Goal: Task Accomplishment & Management: Use online tool/utility

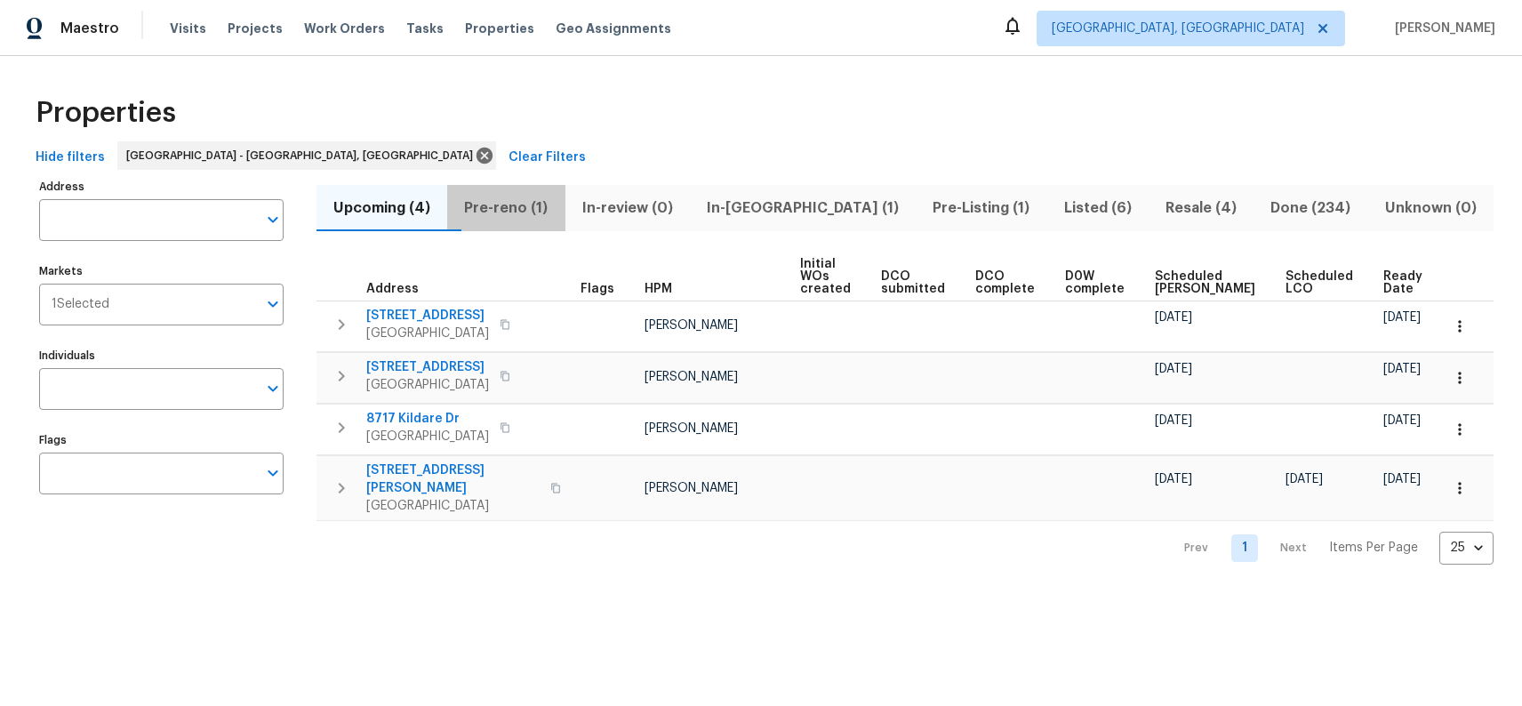
click at [519, 208] on span "Pre-reno (1)" at bounding box center [506, 208] width 96 height 25
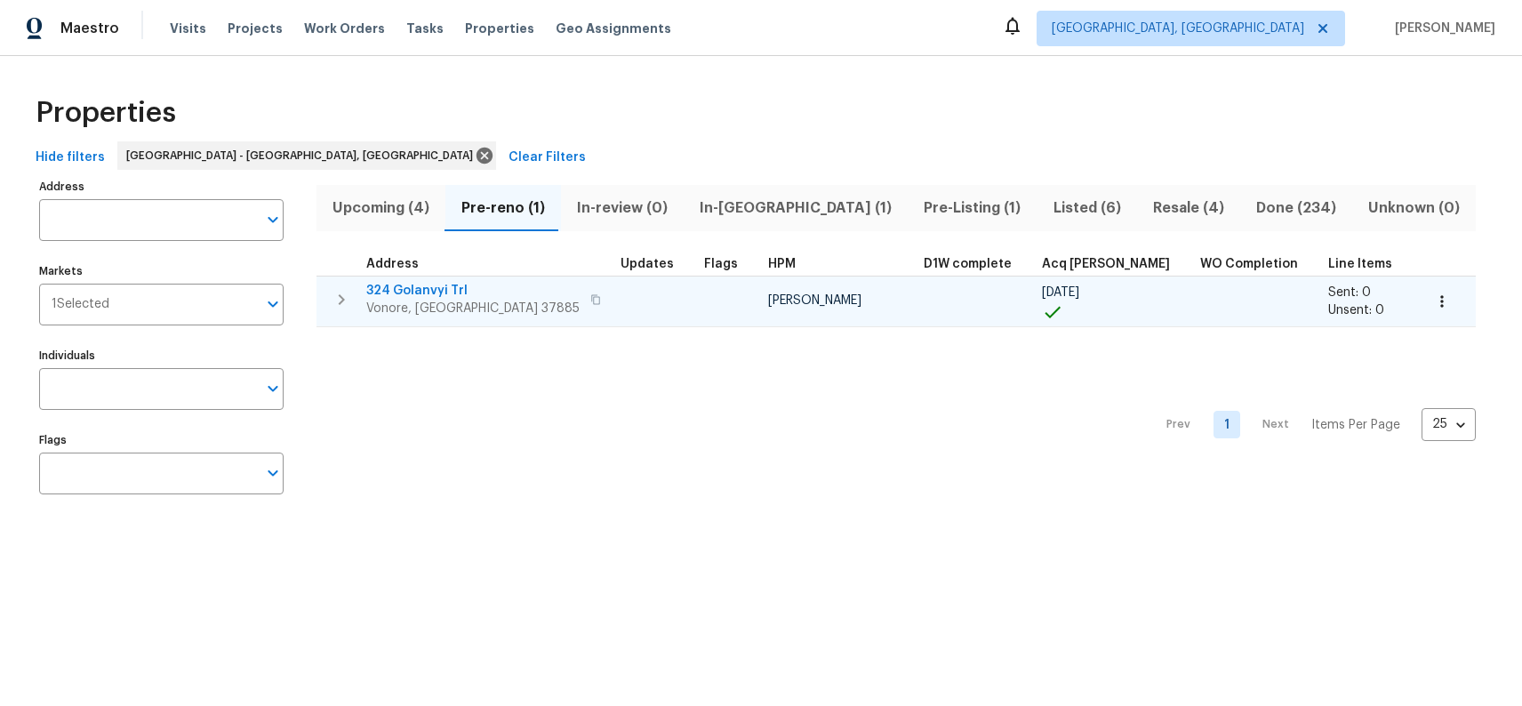
click at [405, 288] on span "324 Golanvyi Trl" at bounding box center [472, 291] width 213 height 18
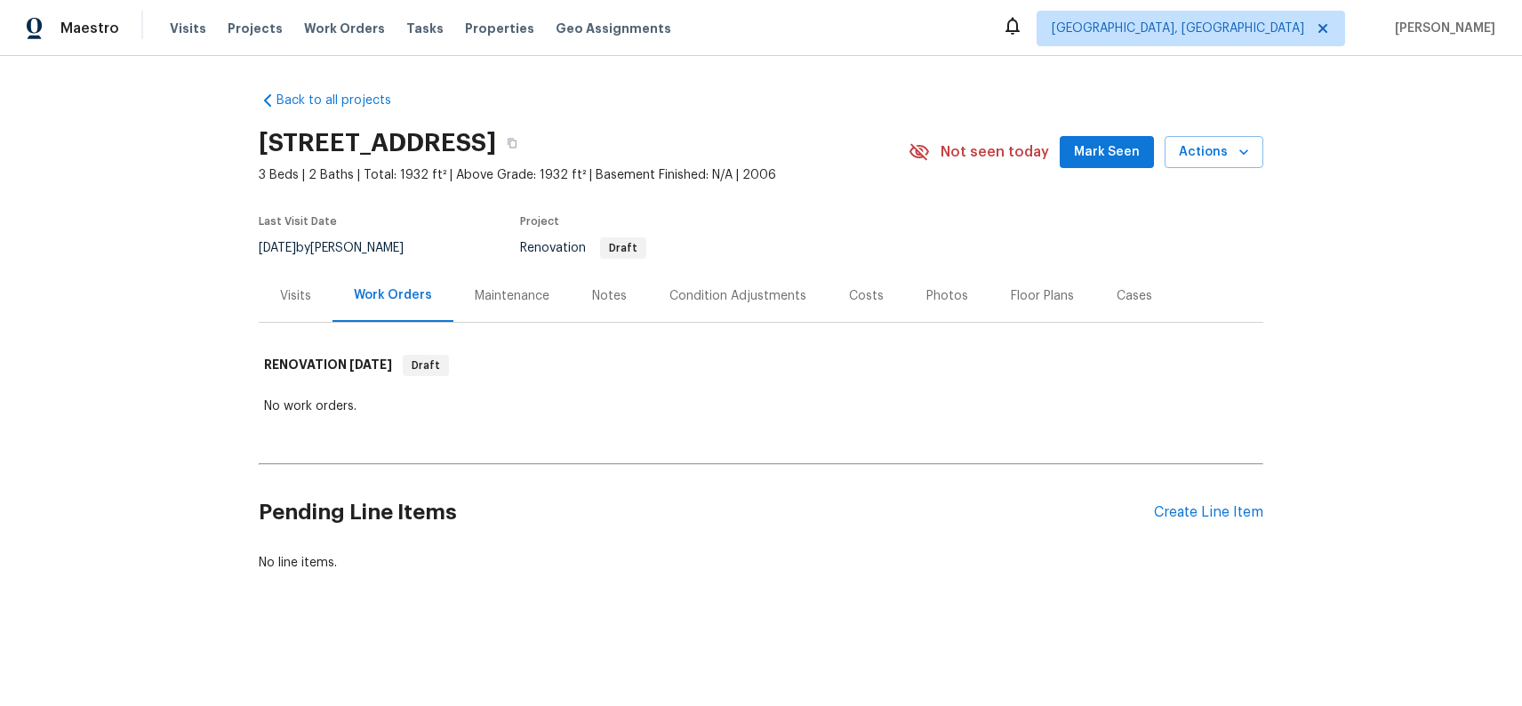
click at [852, 294] on div "Costs" at bounding box center [866, 296] width 35 height 18
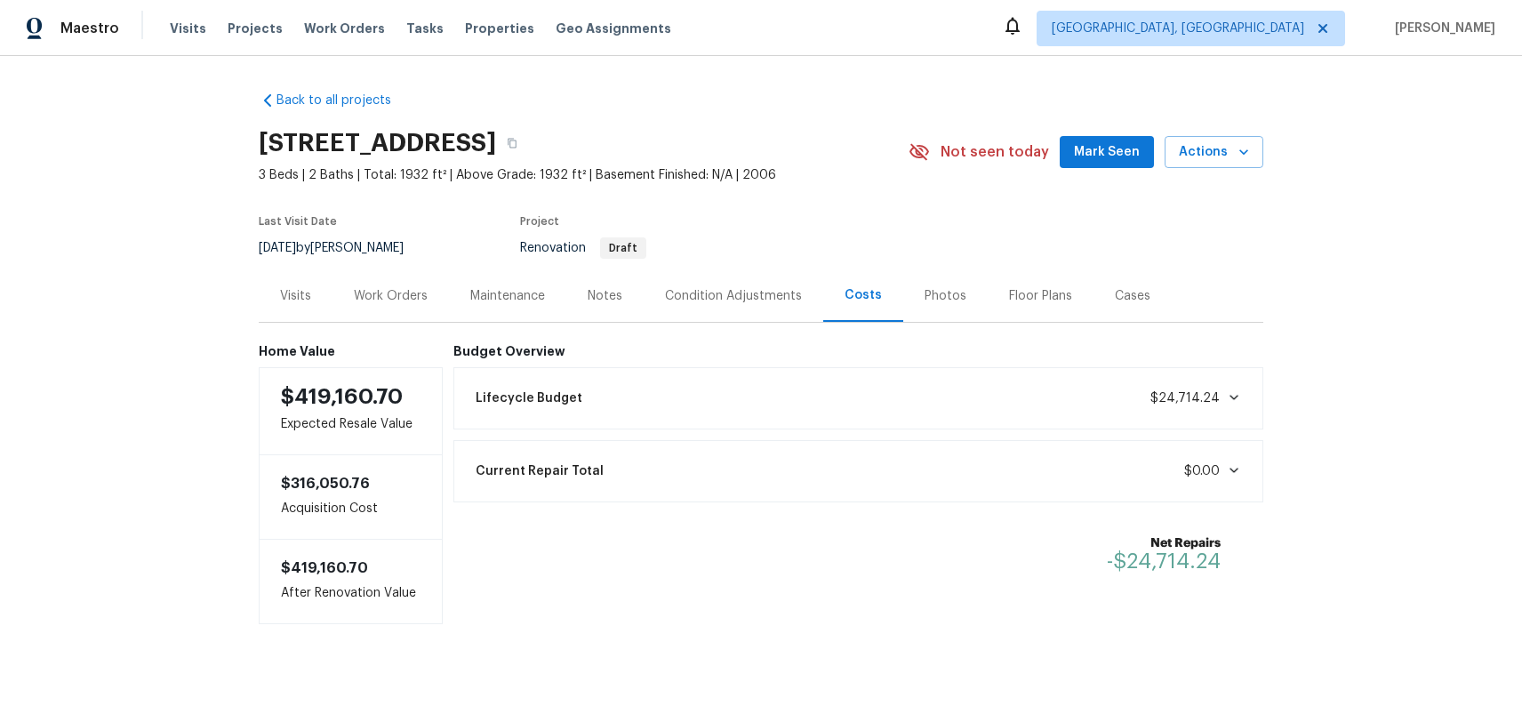
click at [380, 298] on div "Work Orders" at bounding box center [391, 296] width 74 height 18
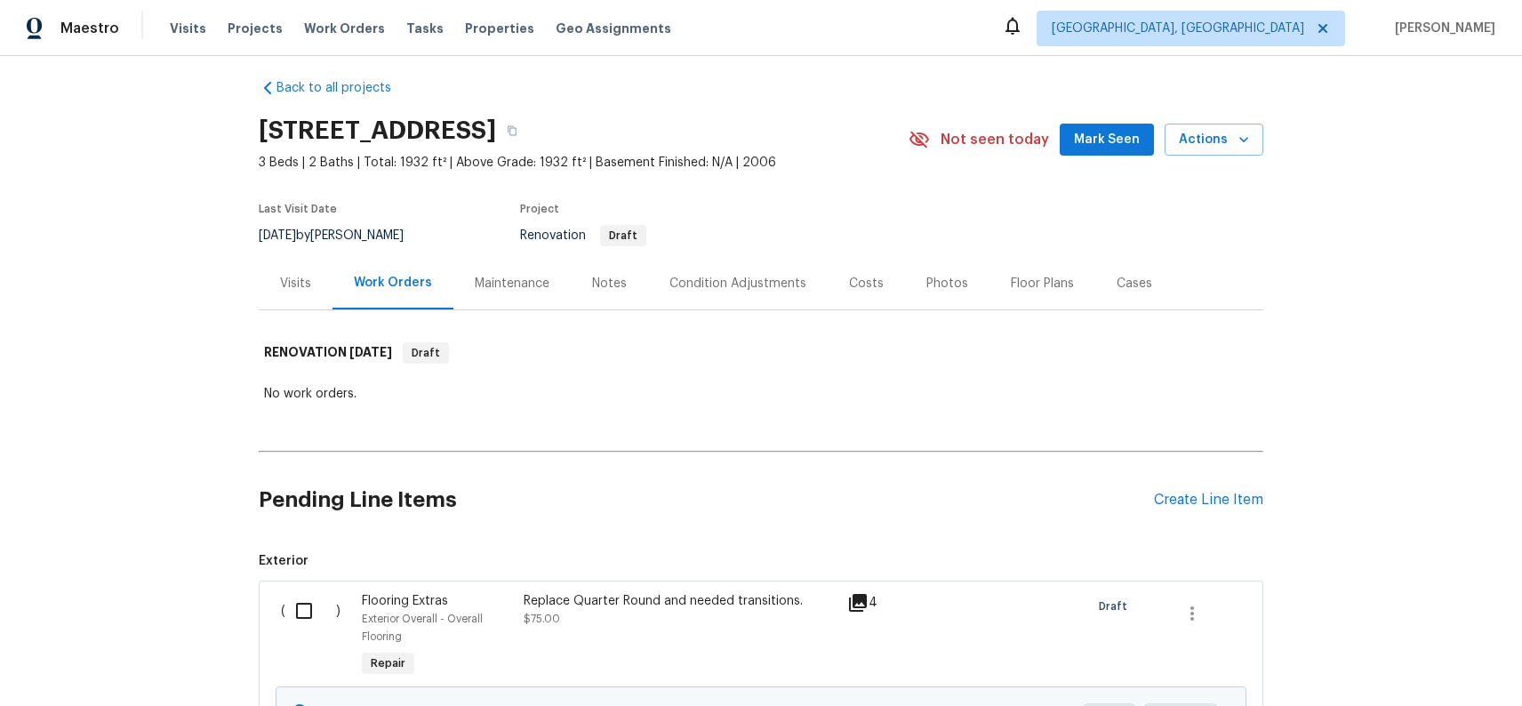
scroll to position [28, 0]
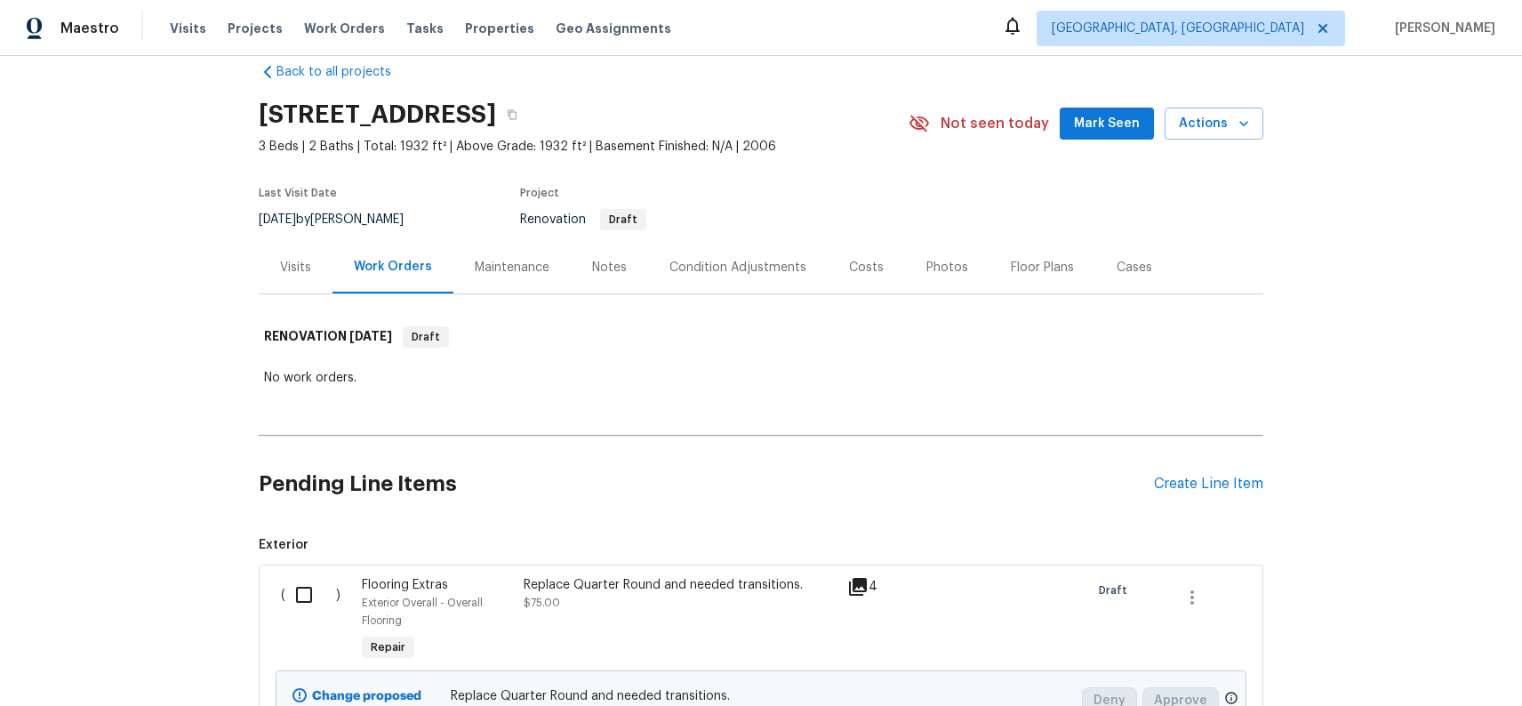
click at [301, 584] on input "checkbox" at bounding box center [310, 594] width 51 height 37
checkbox input "true"
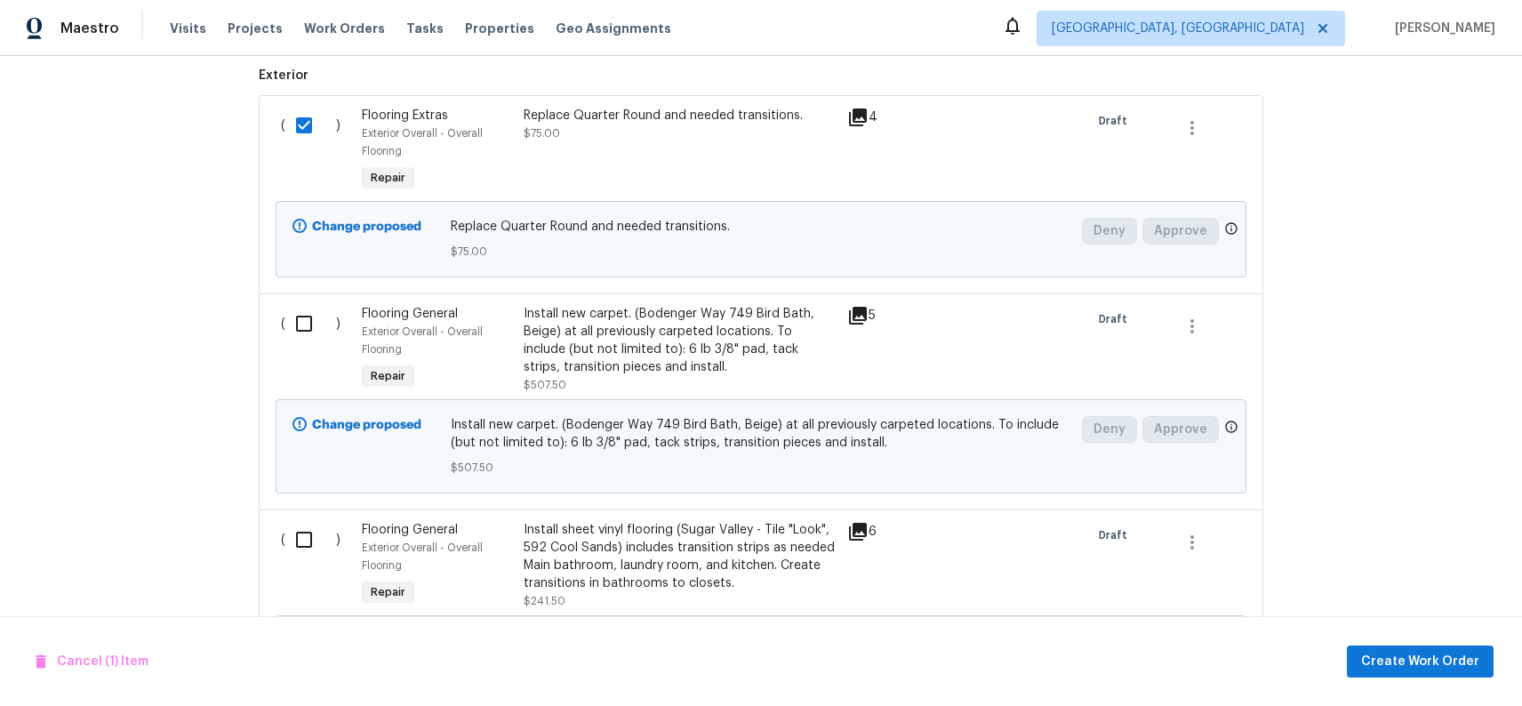
click at [307, 325] on input "checkbox" at bounding box center [310, 323] width 51 height 37
checkbox input "true"
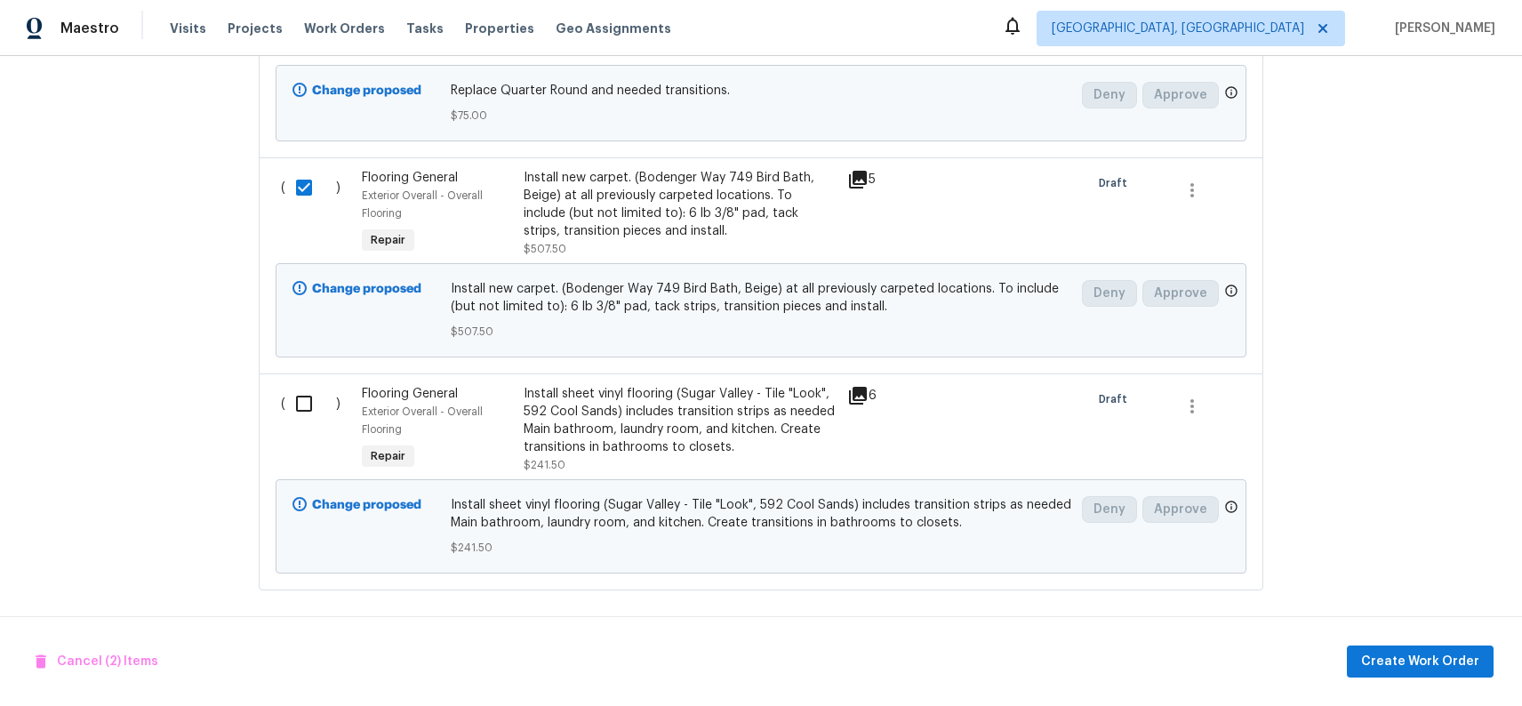
click at [305, 399] on input "checkbox" at bounding box center [310, 403] width 51 height 37
checkbox input "true"
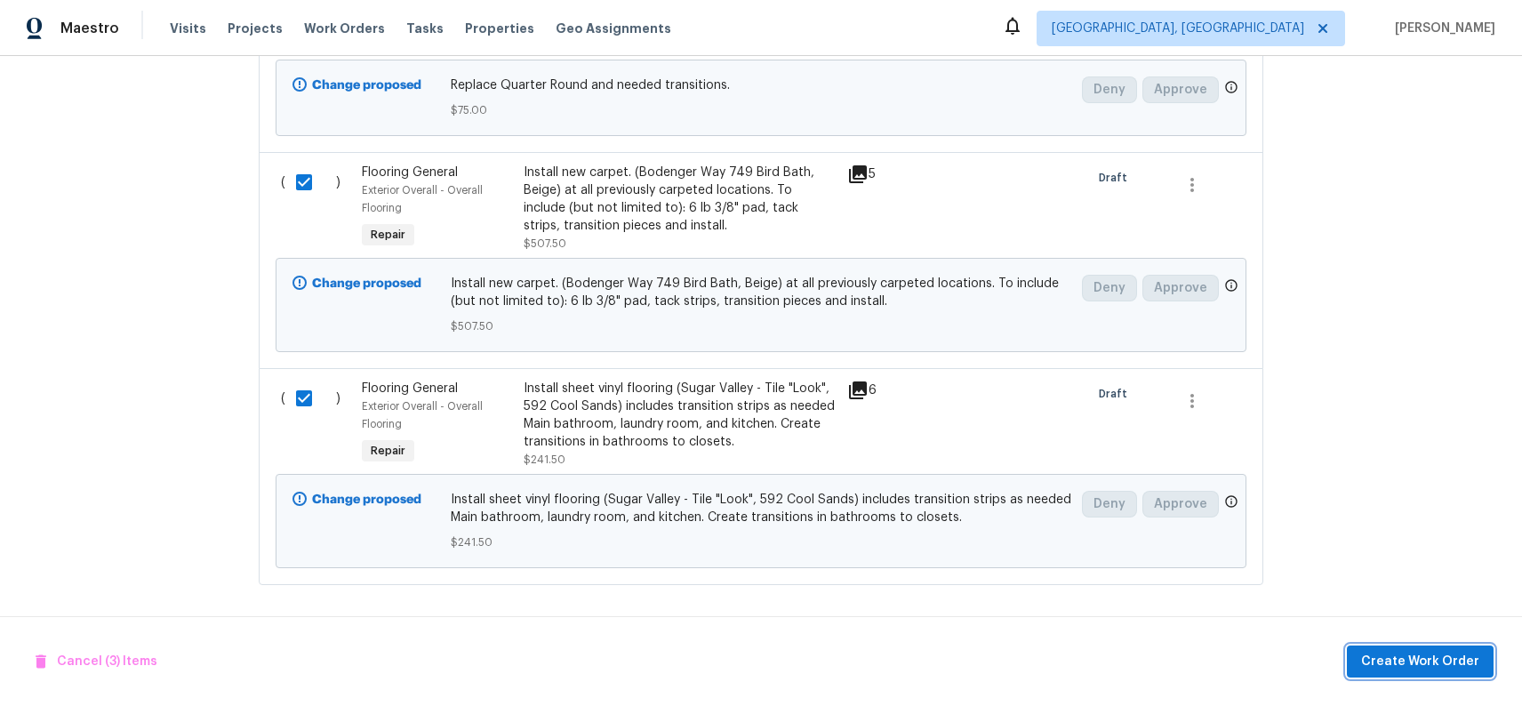
click at [1434, 660] on span "Create Work Order" at bounding box center [1420, 662] width 118 height 22
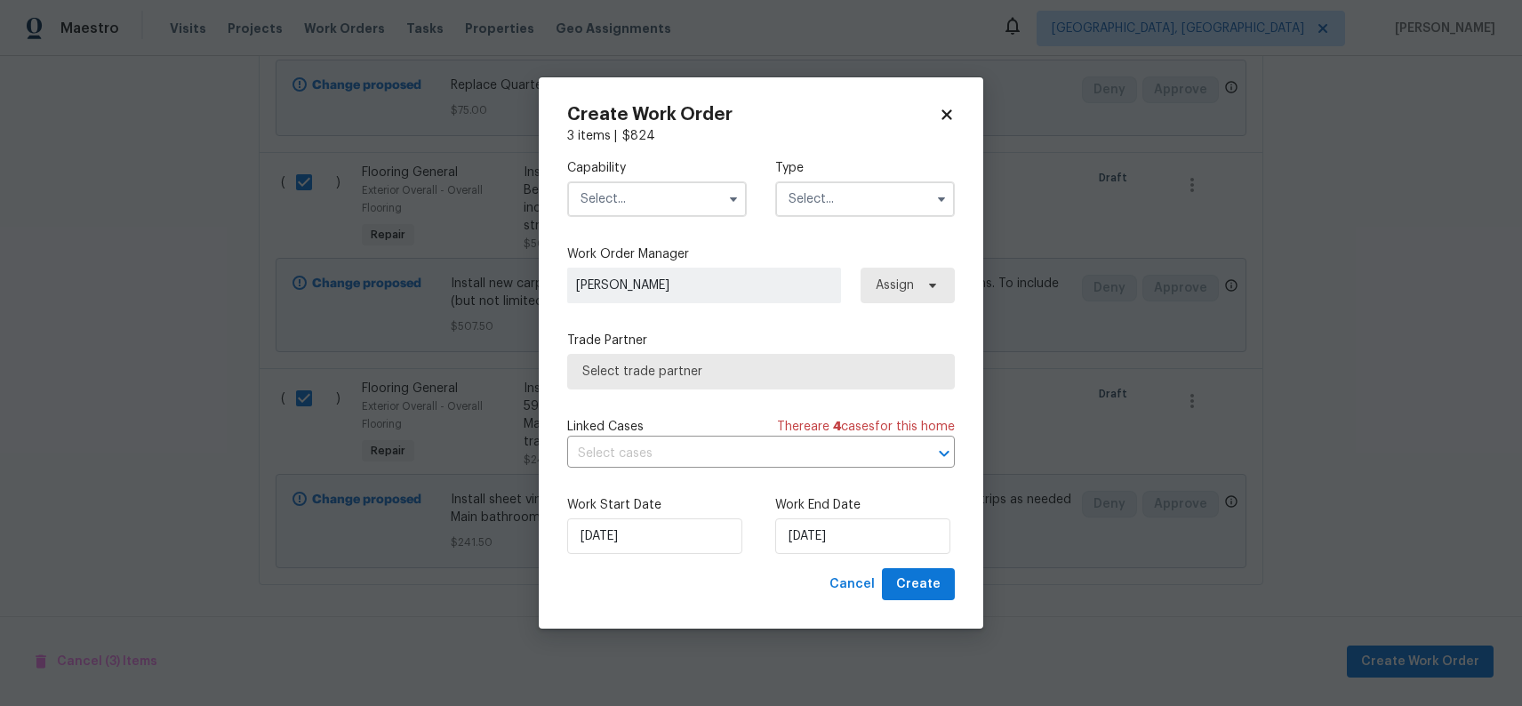
click at [646, 196] on input "text" at bounding box center [657, 199] width 180 height 36
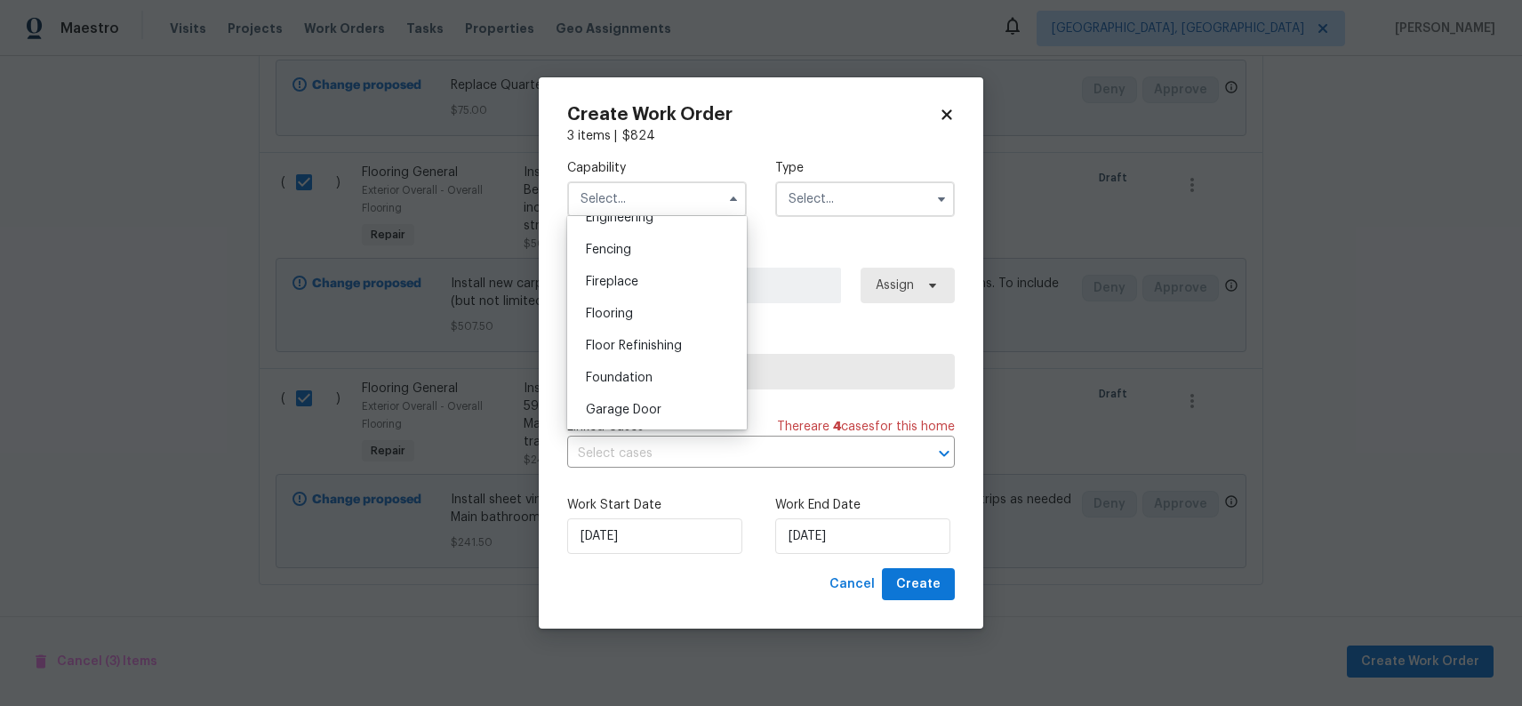
scroll to position [616, 0]
click at [681, 314] on div "Flooring" at bounding box center [657, 310] width 171 height 32
type input "Flooring"
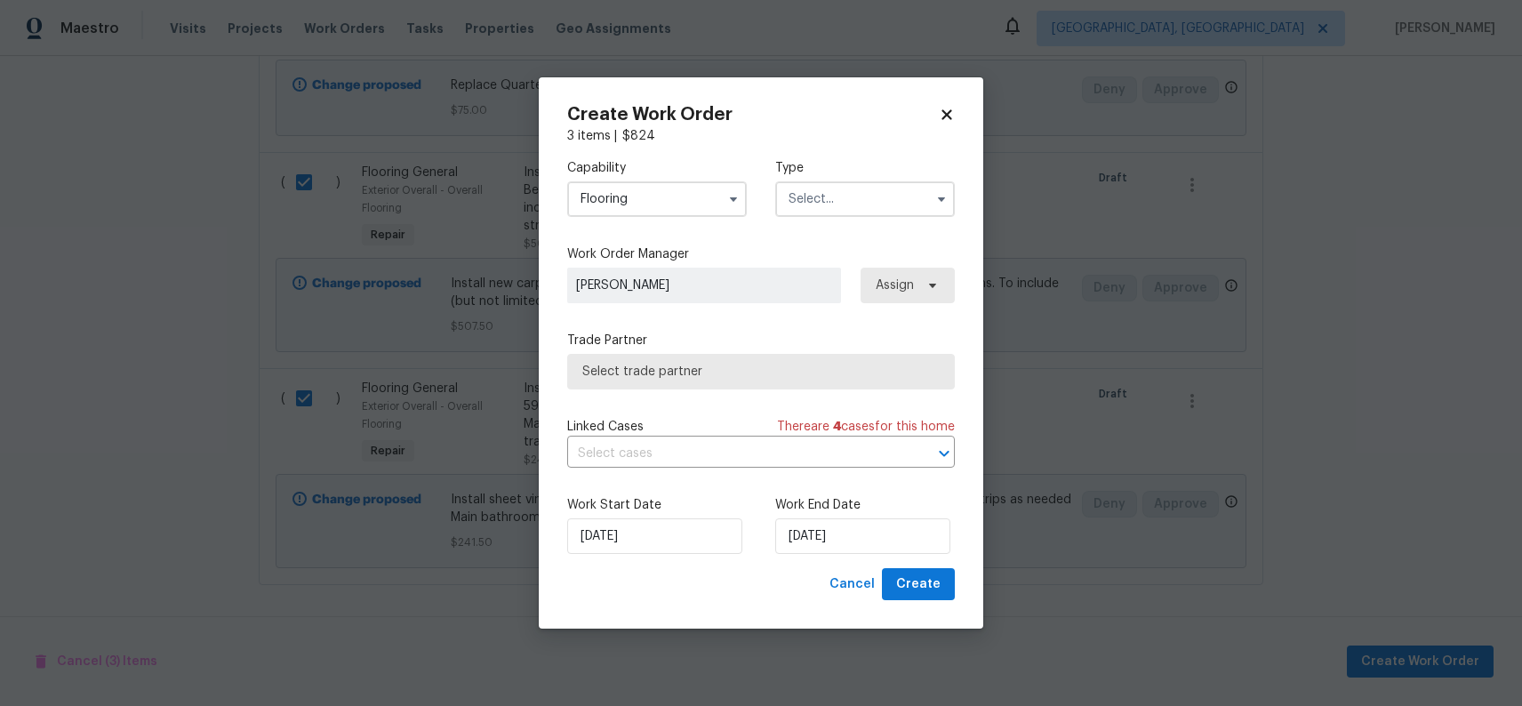
click at [836, 196] on input "text" at bounding box center [865, 199] width 180 height 36
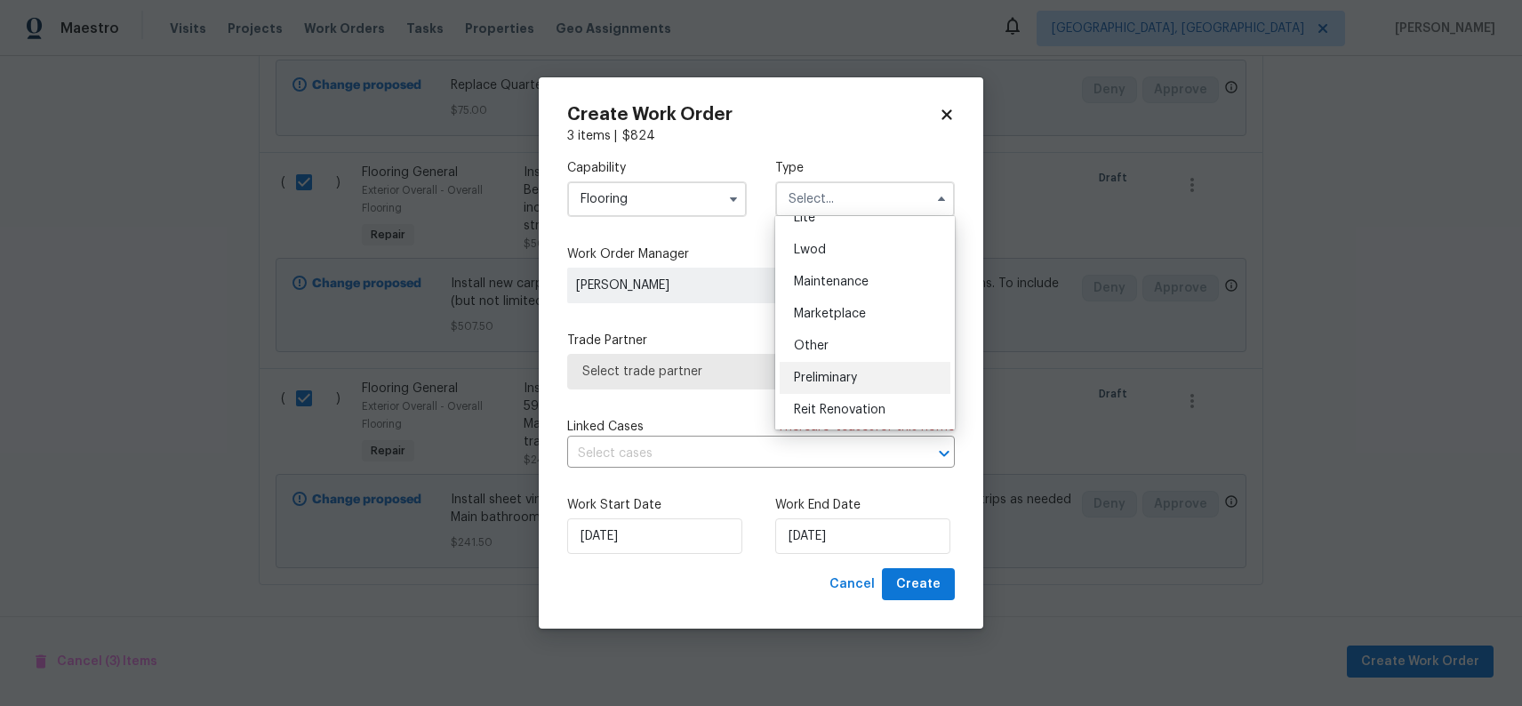
scroll to position [274, 0]
click at [884, 415] on div "Renovation" at bounding box center [865, 411] width 171 height 32
type input "Renovation"
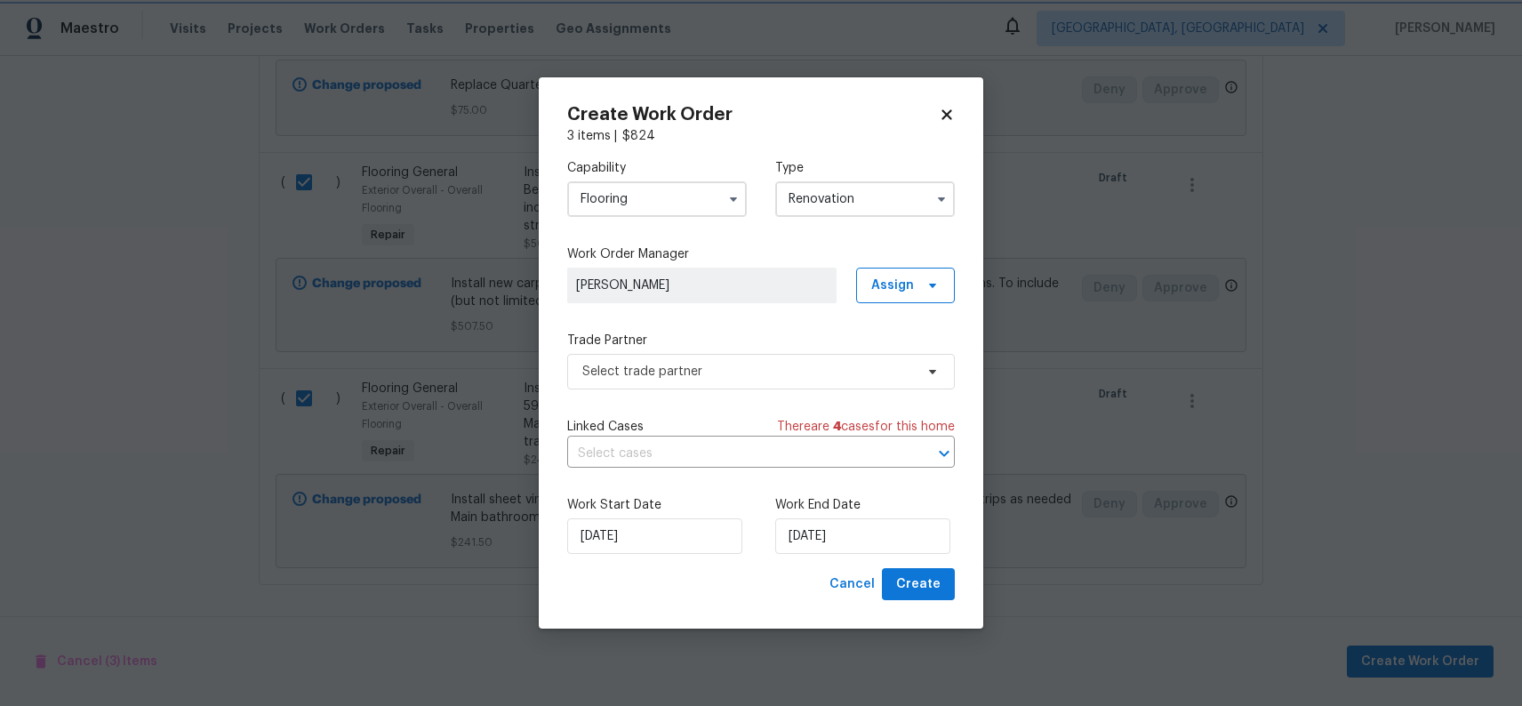
scroll to position [0, 0]
click at [697, 365] on span "Select trade partner" at bounding box center [748, 372] width 332 height 18
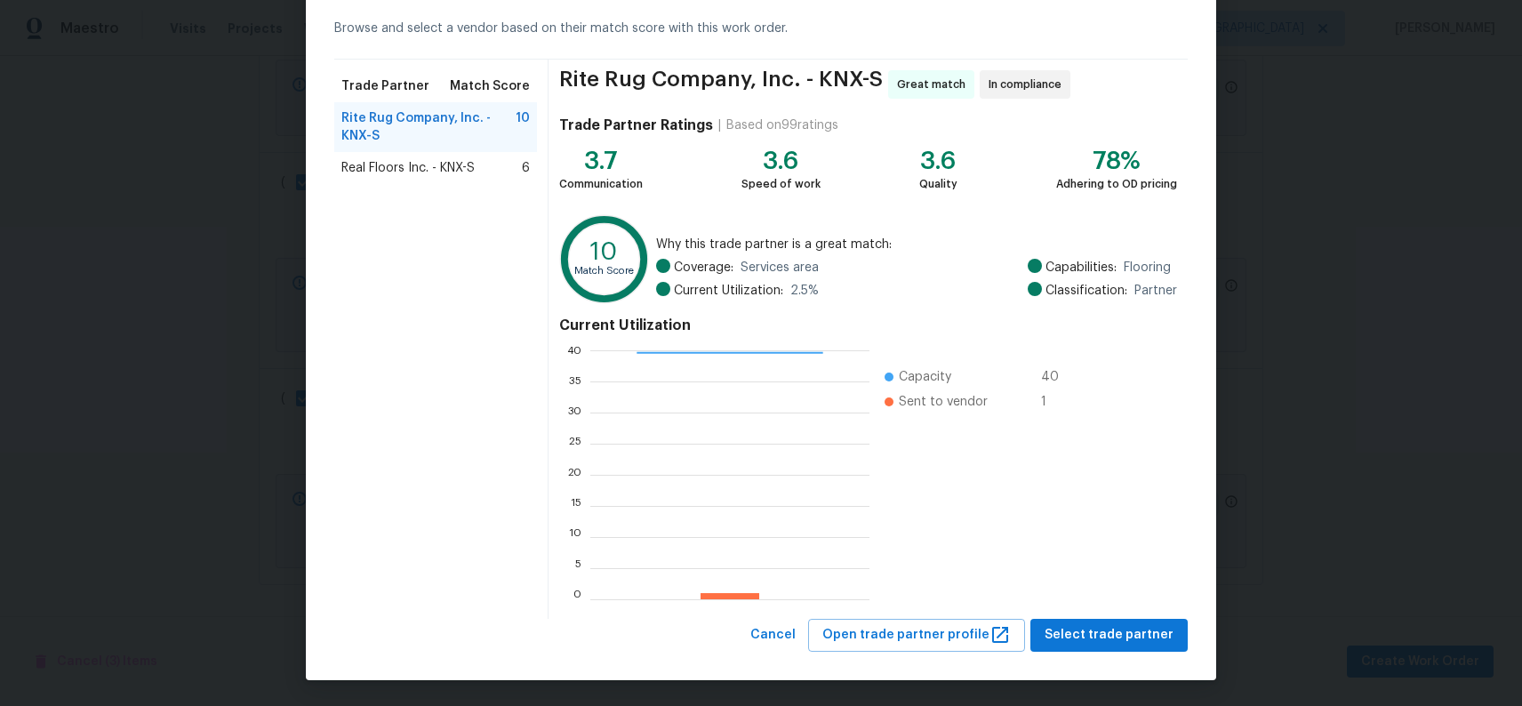
scroll to position [79, 0]
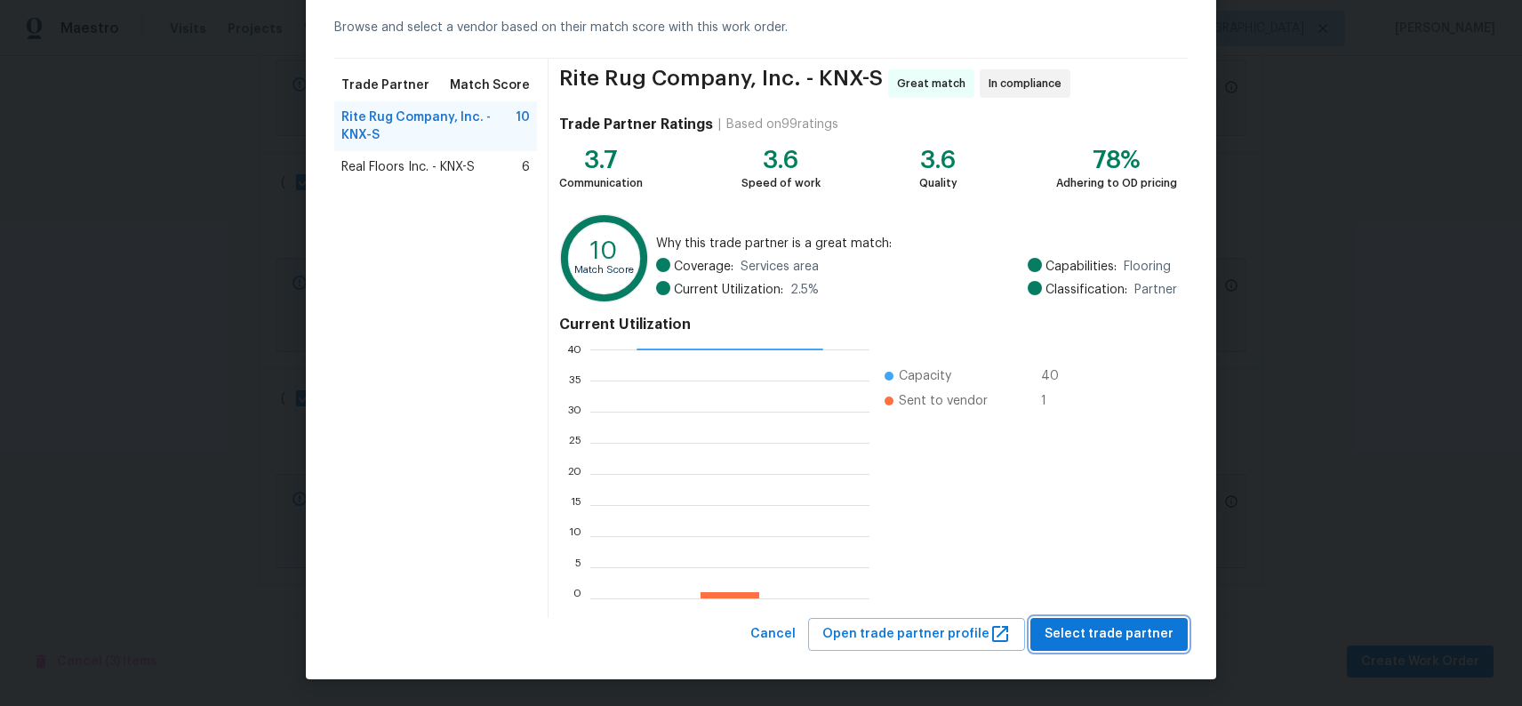
click at [1112, 635] on span "Select trade partner" at bounding box center [1109, 634] width 129 height 22
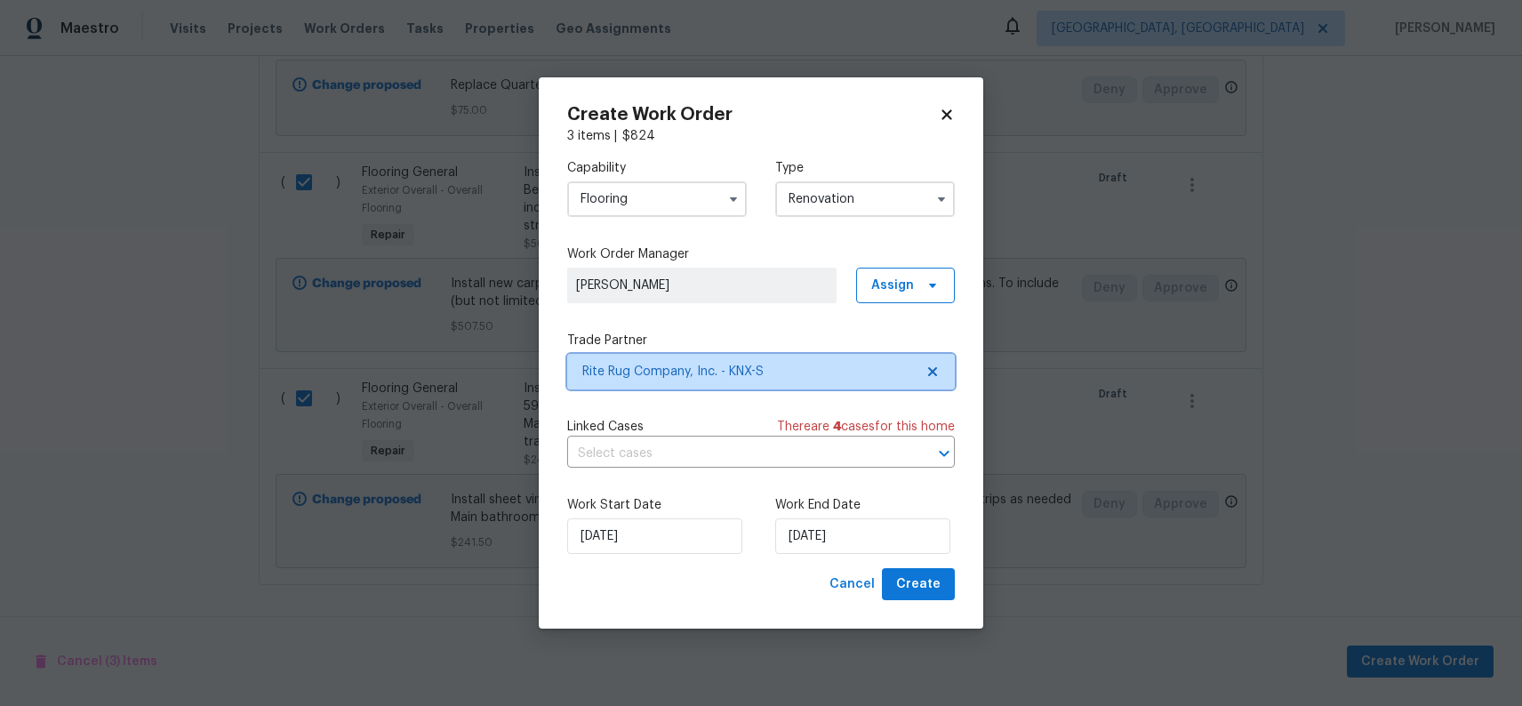
scroll to position [0, 0]
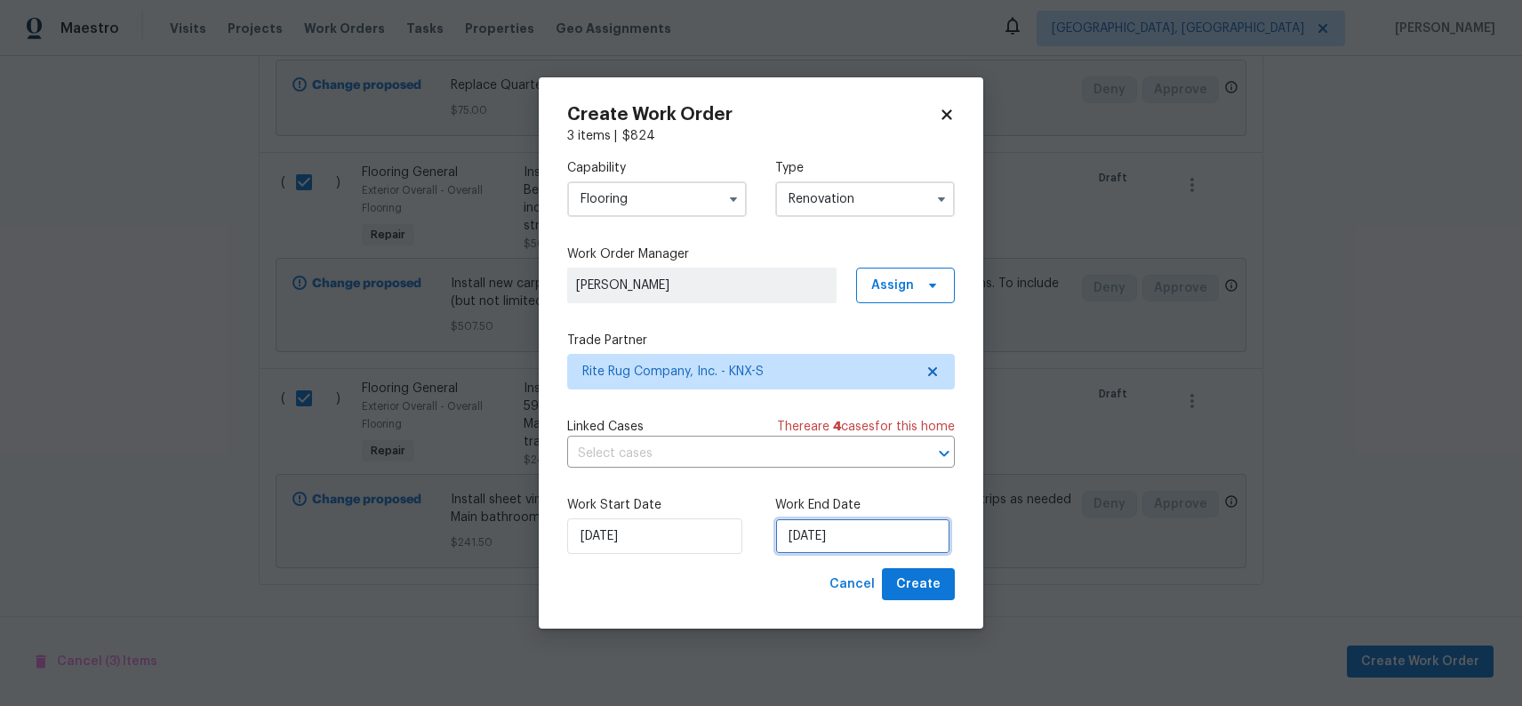
click at [805, 537] on input "9/3/2025" at bounding box center [862, 536] width 175 height 36
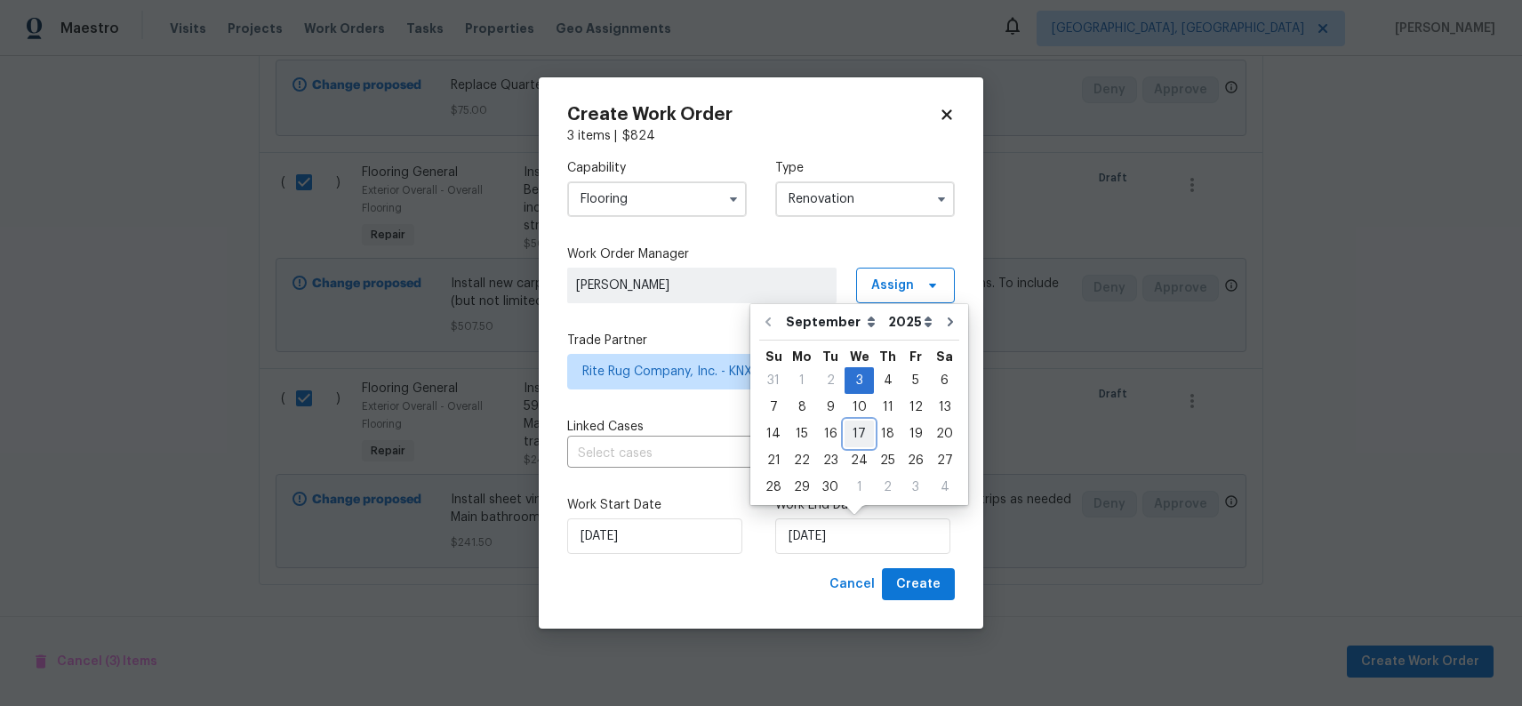
click at [858, 435] on div "17" at bounding box center [859, 433] width 29 height 25
type input "9/17/2025"
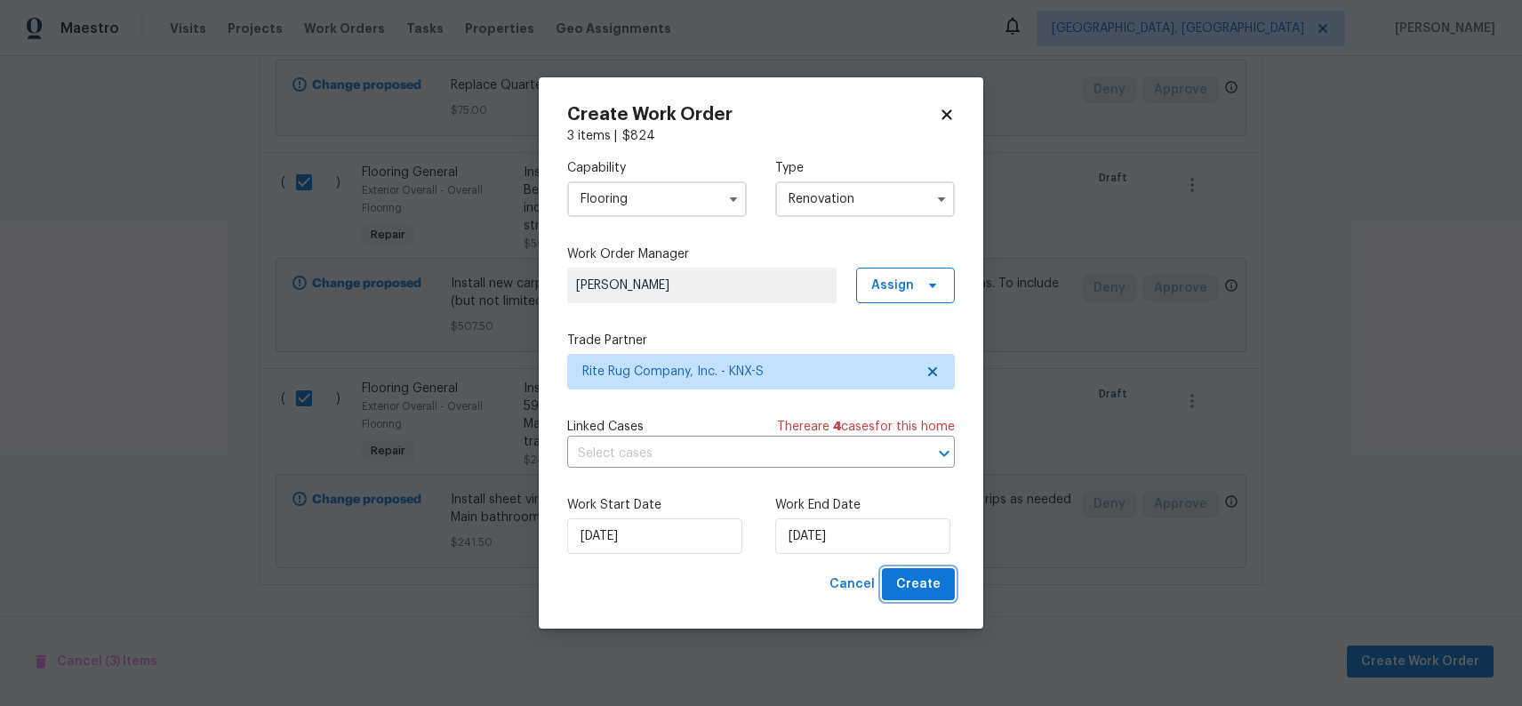
click at [919, 595] on span "Create" at bounding box center [918, 584] width 44 height 22
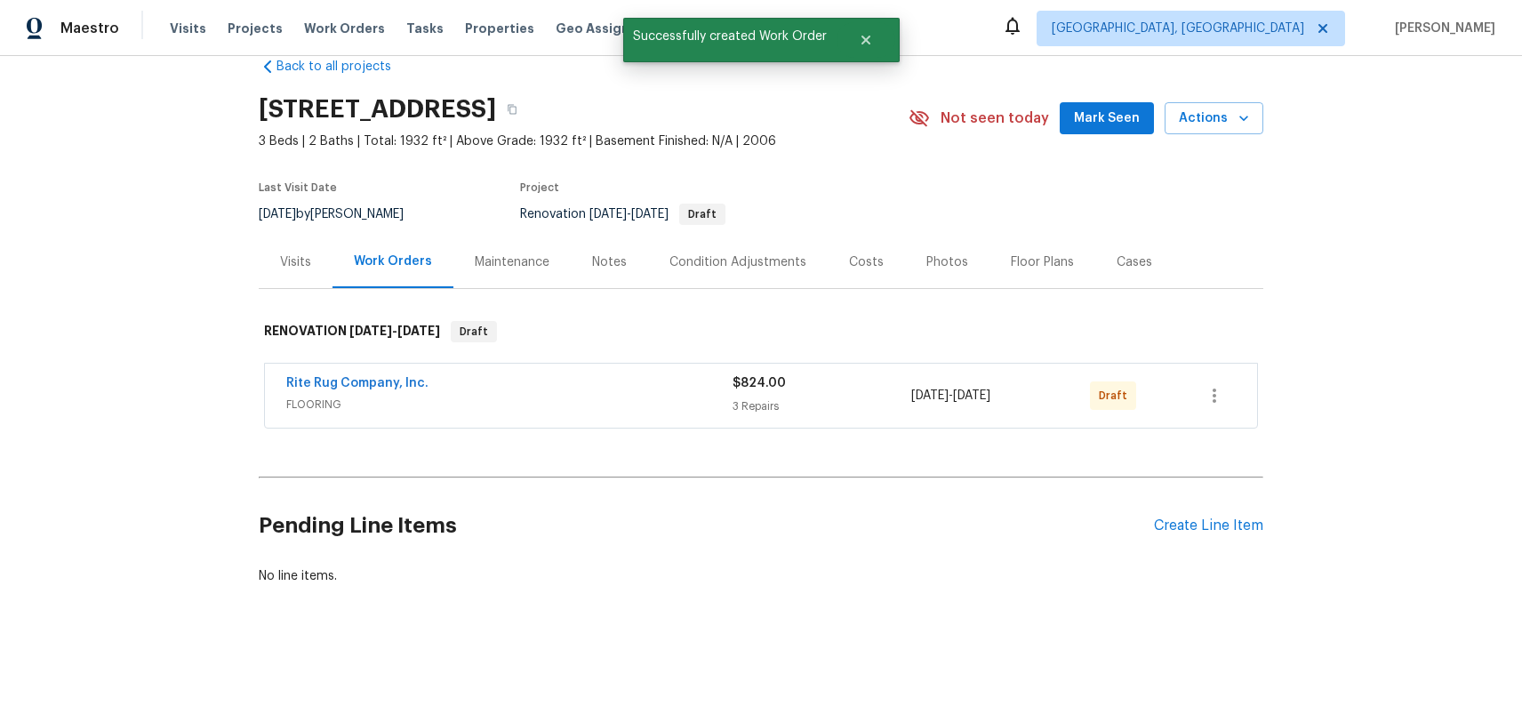
click at [1030, 605] on div "Back to all projects 324 Golanvyi Trl, Vonore, TN 37885 3 Beds | 2 Baths | Tota…" at bounding box center [761, 381] width 1522 height 650
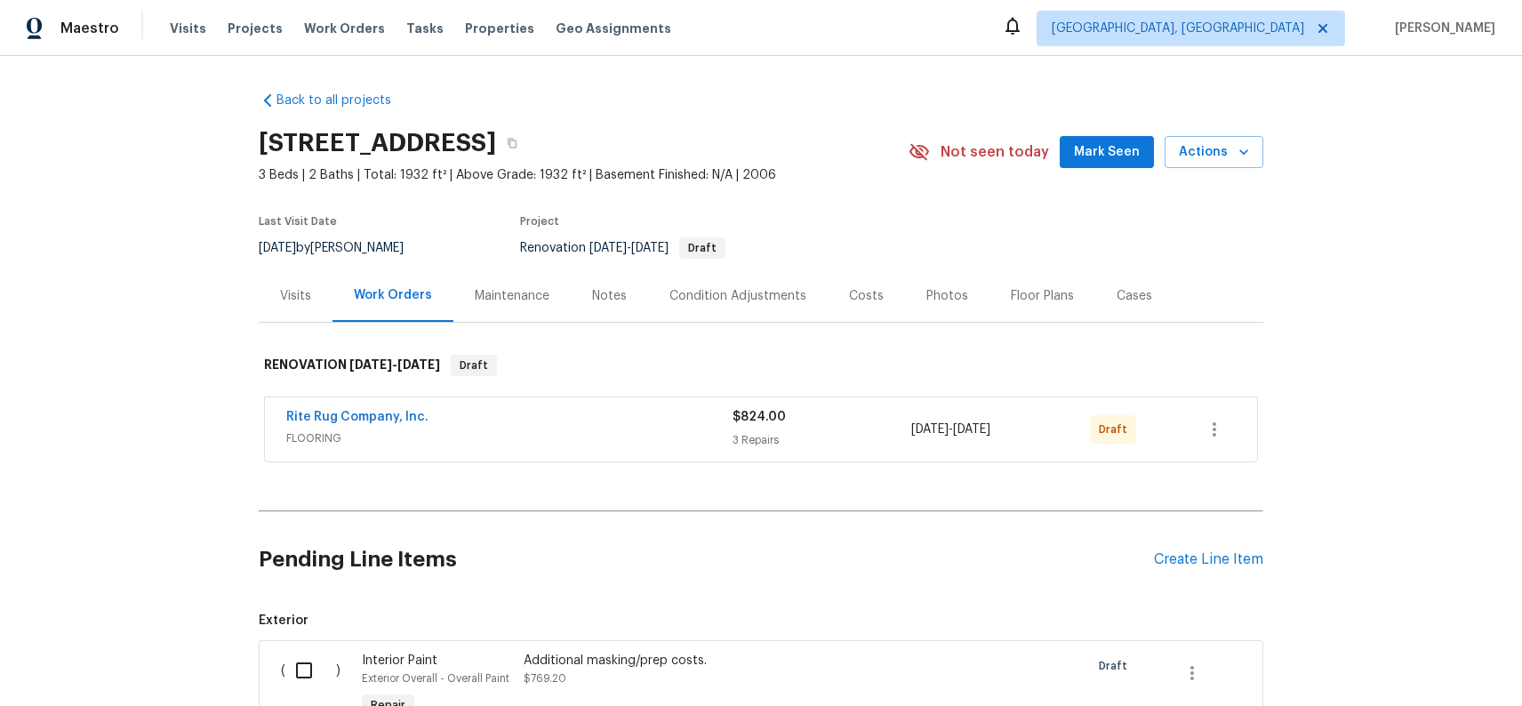
click at [307, 677] on input "checkbox" at bounding box center [310, 670] width 51 height 37
checkbox input "true"
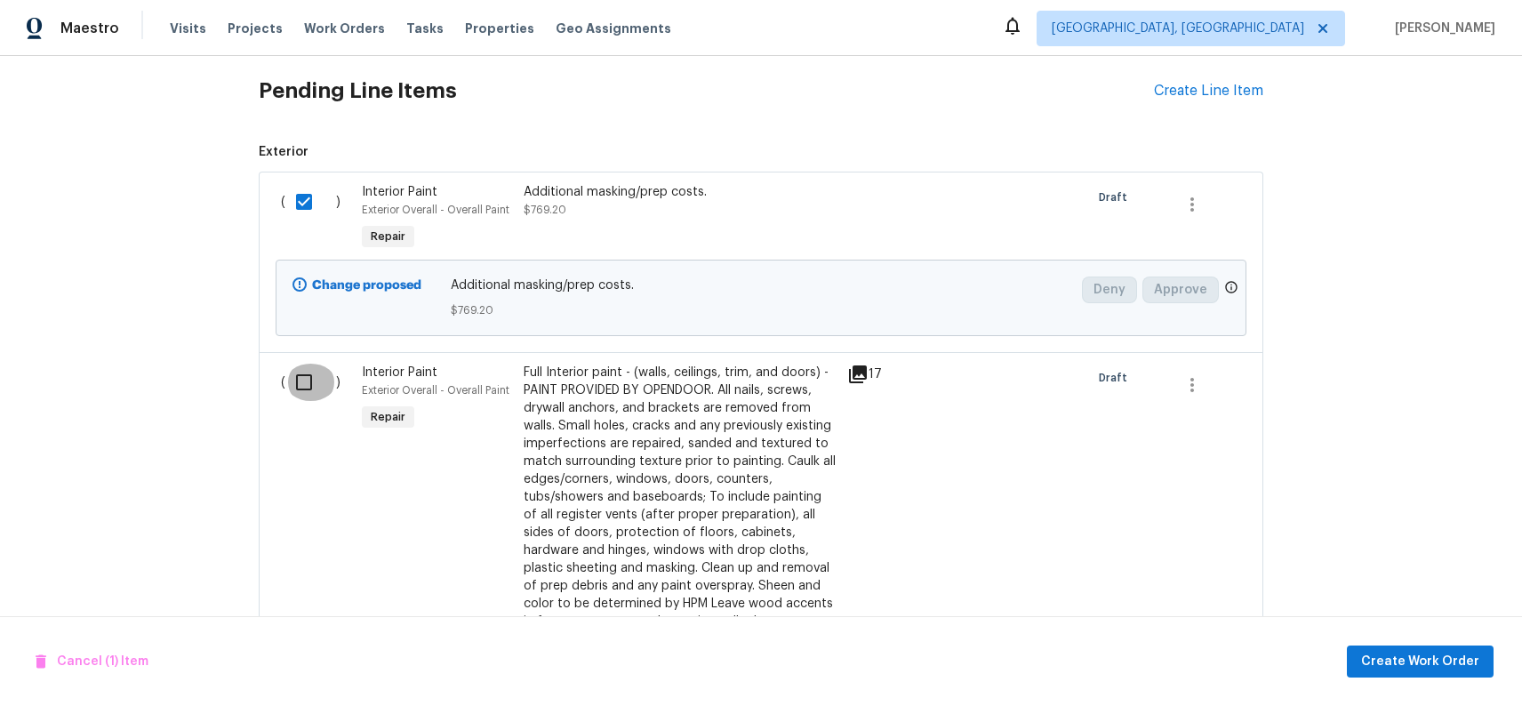
click at [302, 376] on input "checkbox" at bounding box center [310, 382] width 51 height 37
checkbox input "true"
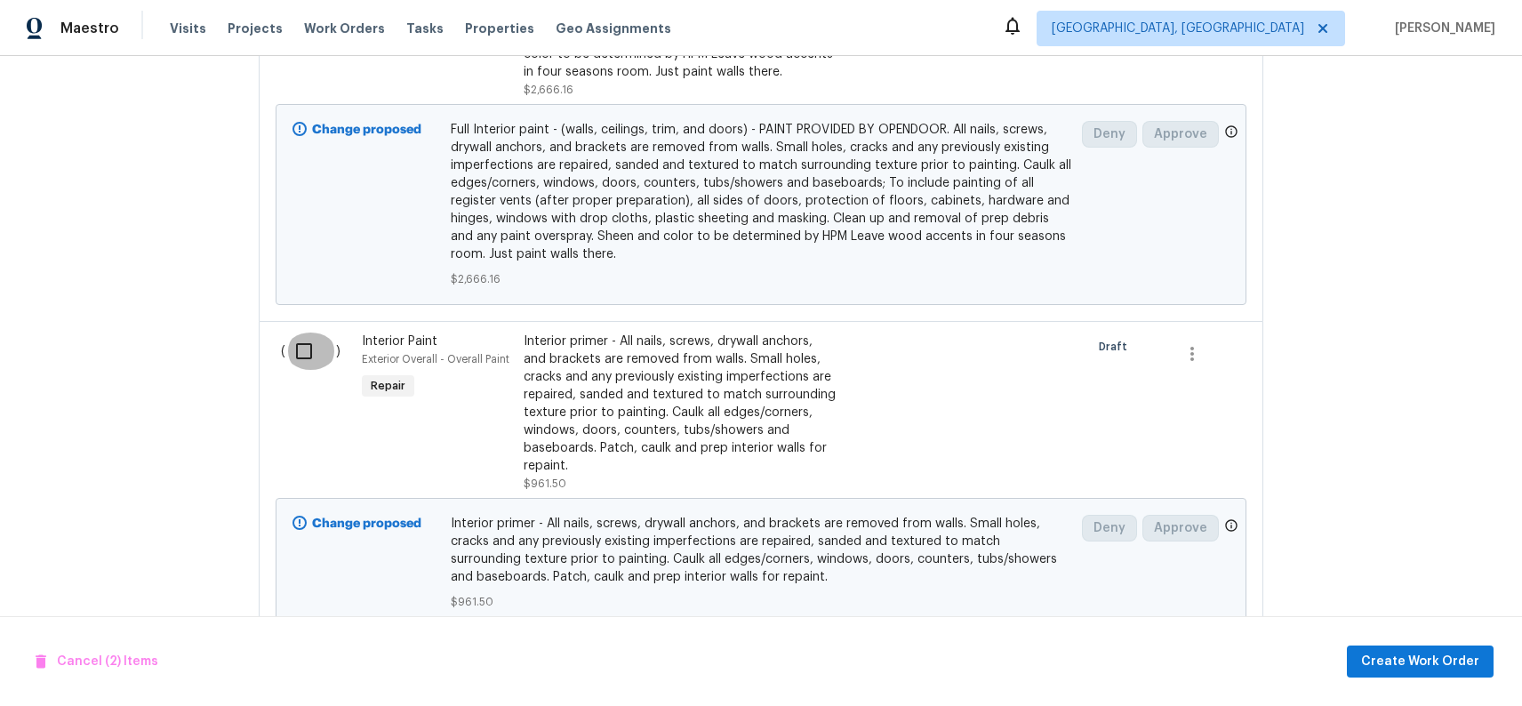
click at [307, 349] on input "checkbox" at bounding box center [310, 351] width 51 height 37
checkbox input "true"
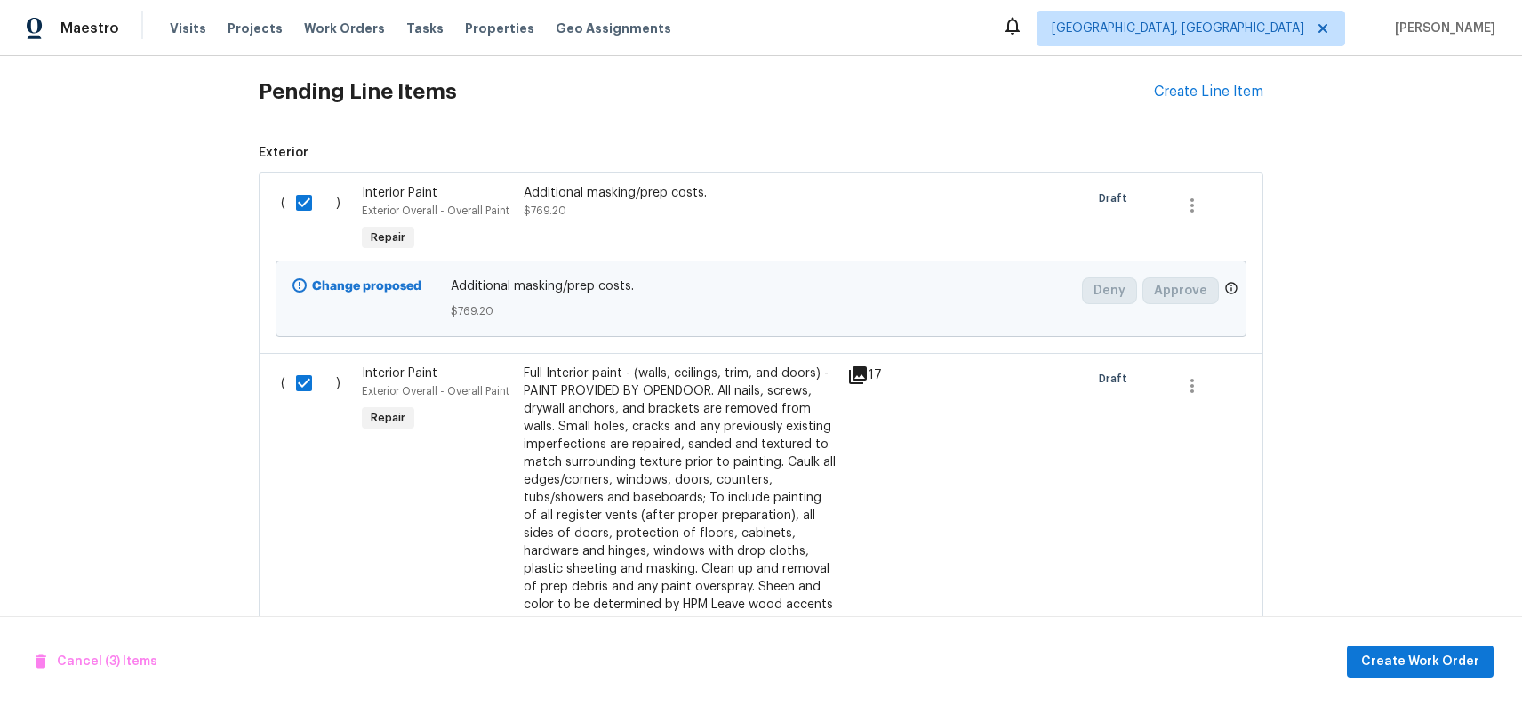
scroll to position [387, 0]
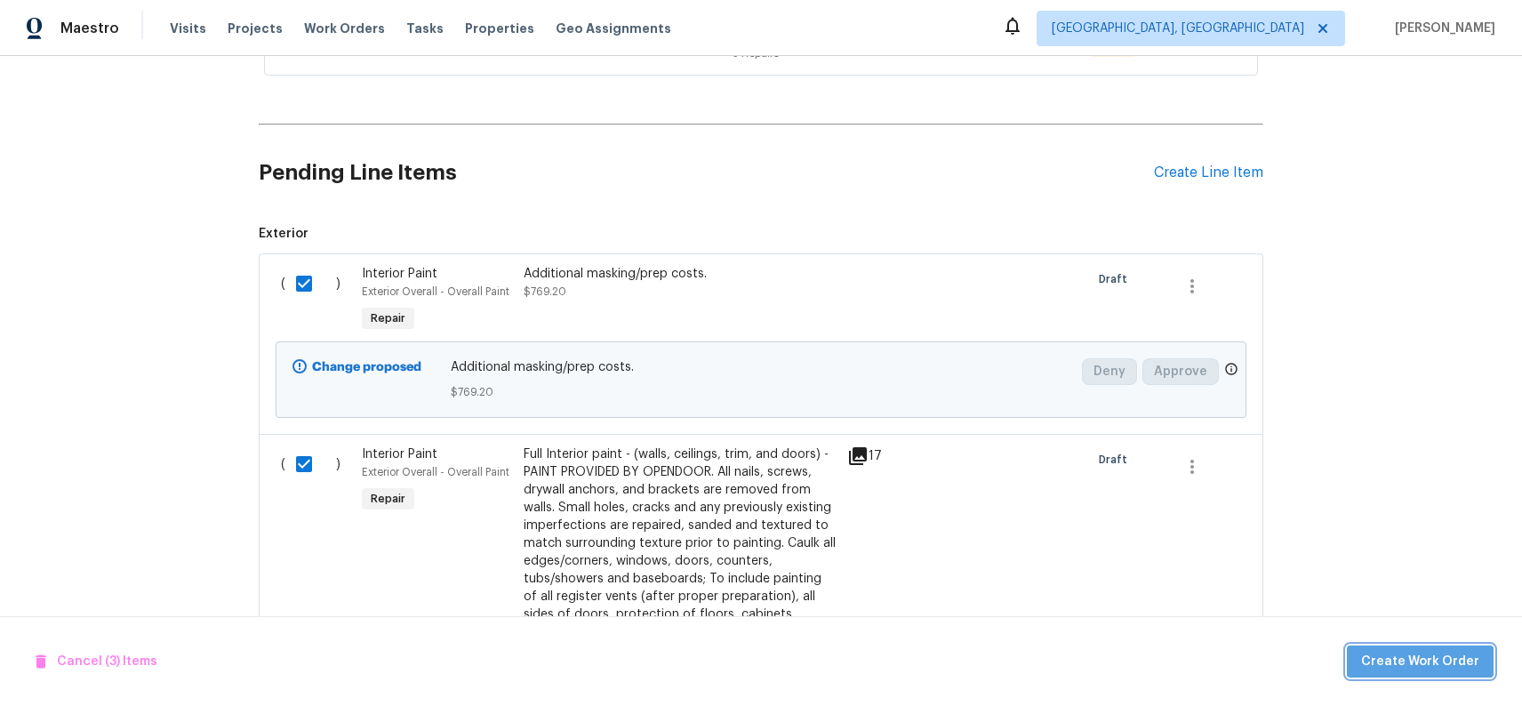
click at [1438, 665] on span "Create Work Order" at bounding box center [1420, 662] width 118 height 22
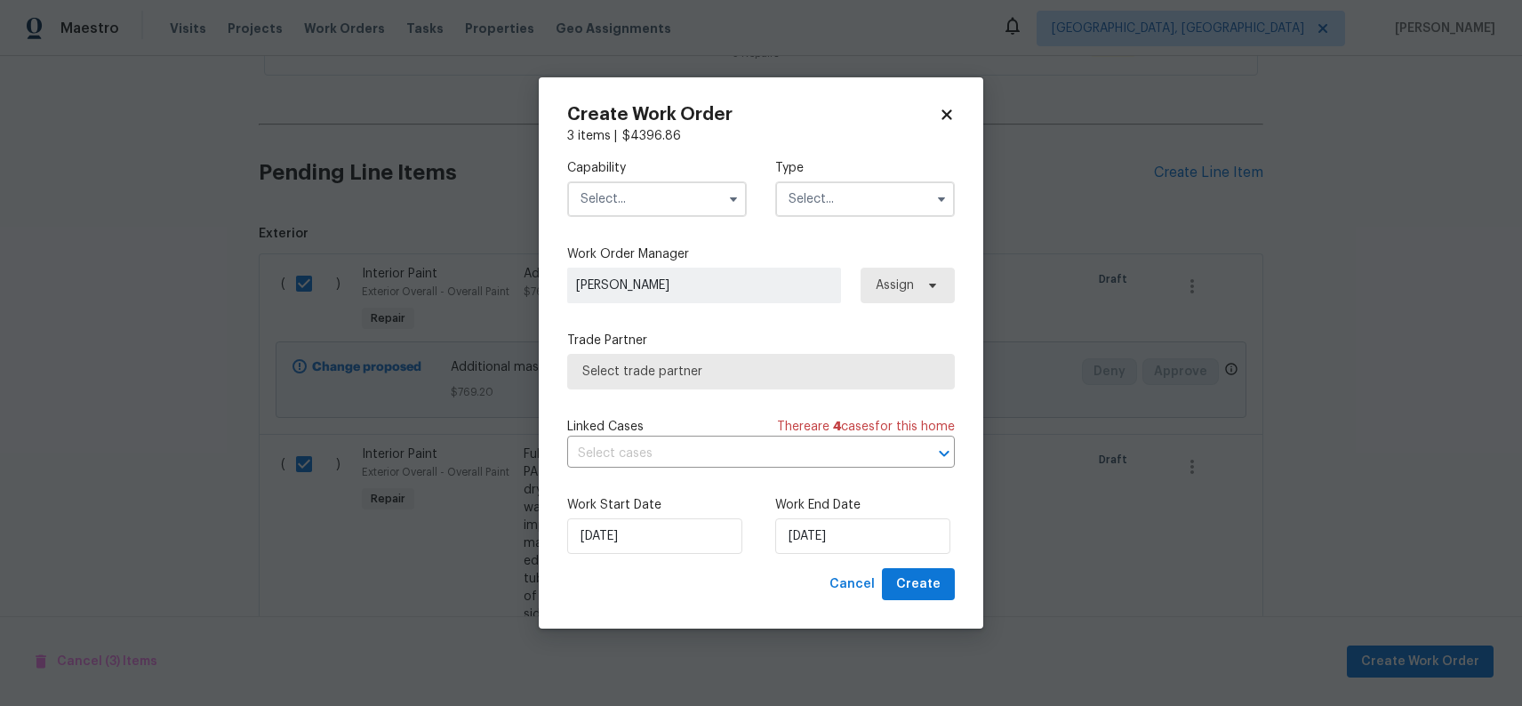
click at [692, 196] on input "text" at bounding box center [657, 199] width 180 height 36
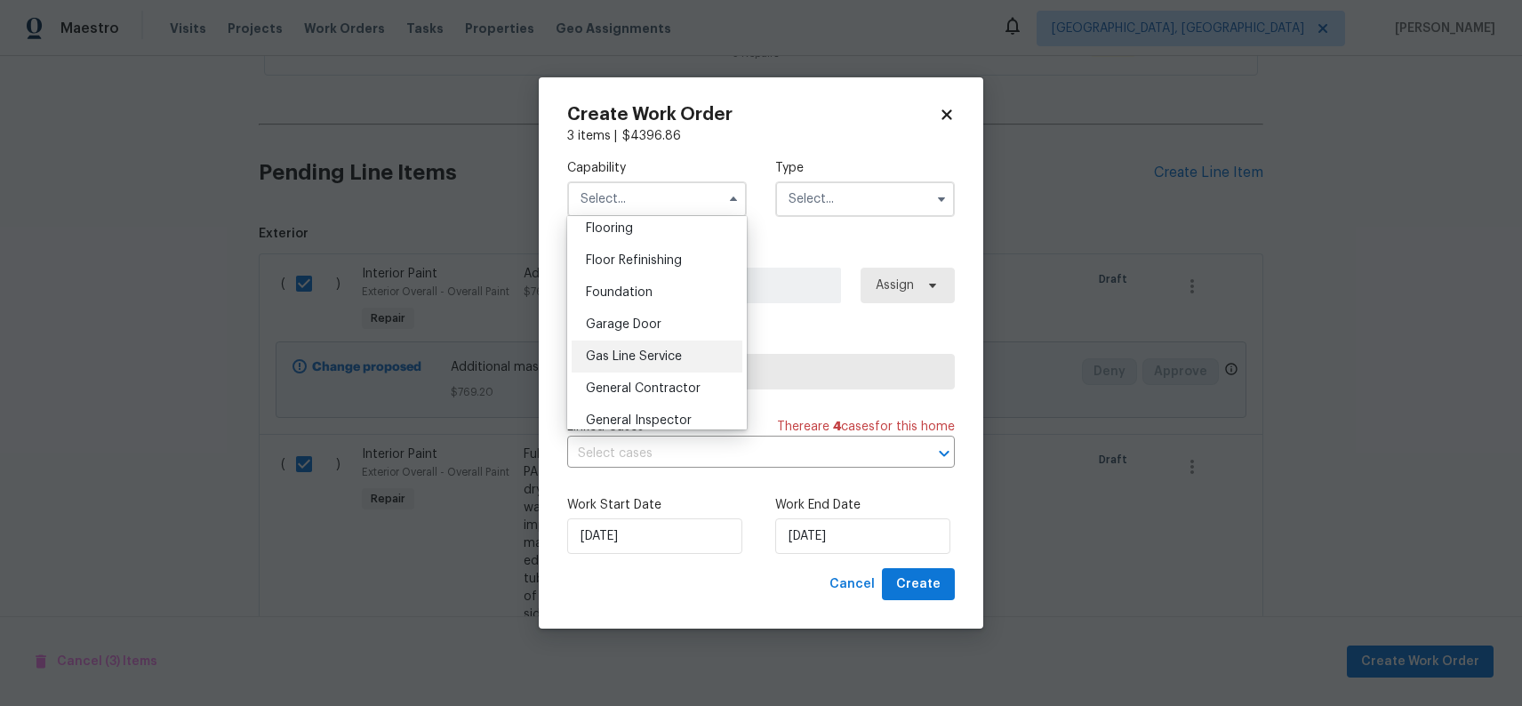
scroll to position [710, 0]
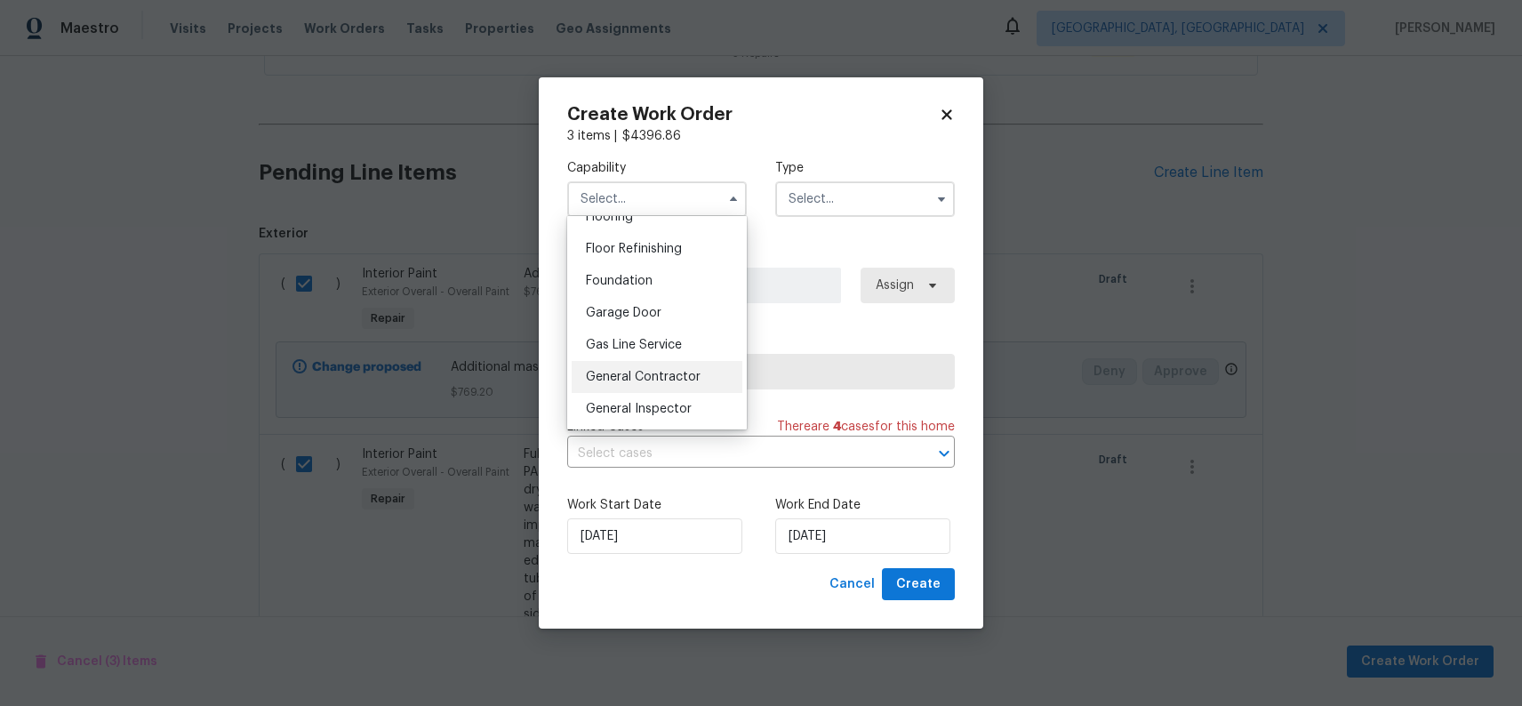
click at [702, 378] on div "General Contractor" at bounding box center [657, 377] width 171 height 32
type input "General Contractor"
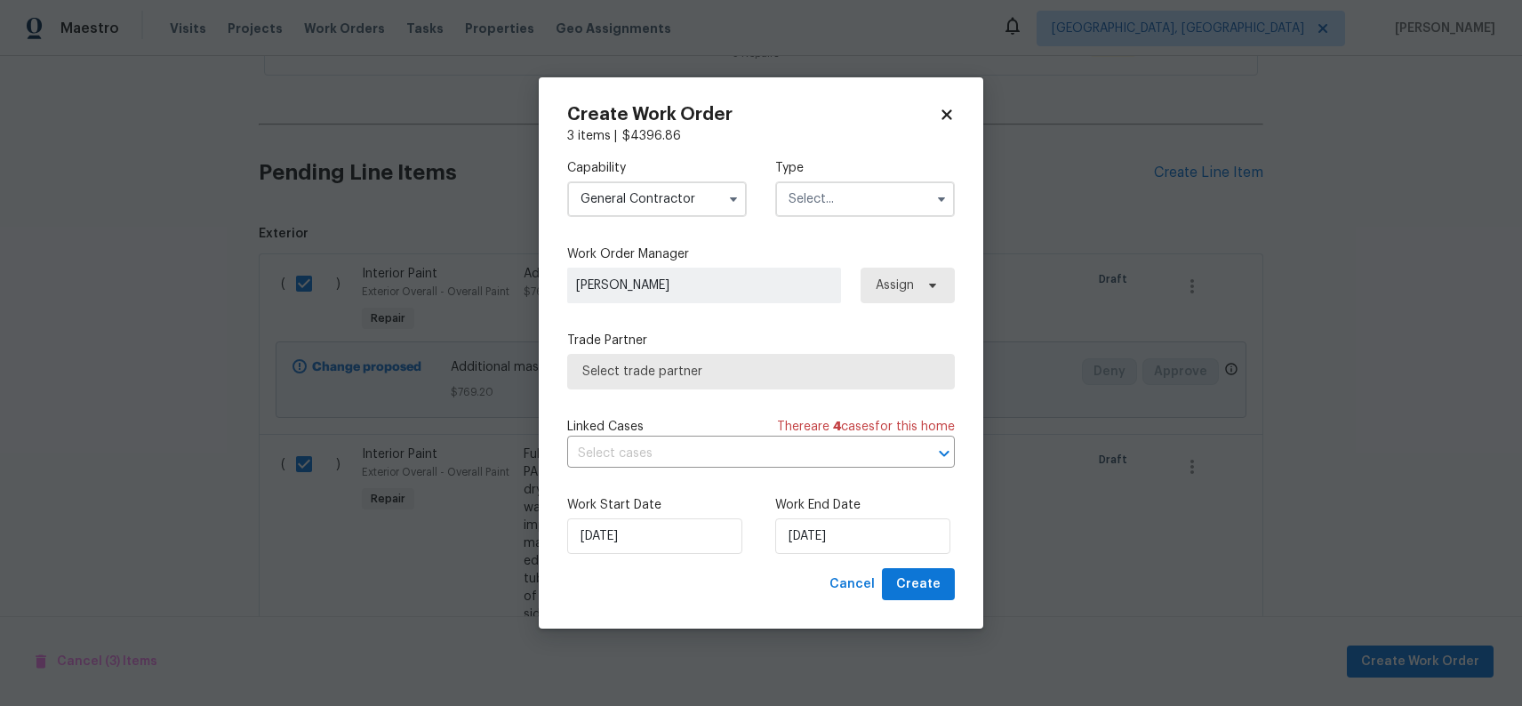
click at [814, 171] on label "Type" at bounding box center [865, 168] width 180 height 18
click at [825, 209] on input "text" at bounding box center [865, 199] width 180 height 36
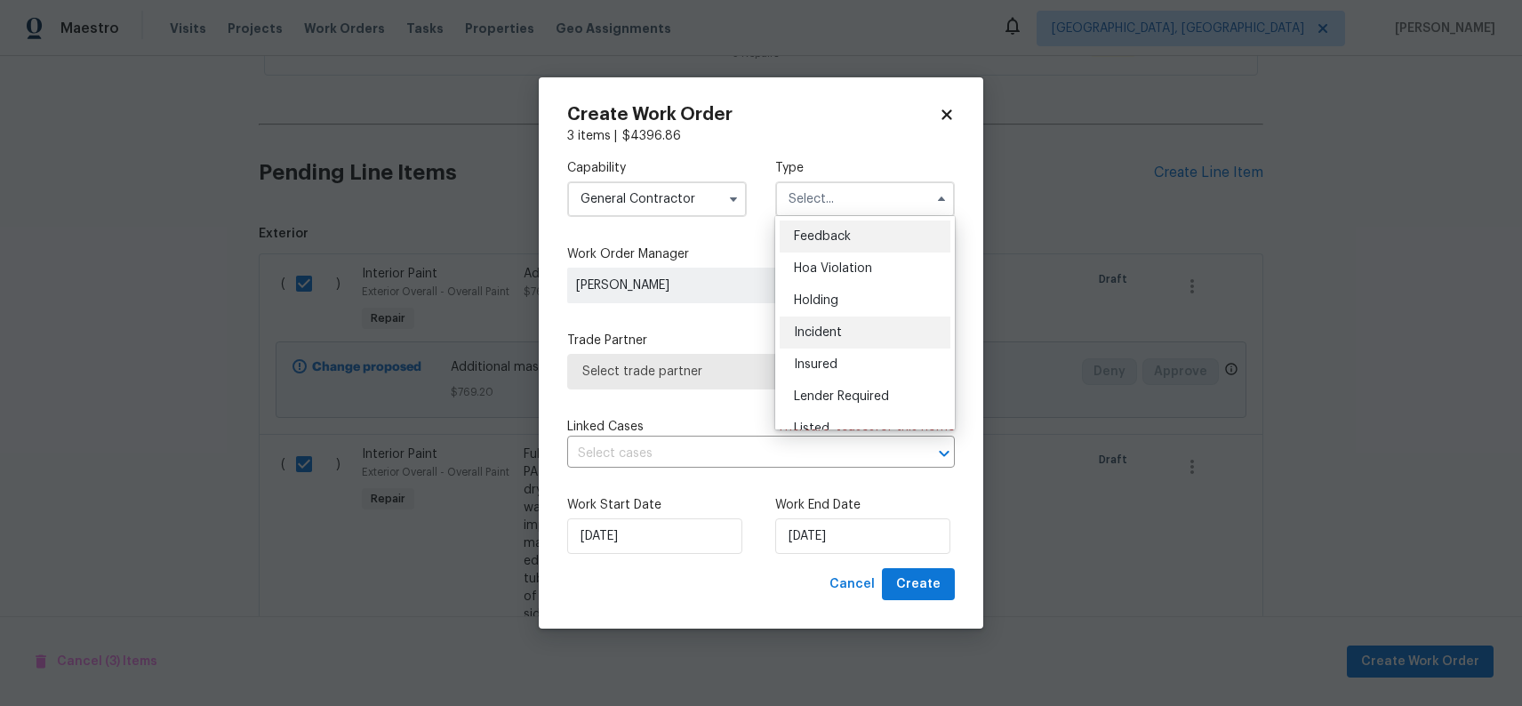
scroll to position [339, 0]
click at [863, 349] on div "Renovation" at bounding box center [865, 346] width 171 height 32
type input "Renovation"
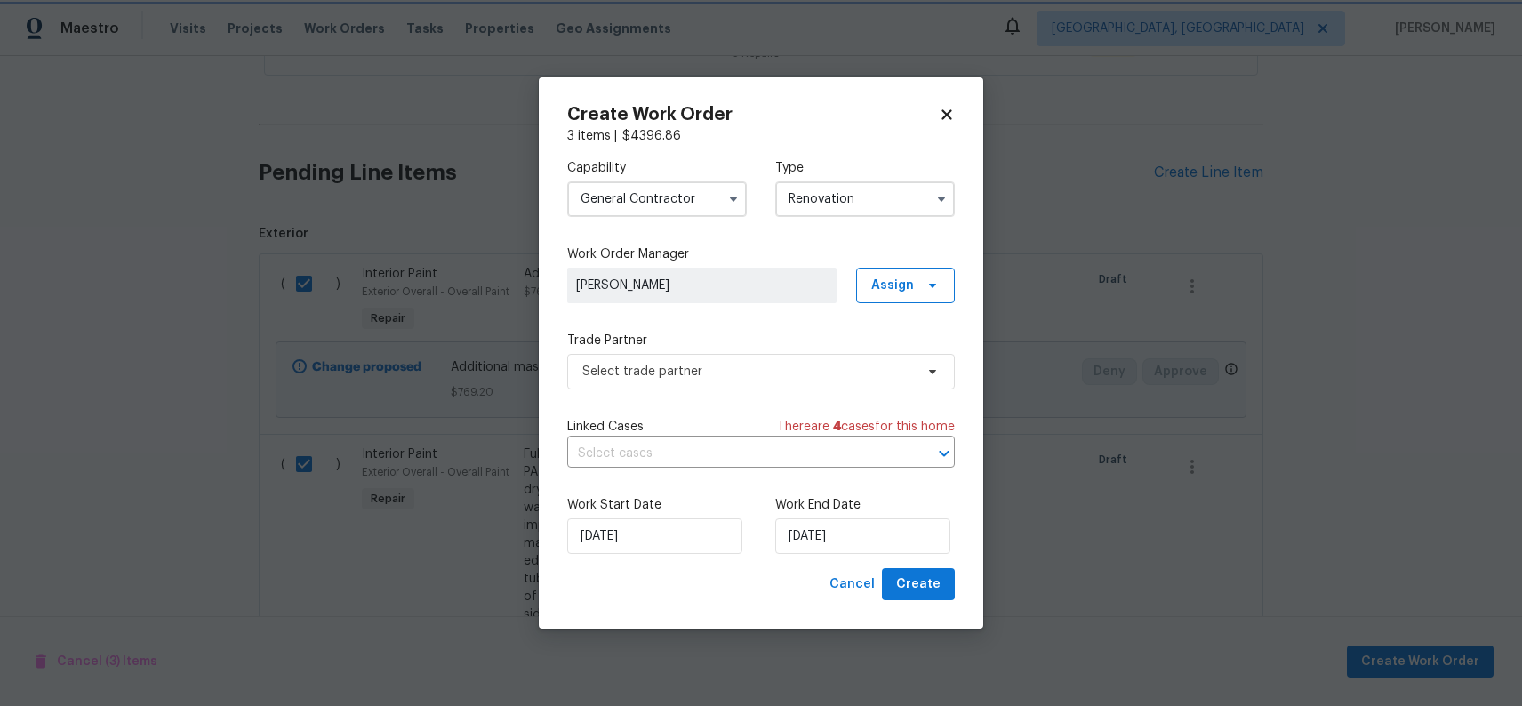
scroll to position [0, 0]
click at [776, 368] on span "Select trade partner" at bounding box center [748, 372] width 332 height 18
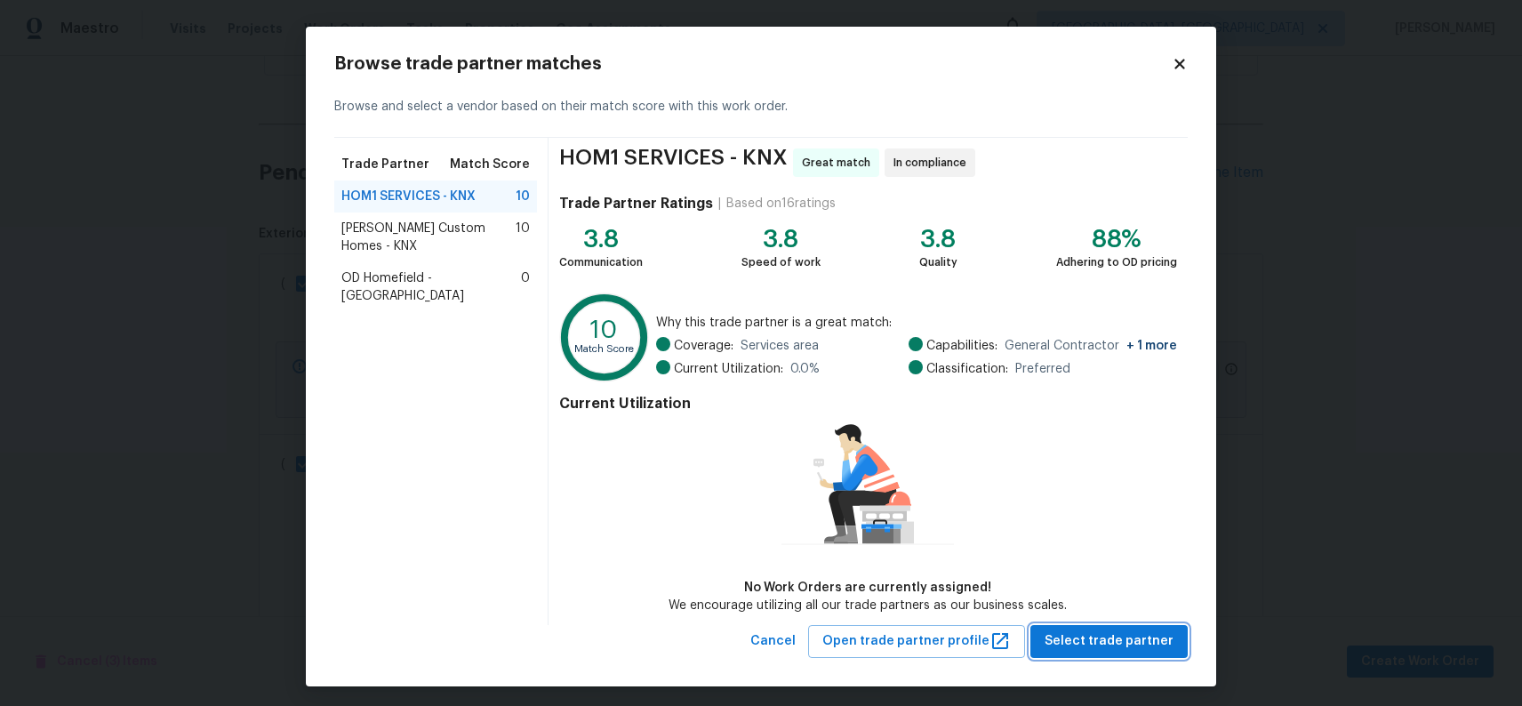
click at [1128, 651] on span "Select trade partner" at bounding box center [1109, 641] width 129 height 22
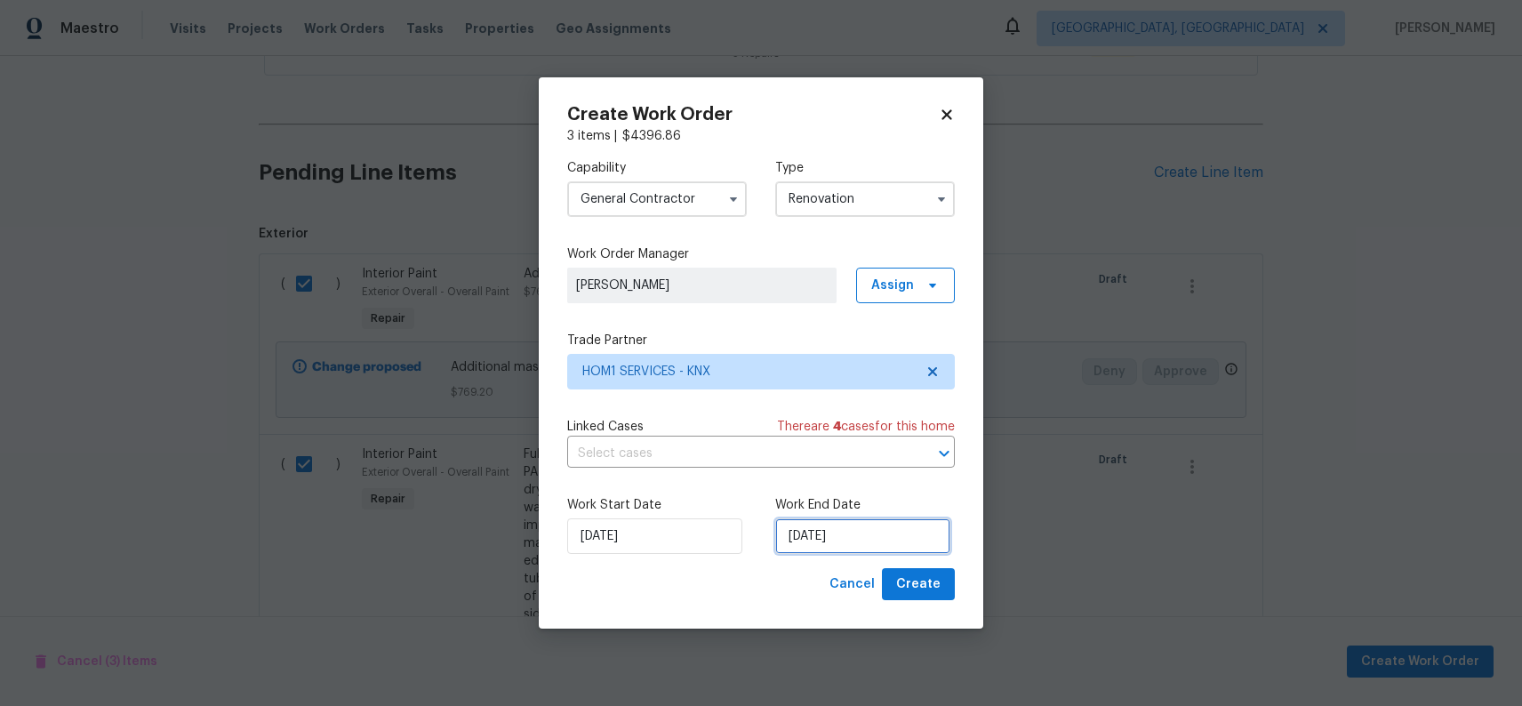
click at [818, 542] on input "9/3/2025" at bounding box center [862, 536] width 175 height 36
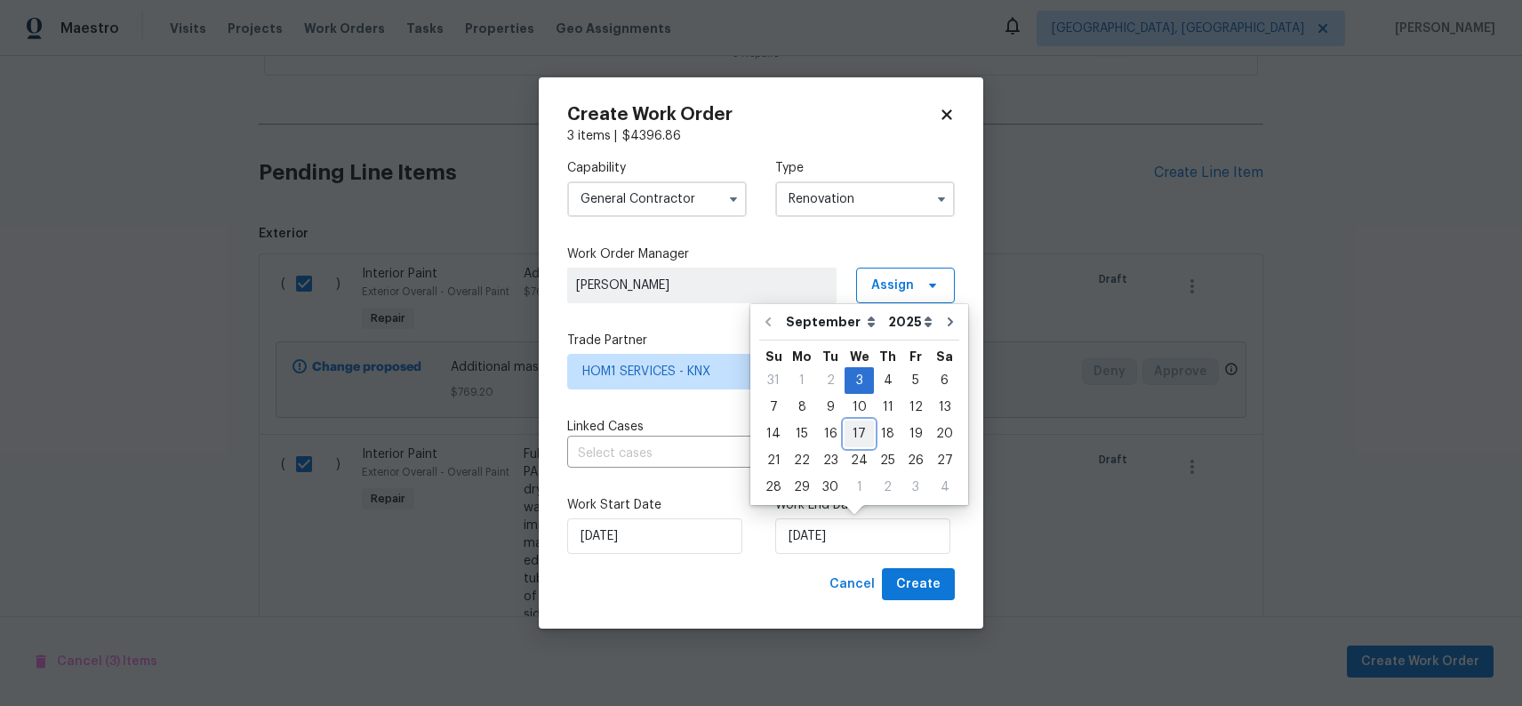
click at [858, 441] on div "17" at bounding box center [859, 433] width 29 height 25
type input "9/17/2025"
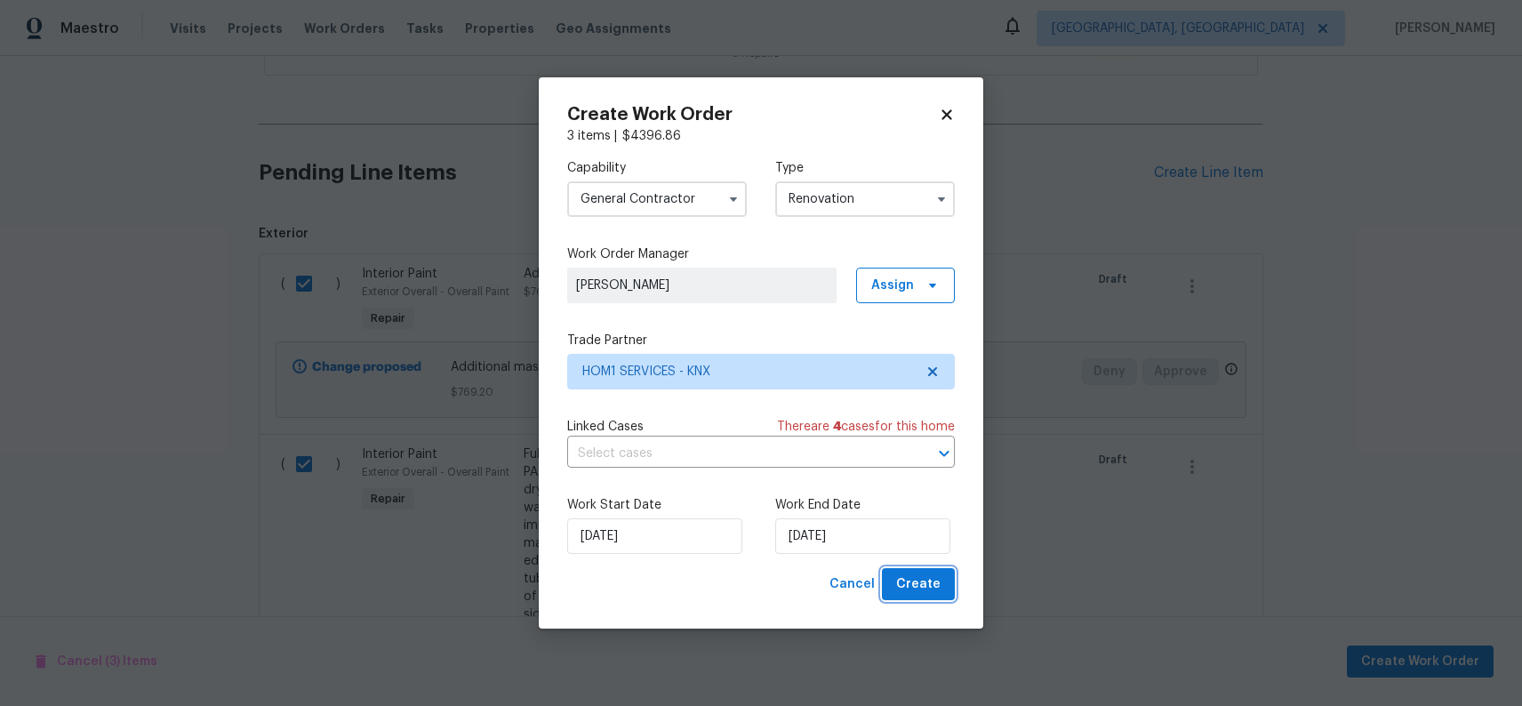
click at [936, 592] on span "Create" at bounding box center [918, 584] width 44 height 22
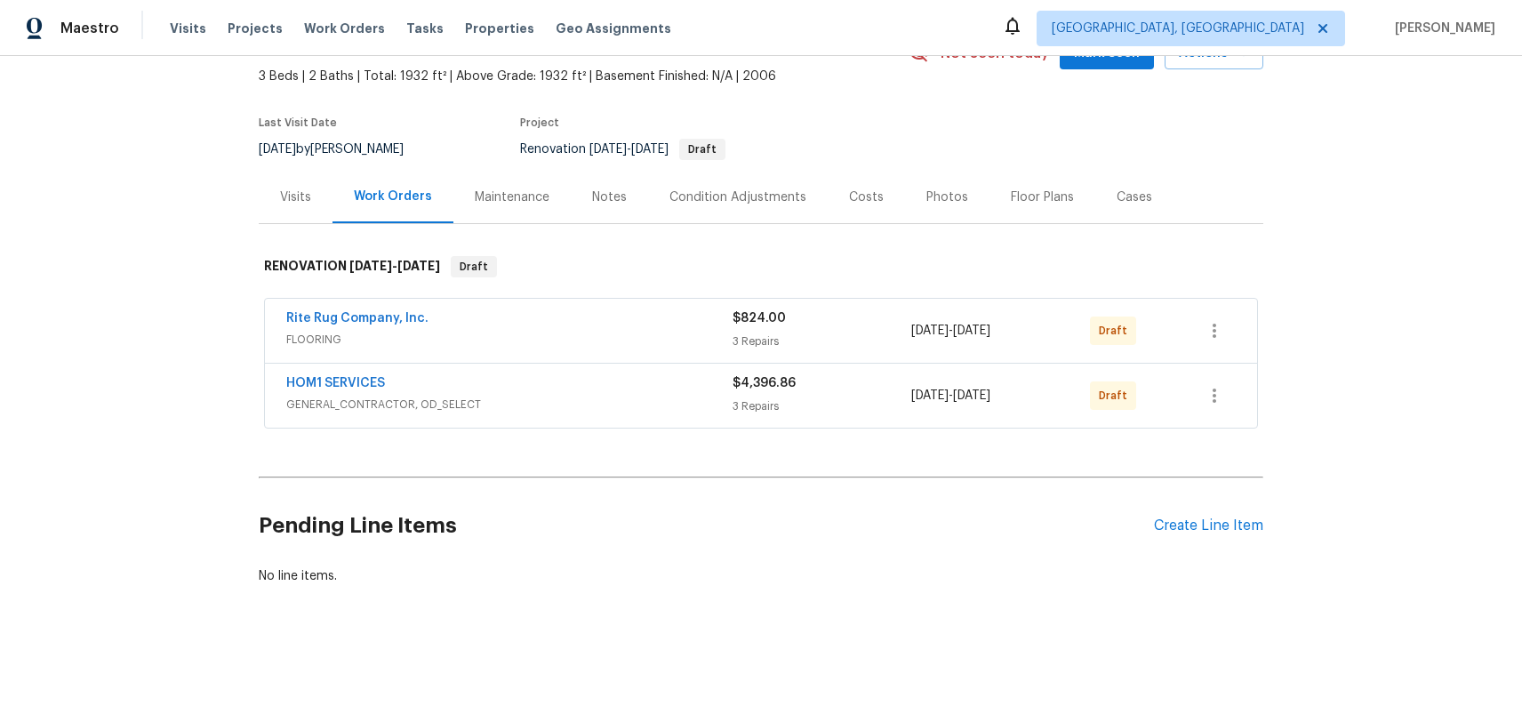
scroll to position [99, 0]
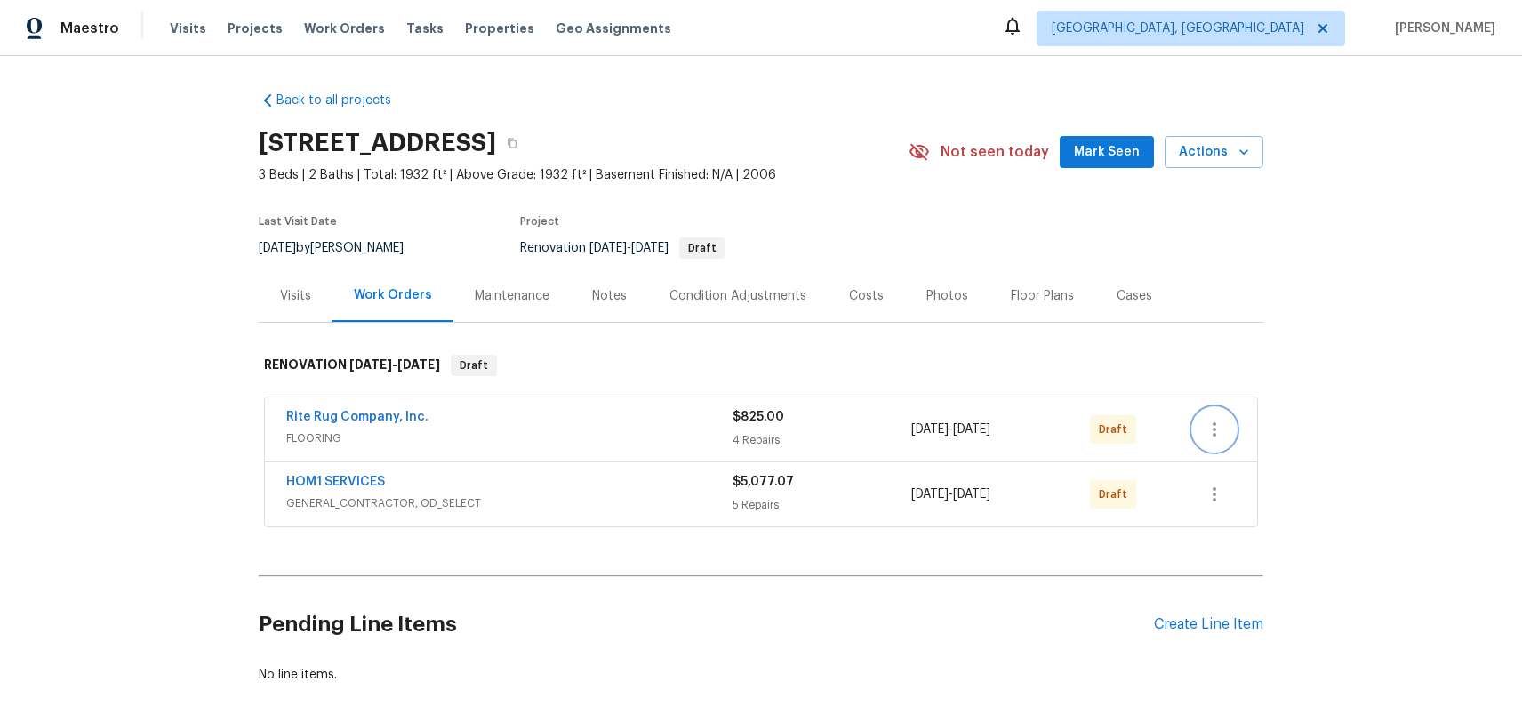
click at [1223, 425] on icon "button" at bounding box center [1214, 429] width 21 height 21
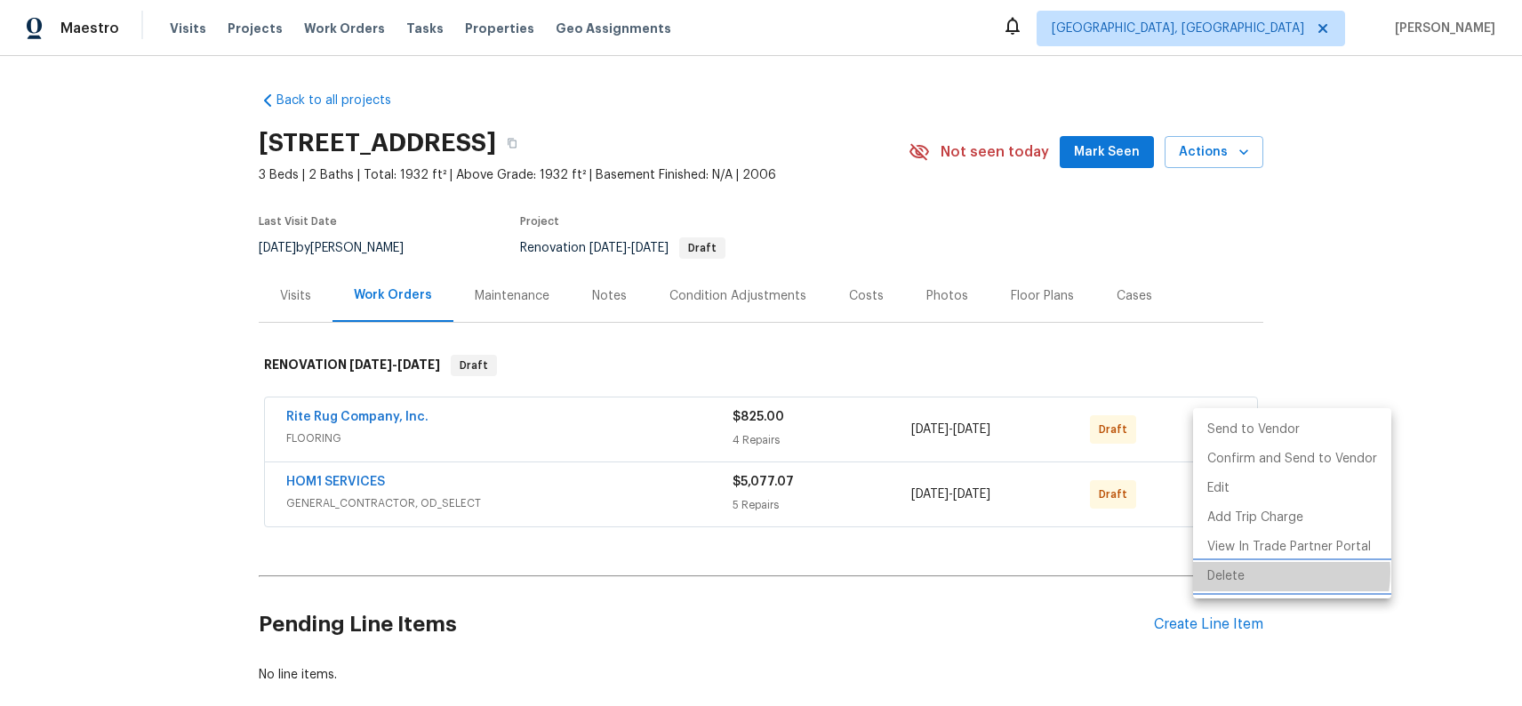
click at [1267, 572] on li "Delete" at bounding box center [1292, 576] width 198 height 29
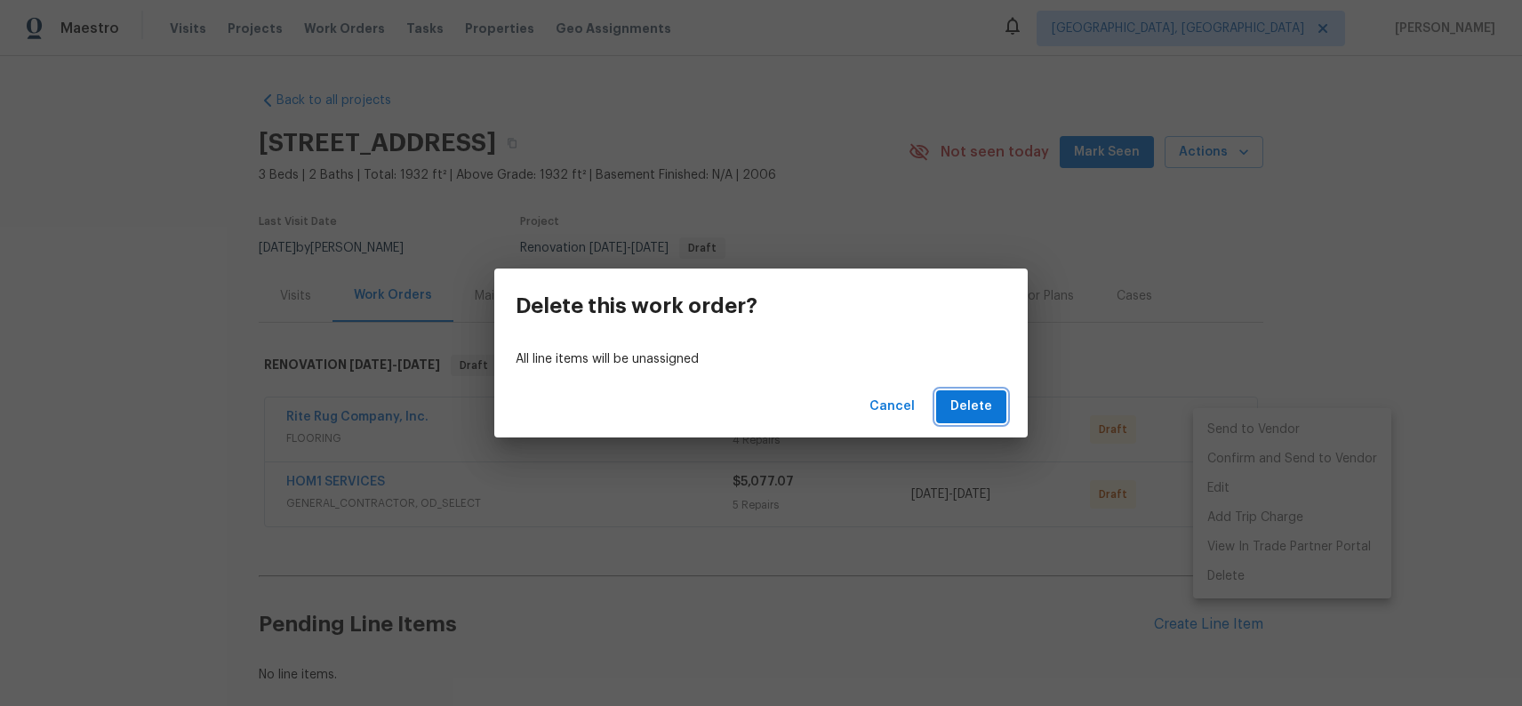
click at [958, 405] on span "Delete" at bounding box center [971, 407] width 42 height 22
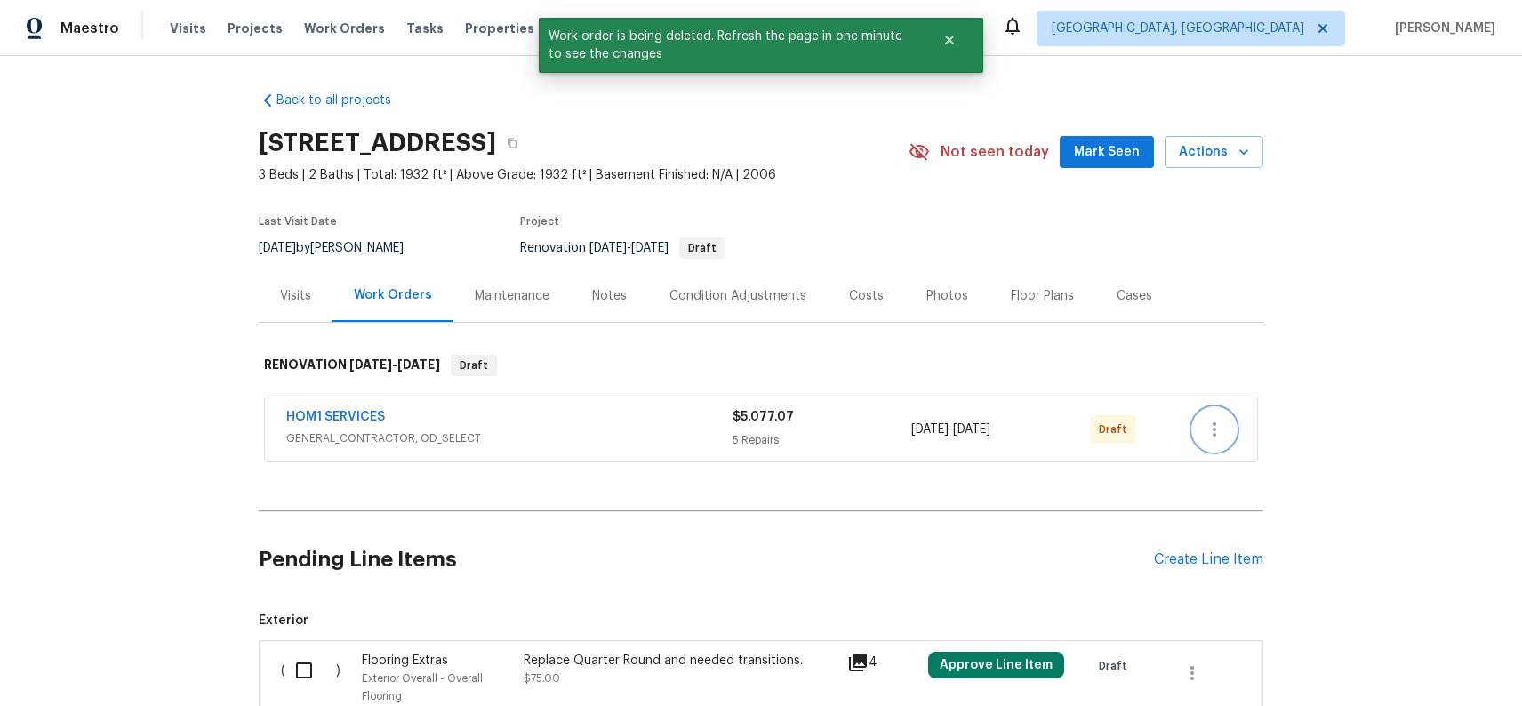
click at [1222, 427] on icon "button" at bounding box center [1214, 429] width 21 height 21
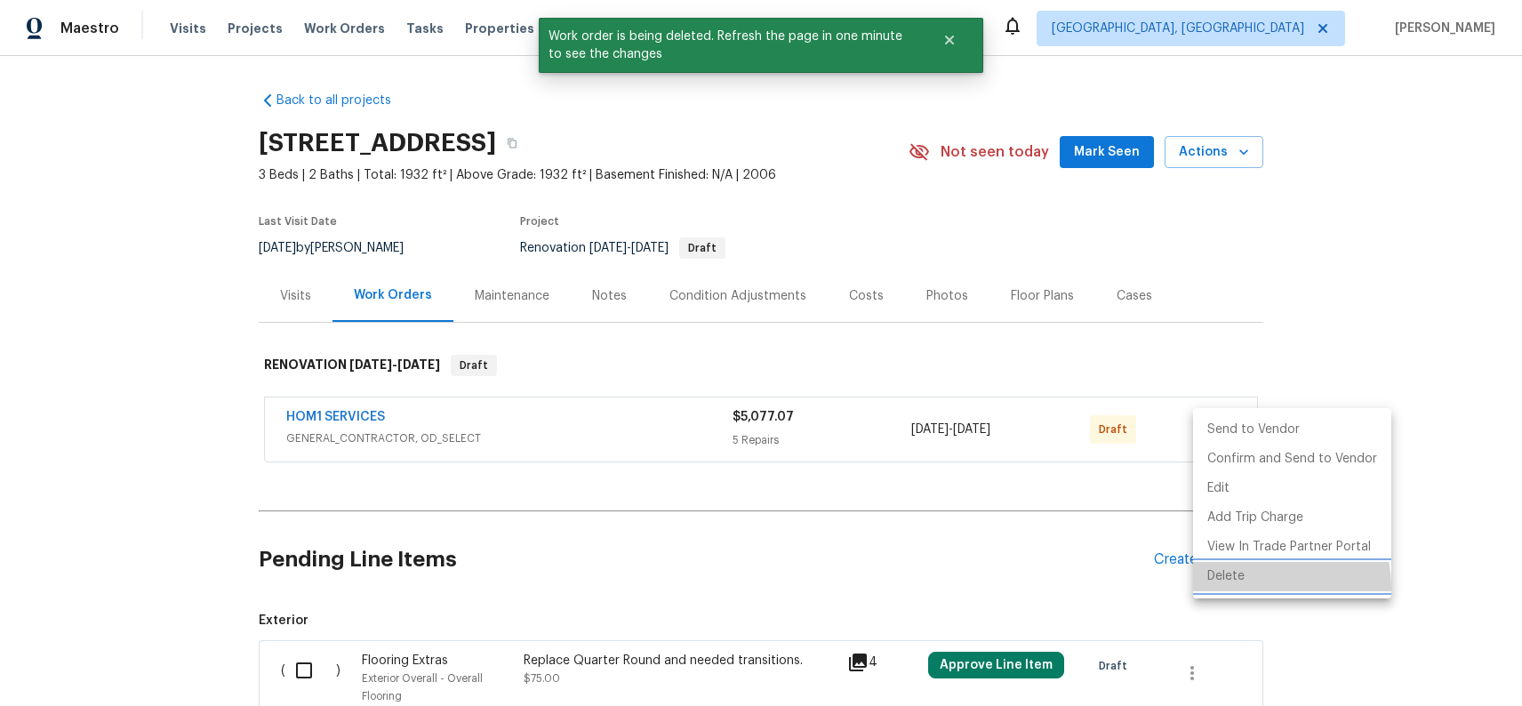
click at [1248, 588] on li "Delete" at bounding box center [1292, 576] width 198 height 29
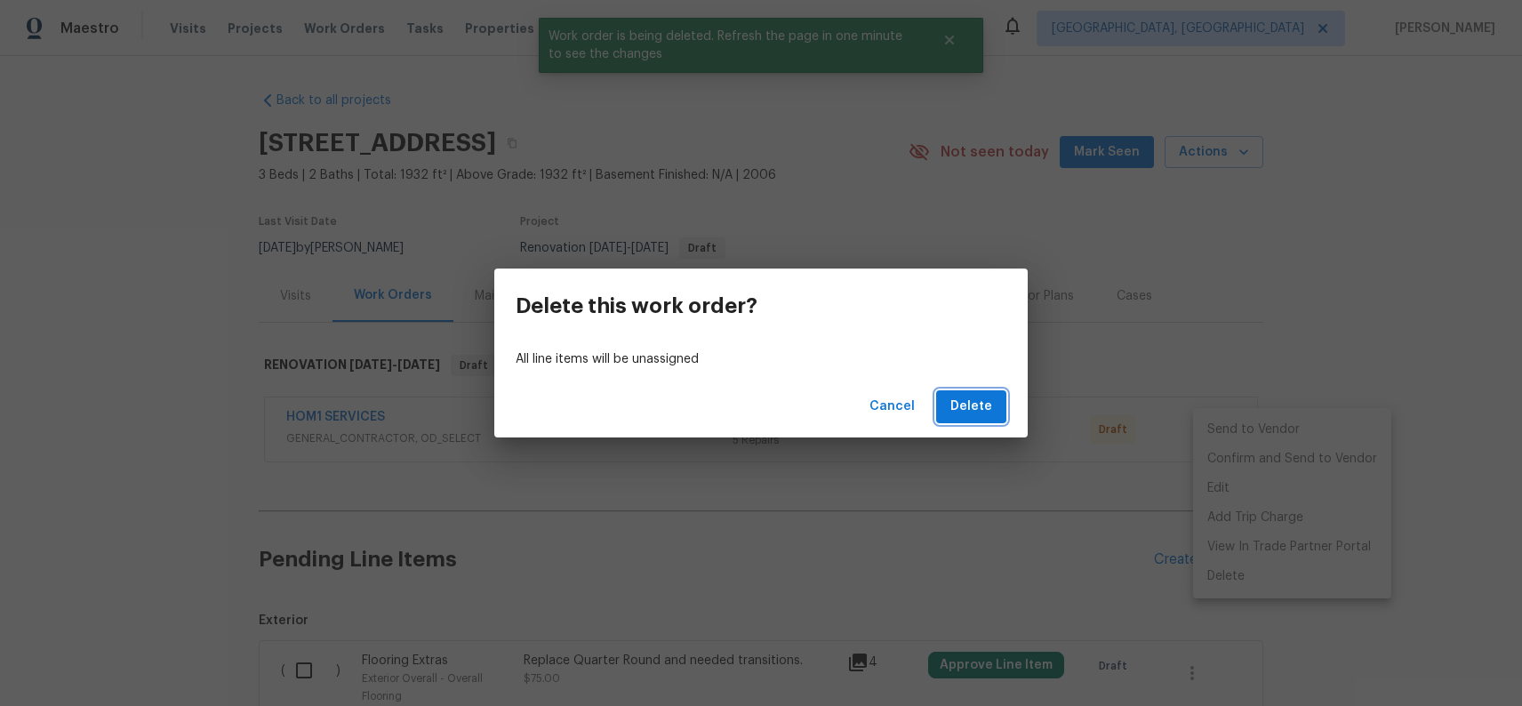
click at [1000, 405] on button "Delete" at bounding box center [971, 406] width 70 height 33
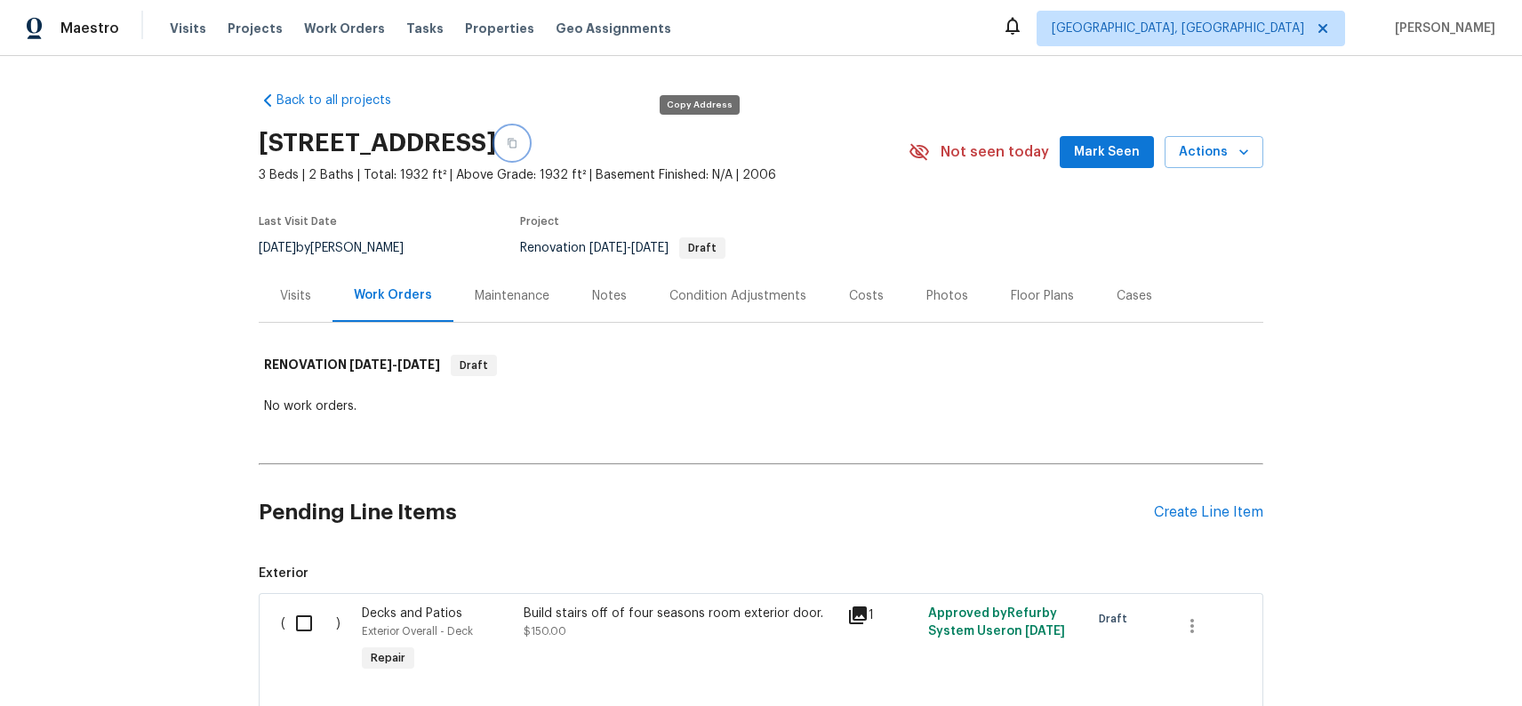
click at [528, 148] on button "button" at bounding box center [512, 143] width 32 height 32
click at [517, 143] on icon "button" at bounding box center [512, 143] width 11 height 11
click at [612, 293] on div "Notes" at bounding box center [609, 296] width 35 height 18
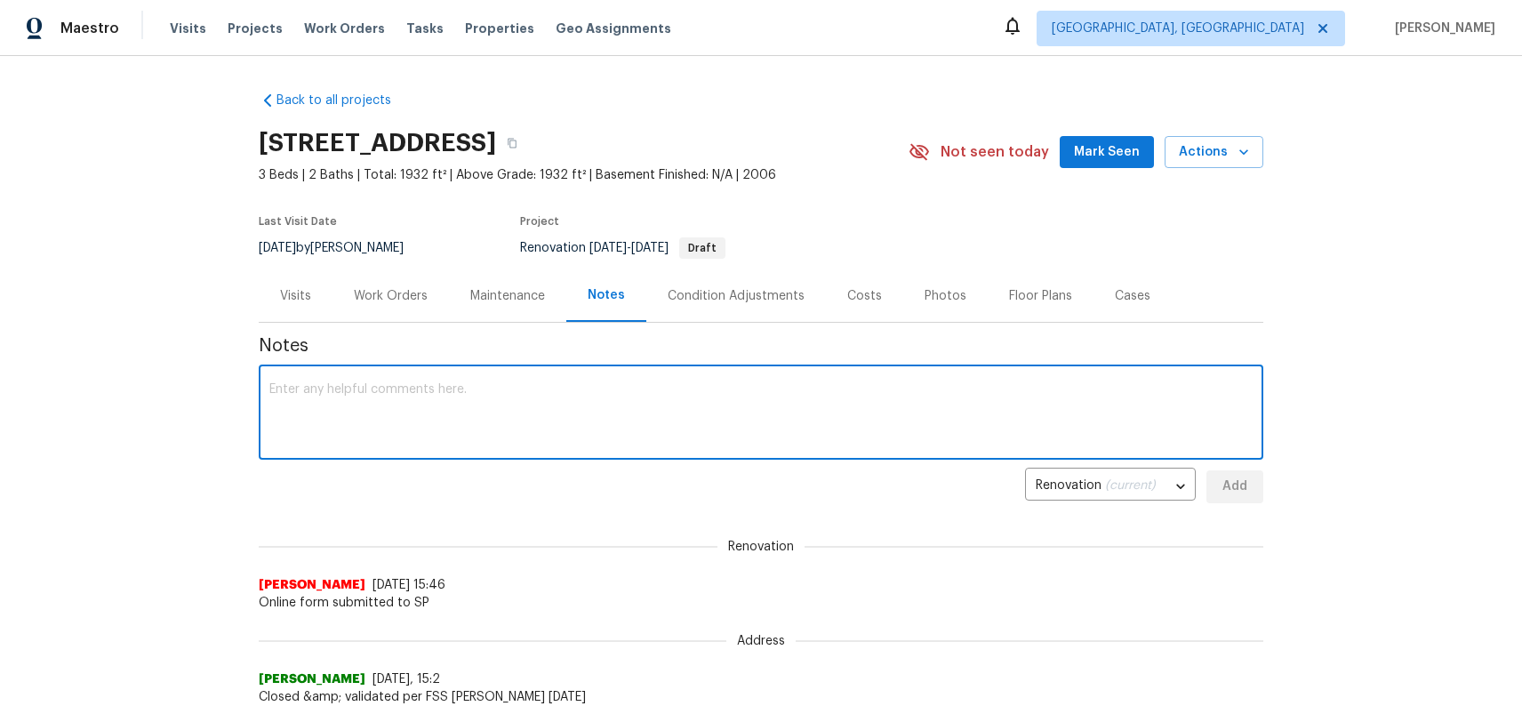
click at [611, 405] on textarea at bounding box center [760, 414] width 983 height 62
type textarea "W"
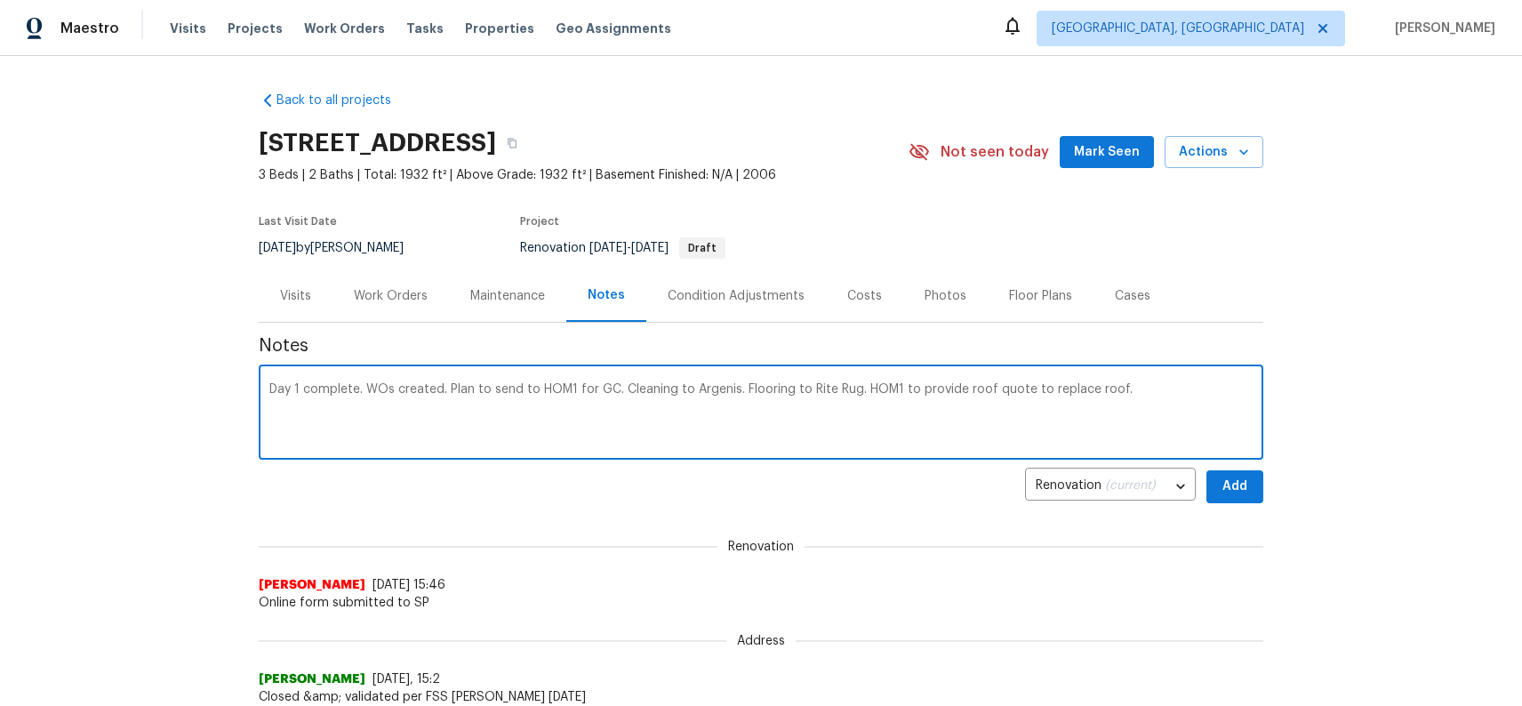
type textarea "Day 1 complete. WOs created. Plan to send to HOM1 for GC. Cleaning to Argenis. …"
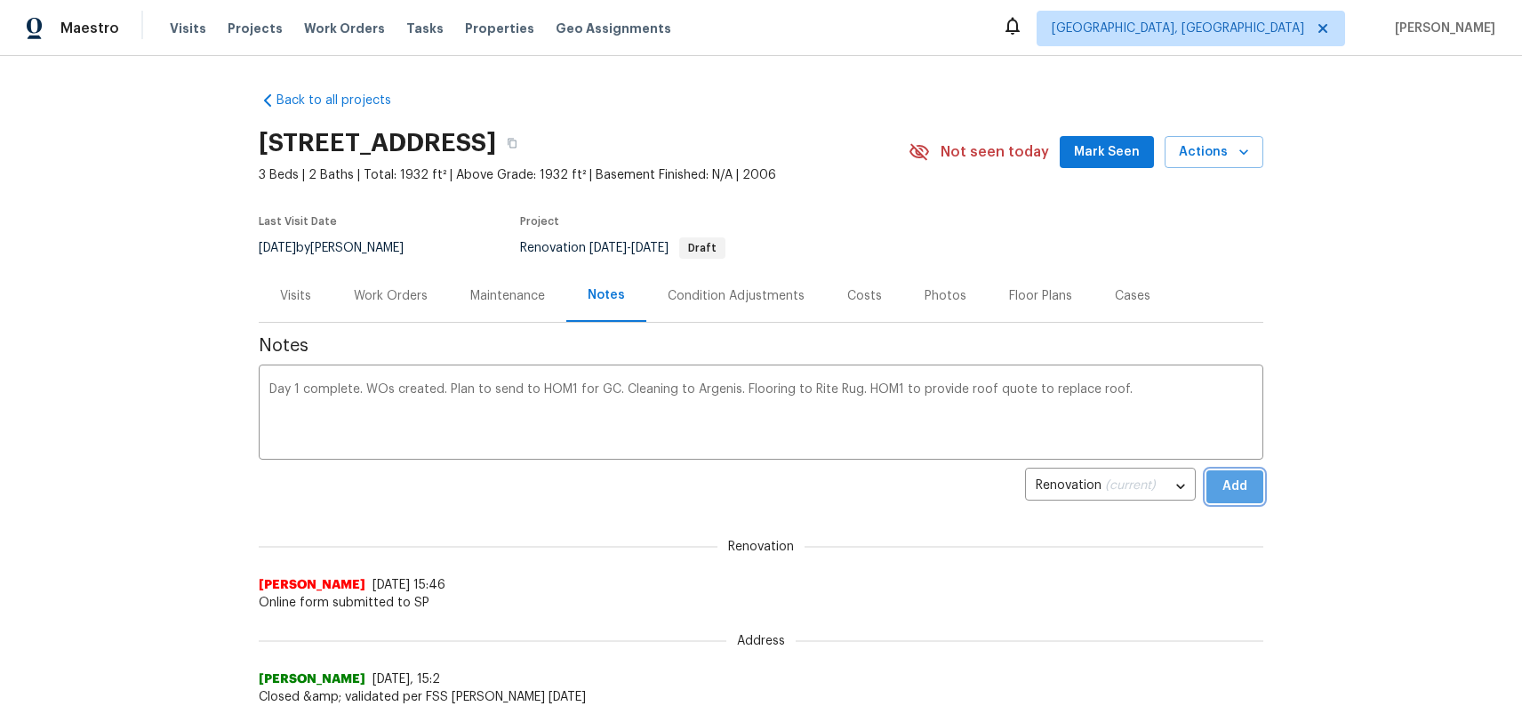
click at [1227, 486] on span "Add" at bounding box center [1235, 487] width 28 height 22
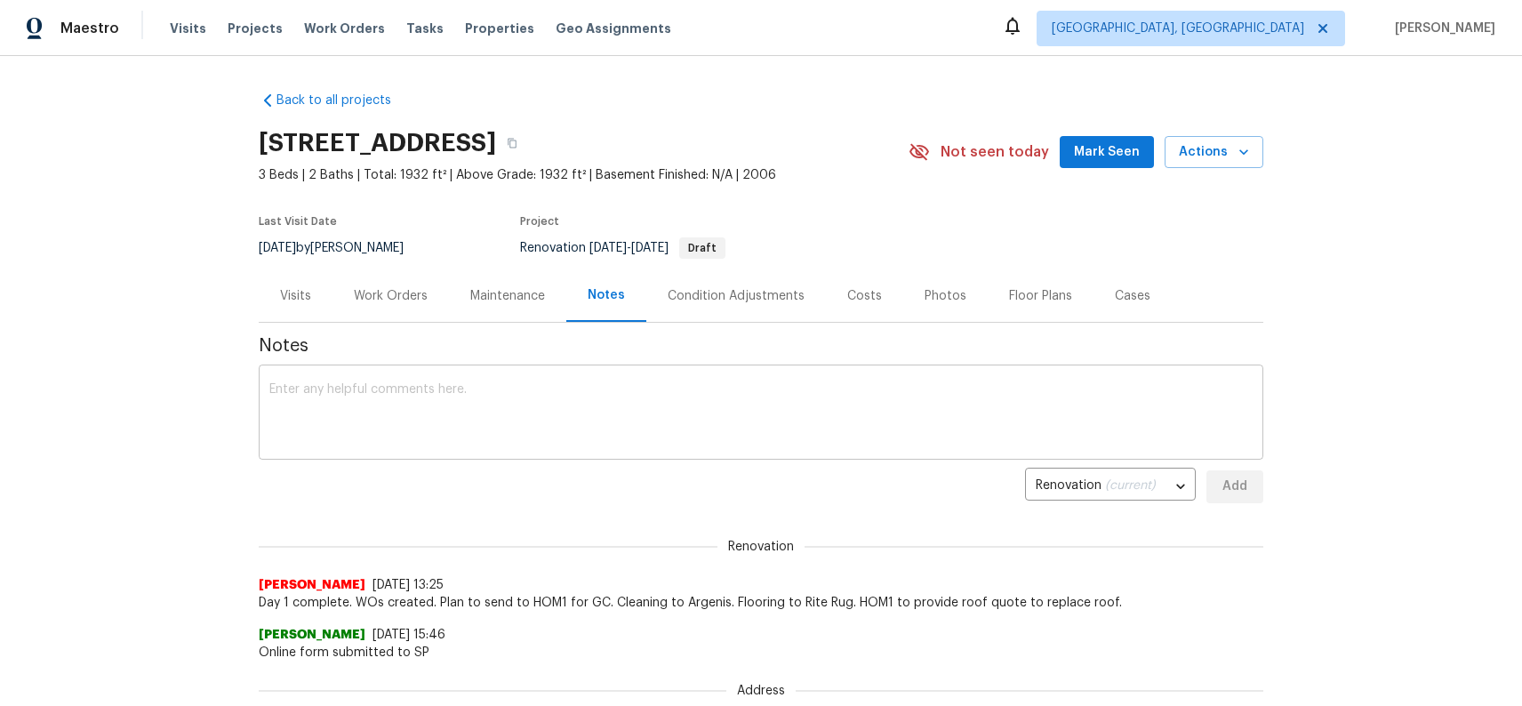
click at [808, 407] on textarea at bounding box center [760, 414] width 983 height 62
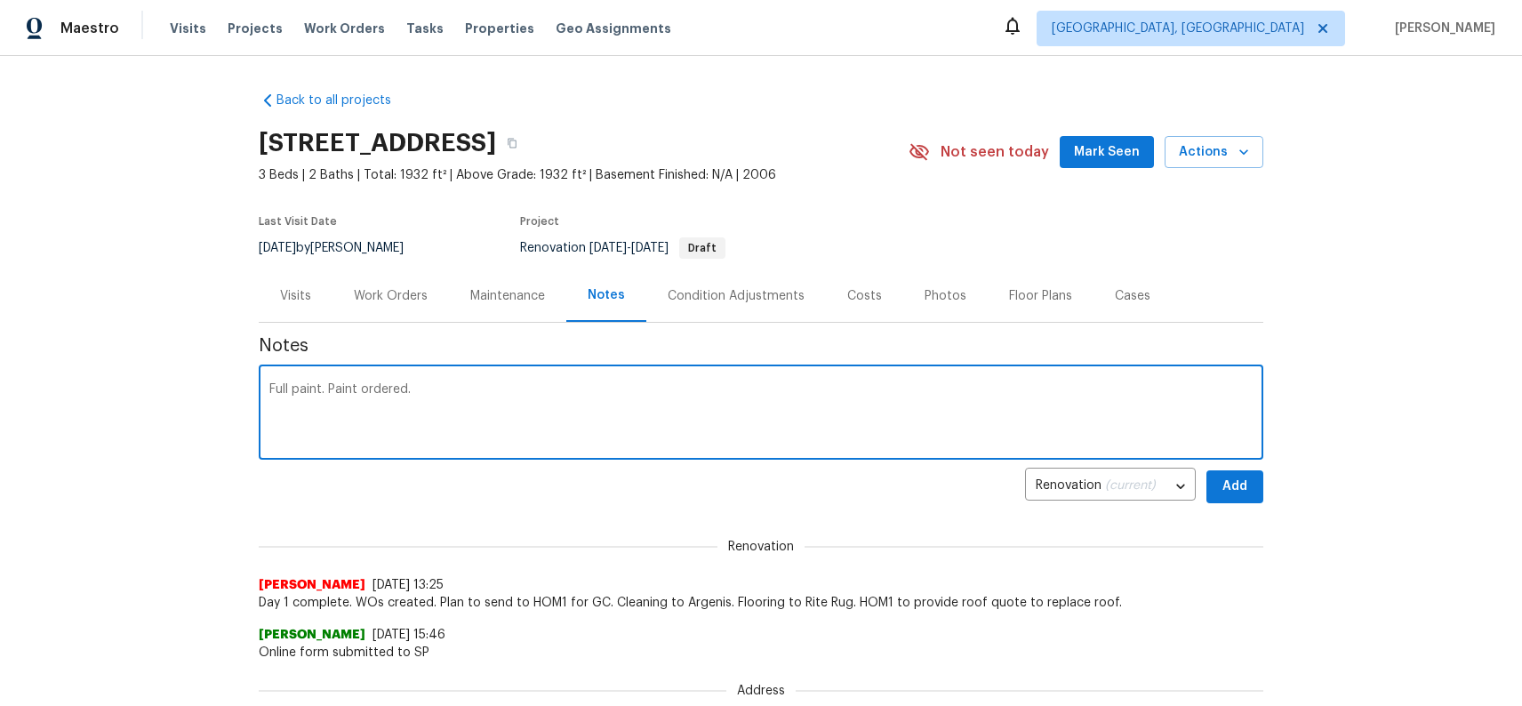
type textarea "Full paint. Paint ordered."
click at [1230, 489] on span "Add" at bounding box center [1235, 487] width 28 height 22
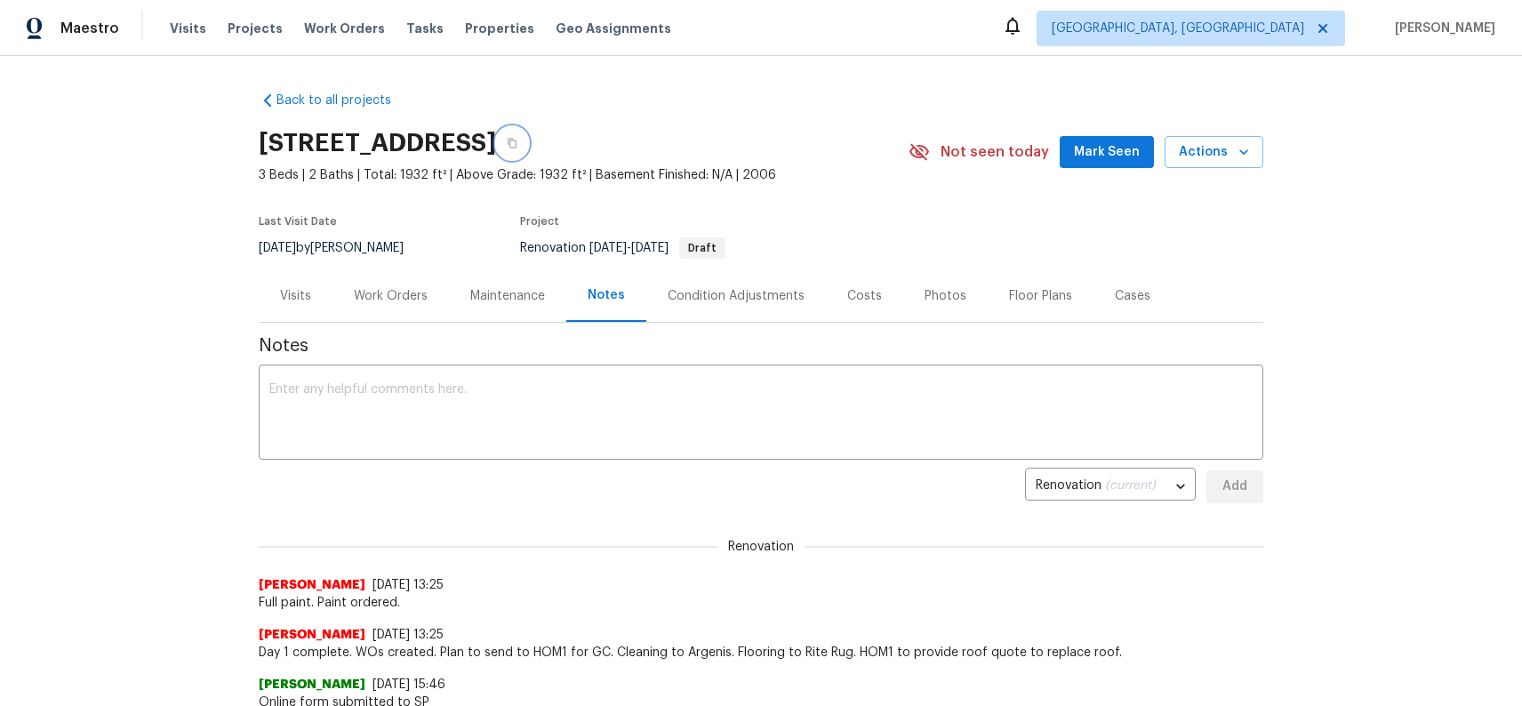
click at [517, 140] on icon "button" at bounding box center [512, 143] width 11 height 11
click at [412, 297] on div "Work Orders" at bounding box center [391, 296] width 74 height 18
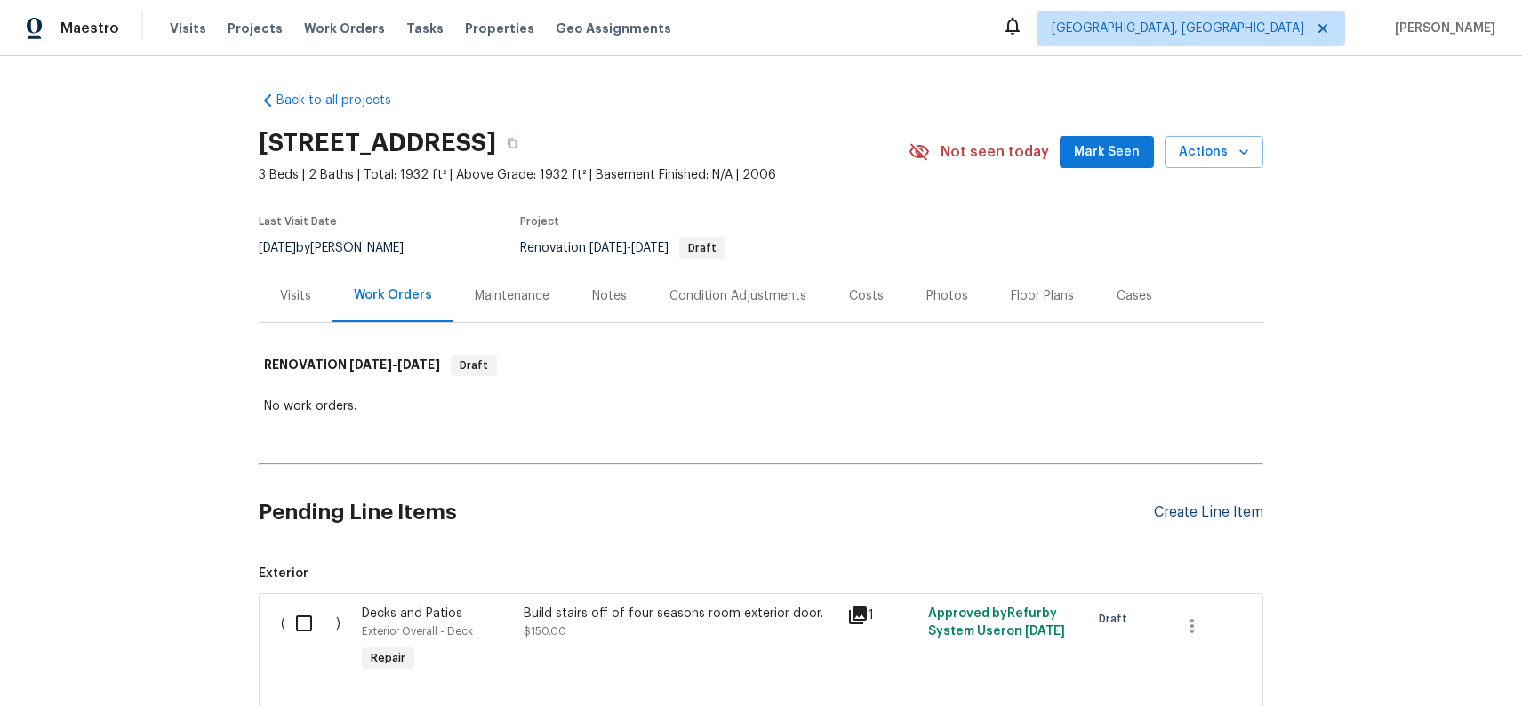
click at [1242, 507] on div "Create Line Item" at bounding box center [1208, 512] width 109 height 17
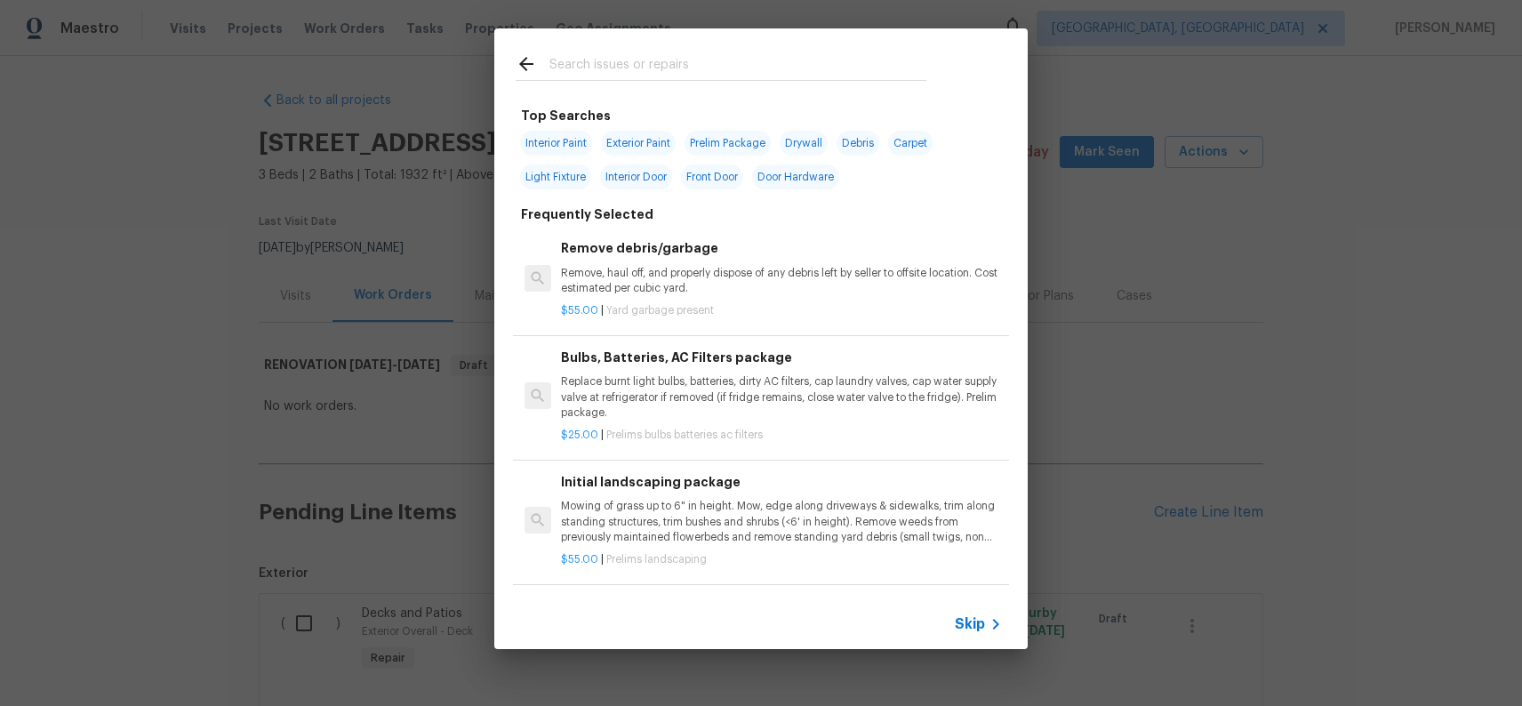
click at [646, 58] on input "text" at bounding box center [737, 66] width 377 height 27
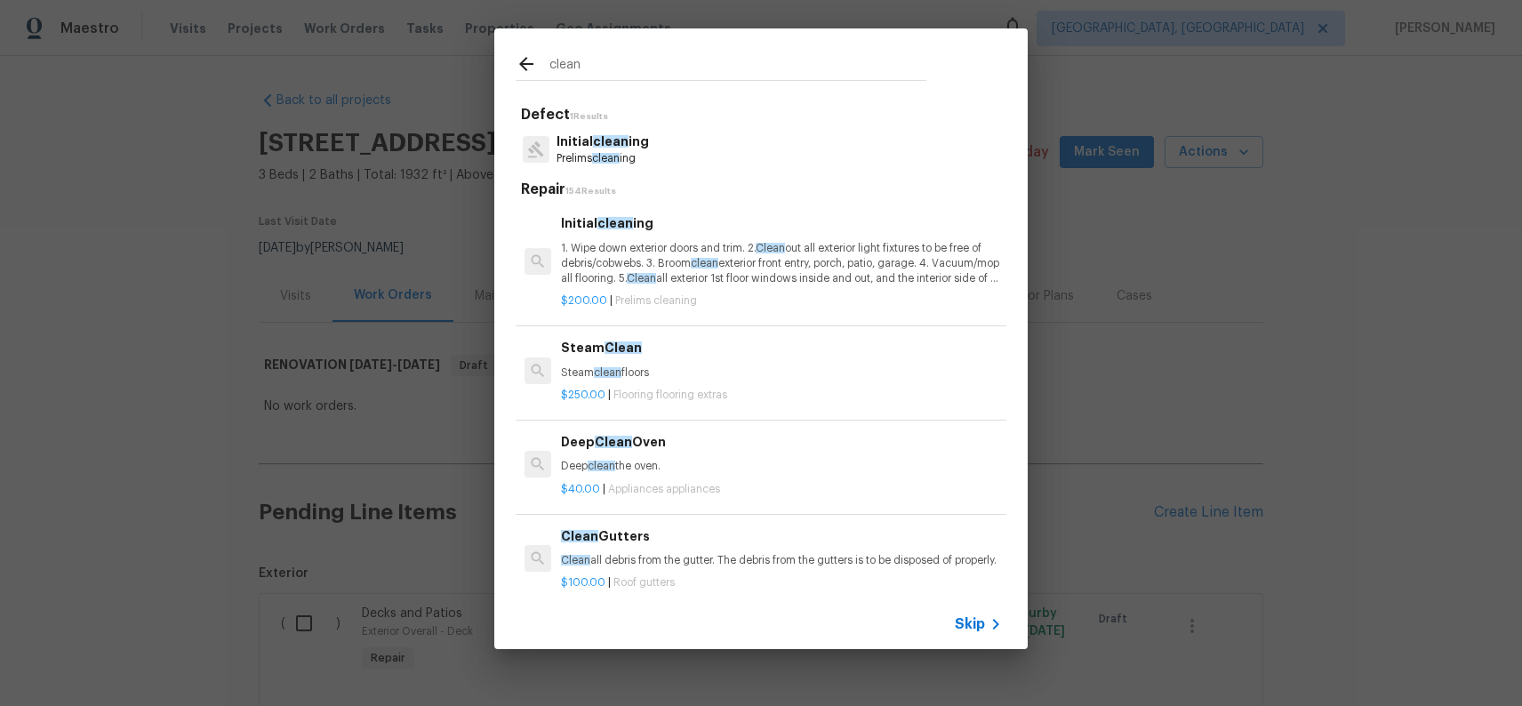
type input "clean"
click at [639, 277] on p "1. Wipe down exterior doors and trim. 2. Clean out all exterior light fixtures …" at bounding box center [781, 263] width 441 height 45
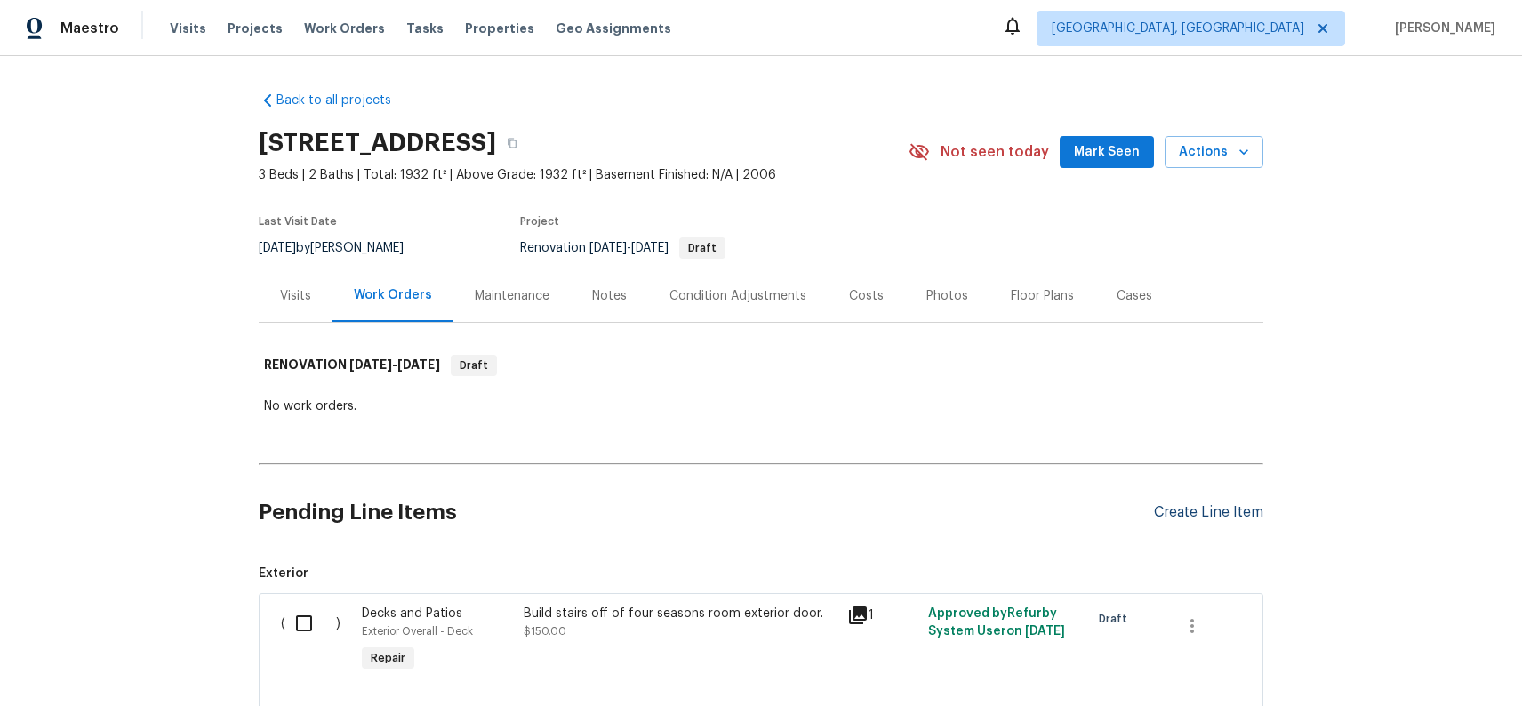
click at [1194, 505] on div "Create Line Item" at bounding box center [1208, 512] width 109 height 17
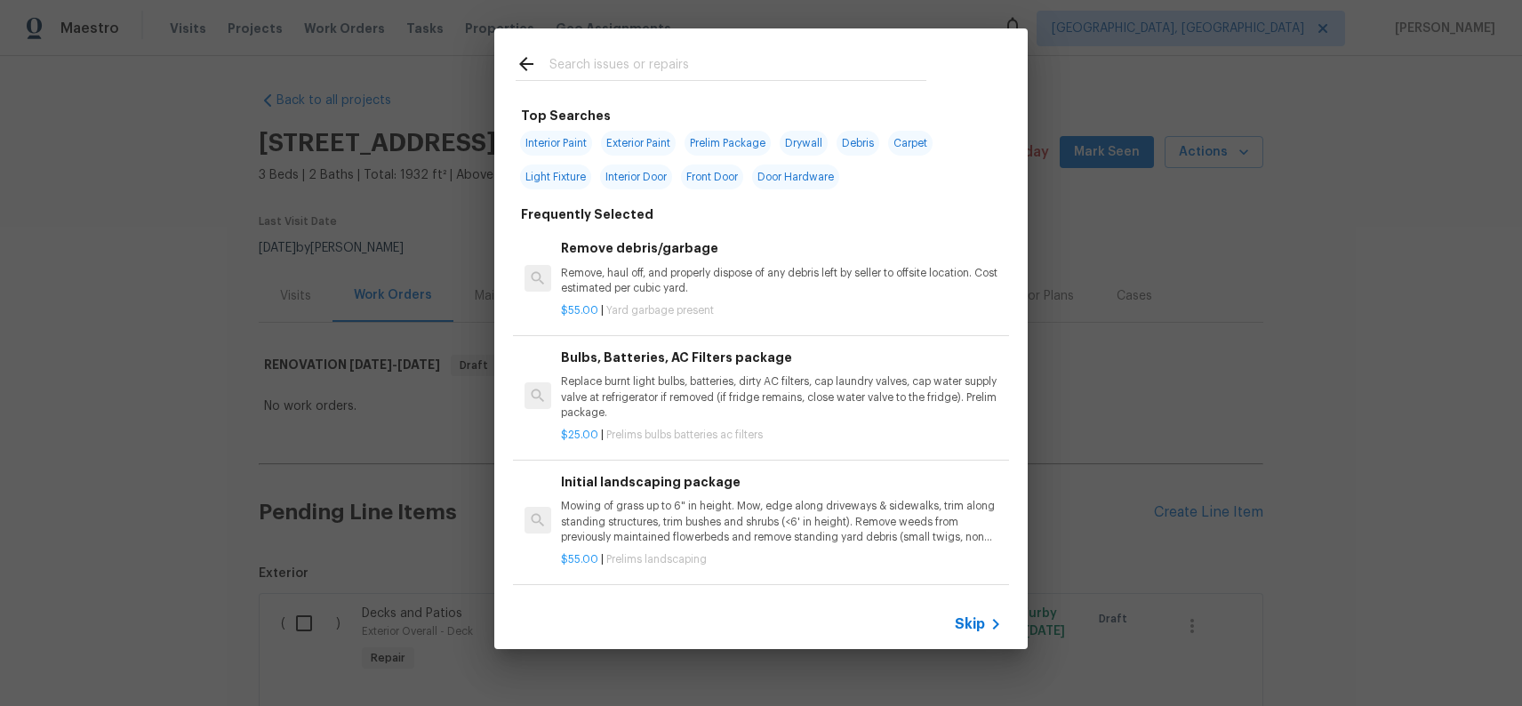
click at [627, 71] on input "text" at bounding box center [737, 66] width 377 height 27
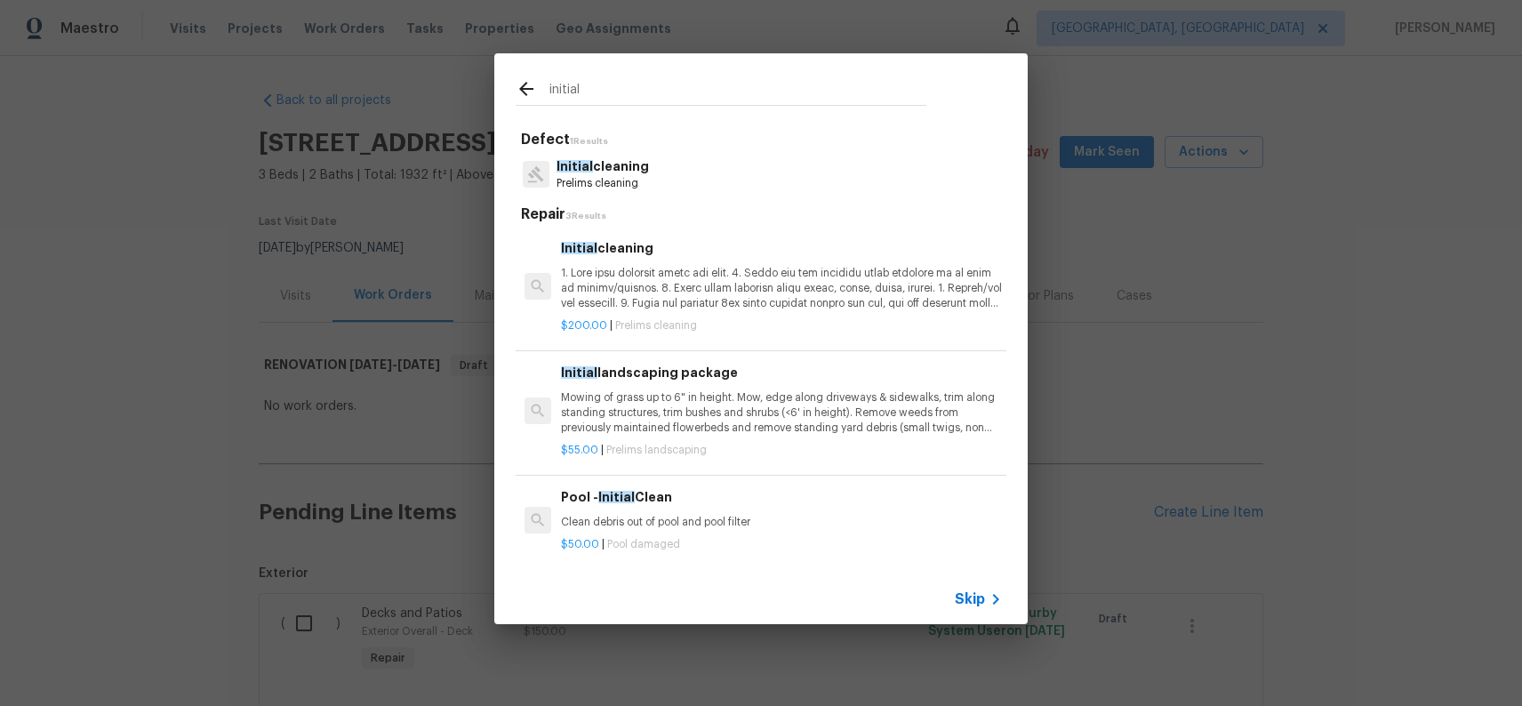
type input "initial"
click at [665, 278] on p at bounding box center [781, 288] width 441 height 45
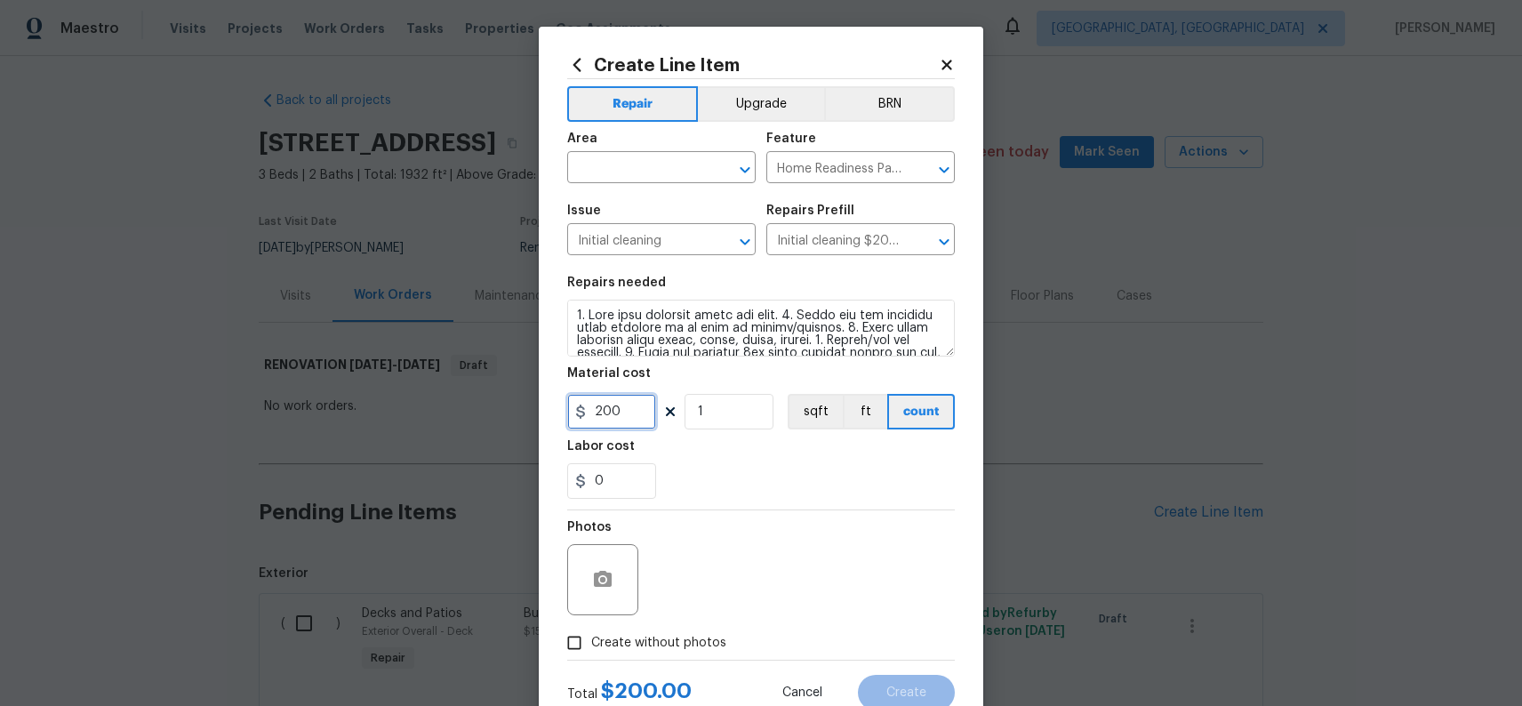
click at [627, 412] on input "200" at bounding box center [611, 412] width 89 height 36
type input "250"
click at [660, 163] on input "text" at bounding box center [636, 170] width 139 height 28
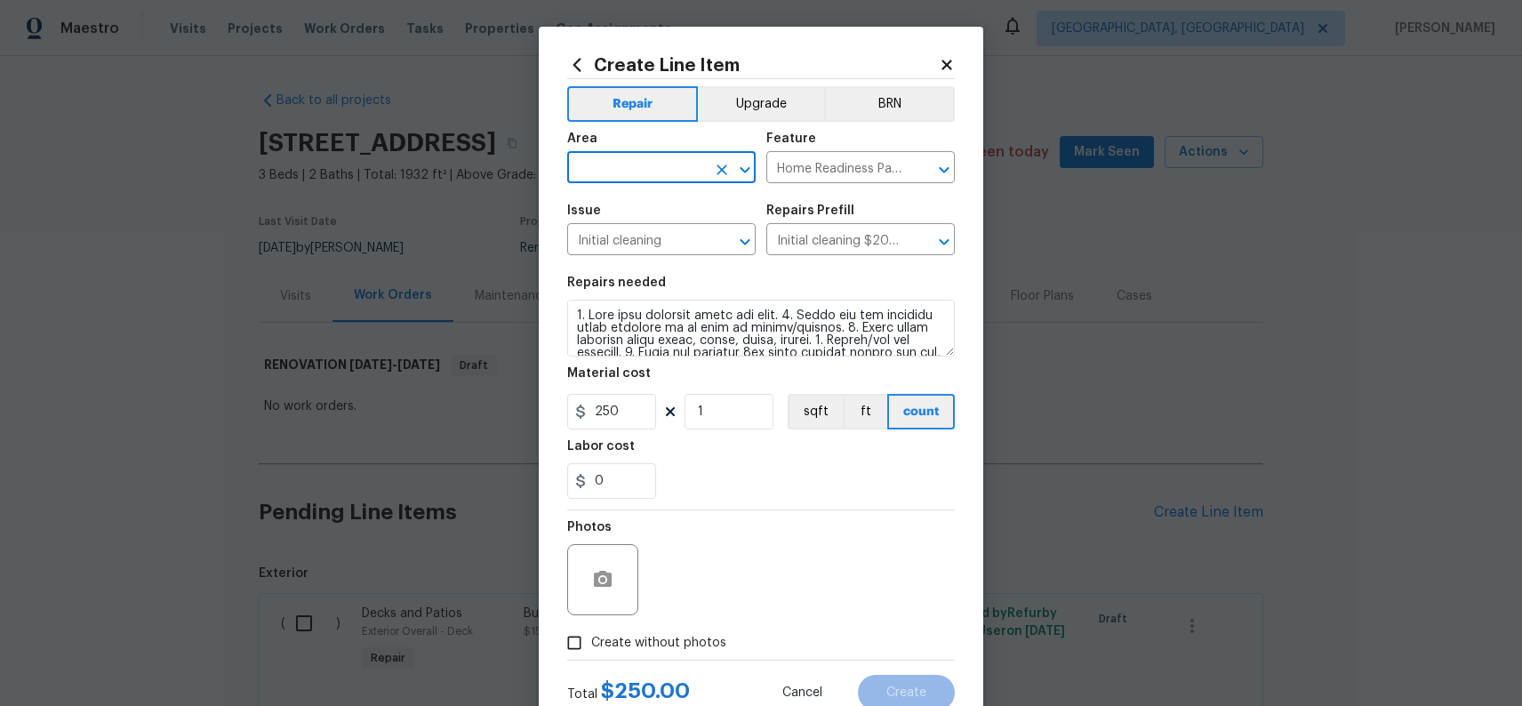
click at [659, 163] on input "text" at bounding box center [636, 170] width 139 height 28
type input "c"
click at [654, 238] on li "Interior Overall" at bounding box center [661, 237] width 188 height 29
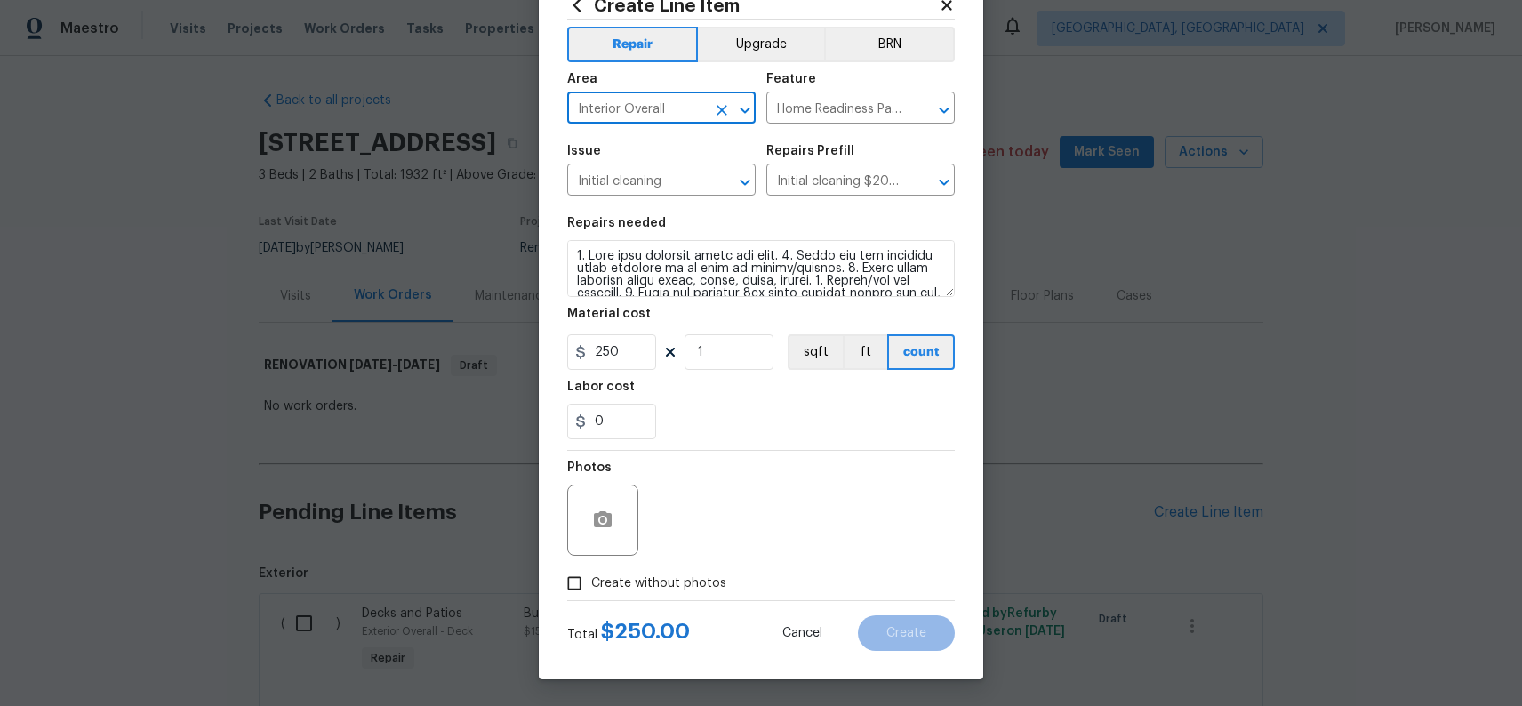
type input "Interior Overall"
click at [570, 574] on input "Create without photos" at bounding box center [574, 583] width 34 height 34
checkbox input "true"
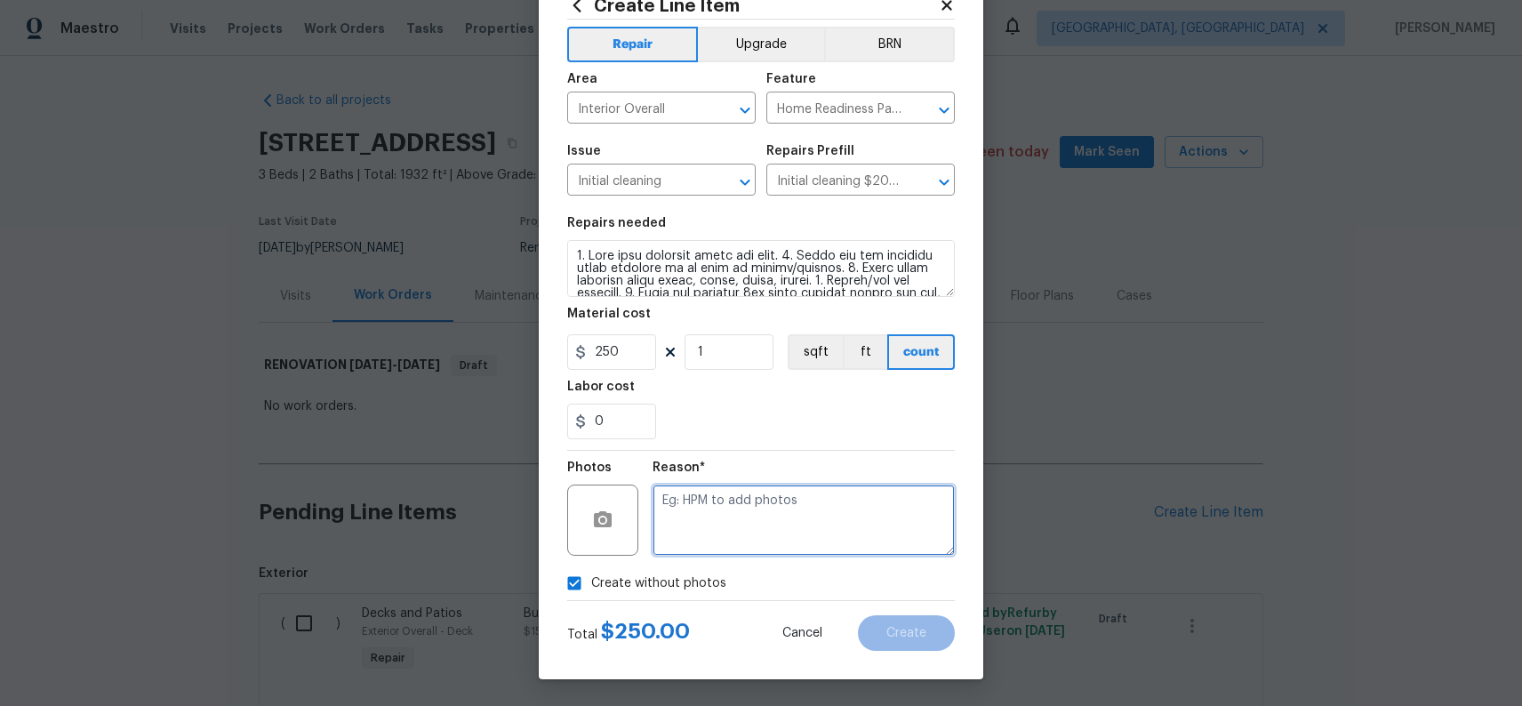
click at [787, 501] on textarea at bounding box center [804, 520] width 302 height 71
type textarea "na"
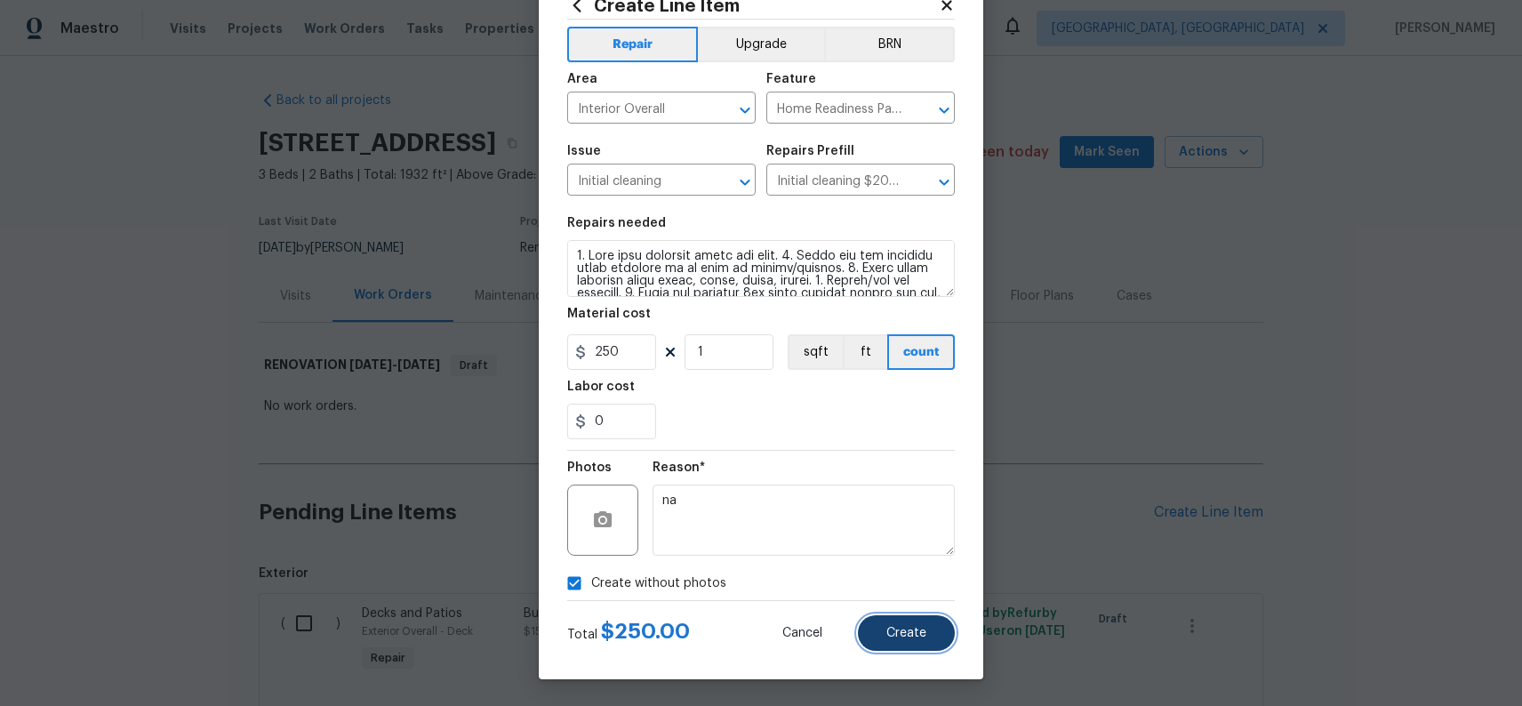
click at [924, 641] on button "Create" at bounding box center [906, 633] width 97 height 36
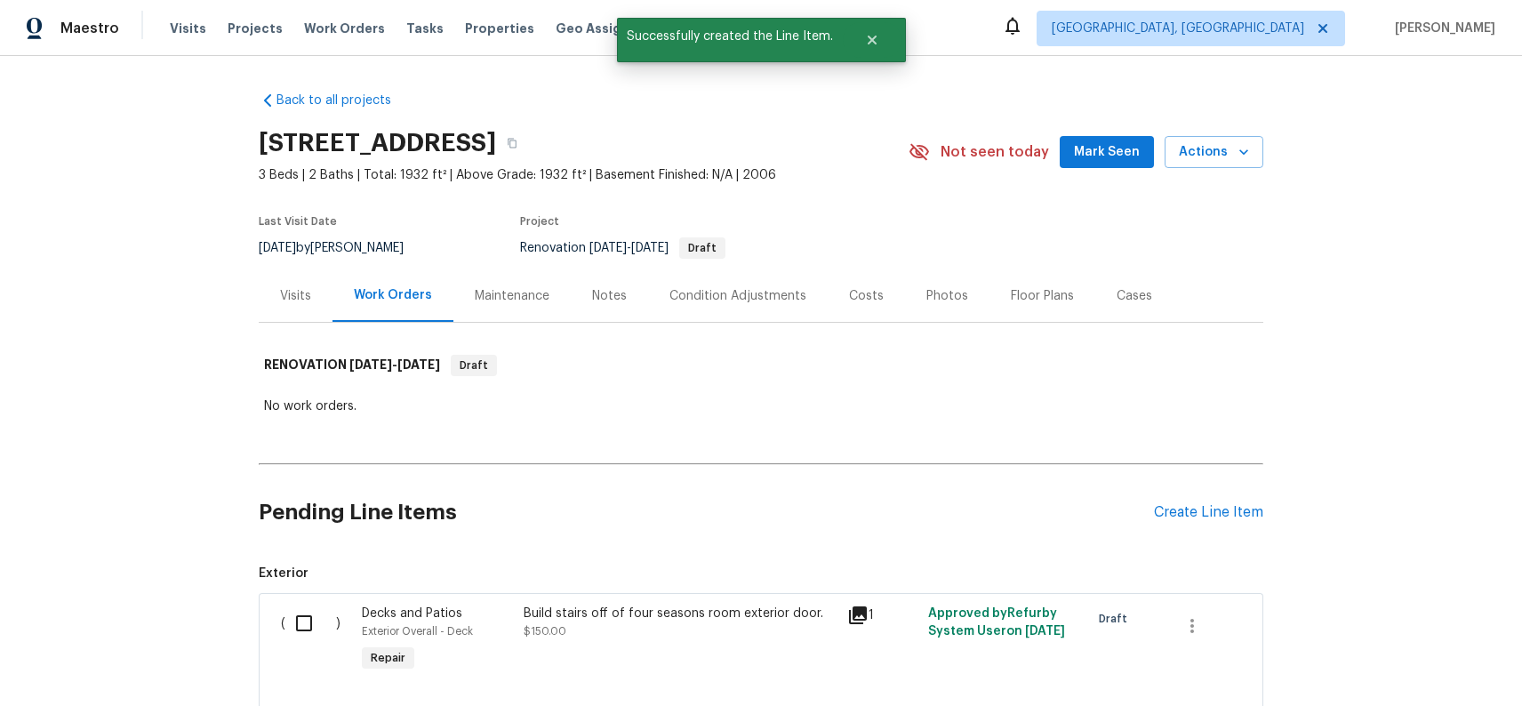
click at [842, 285] on div "Costs" at bounding box center [866, 295] width 77 height 52
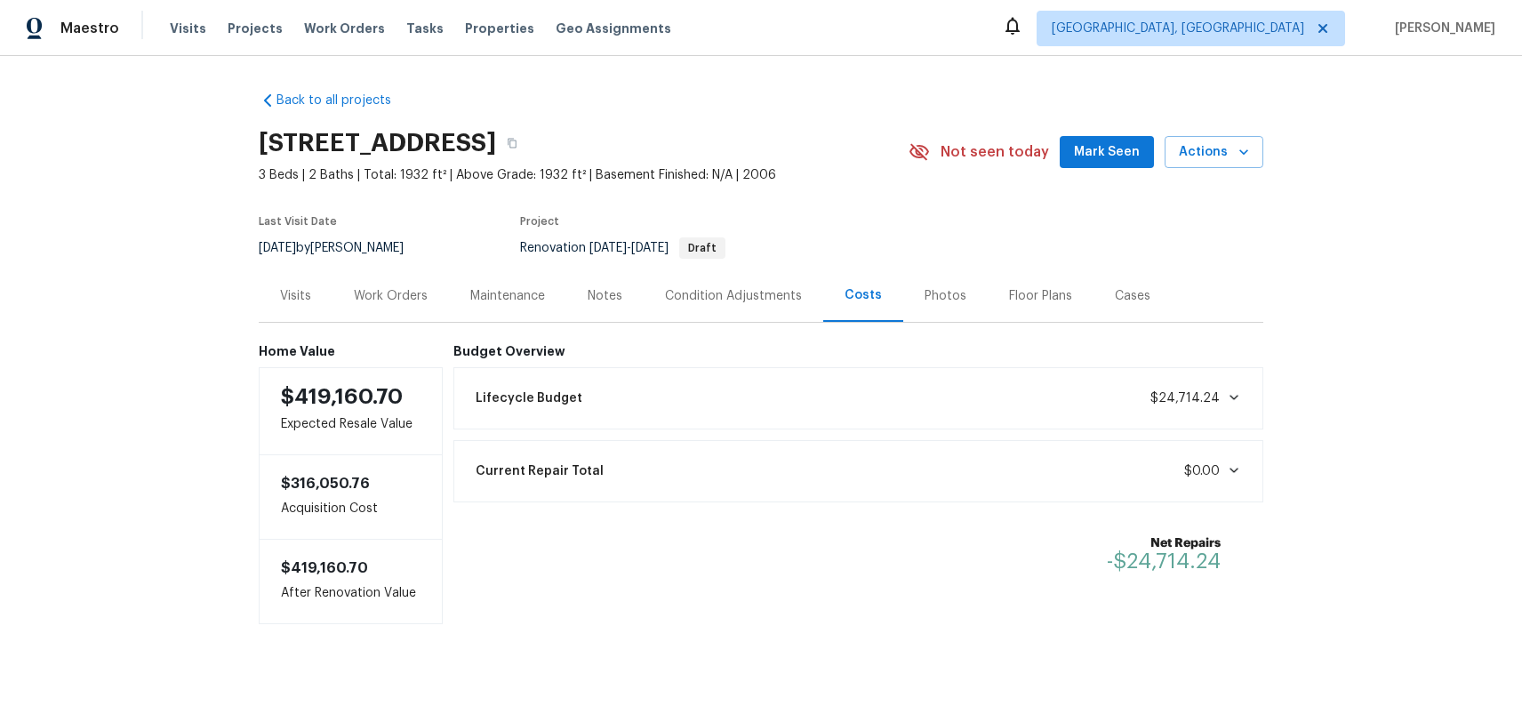
click at [397, 301] on div "Work Orders" at bounding box center [391, 296] width 74 height 18
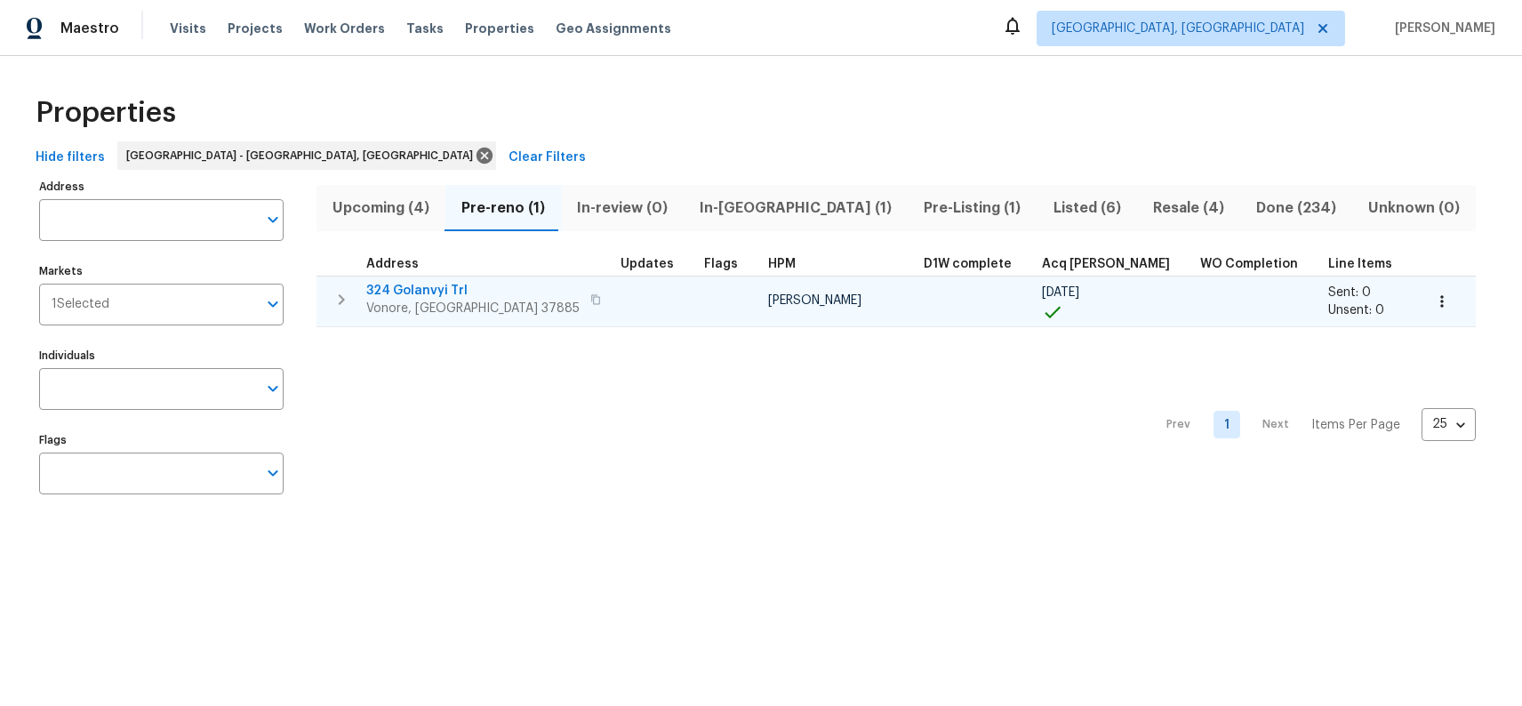
click at [351, 294] on icon "button" at bounding box center [341, 299] width 21 height 21
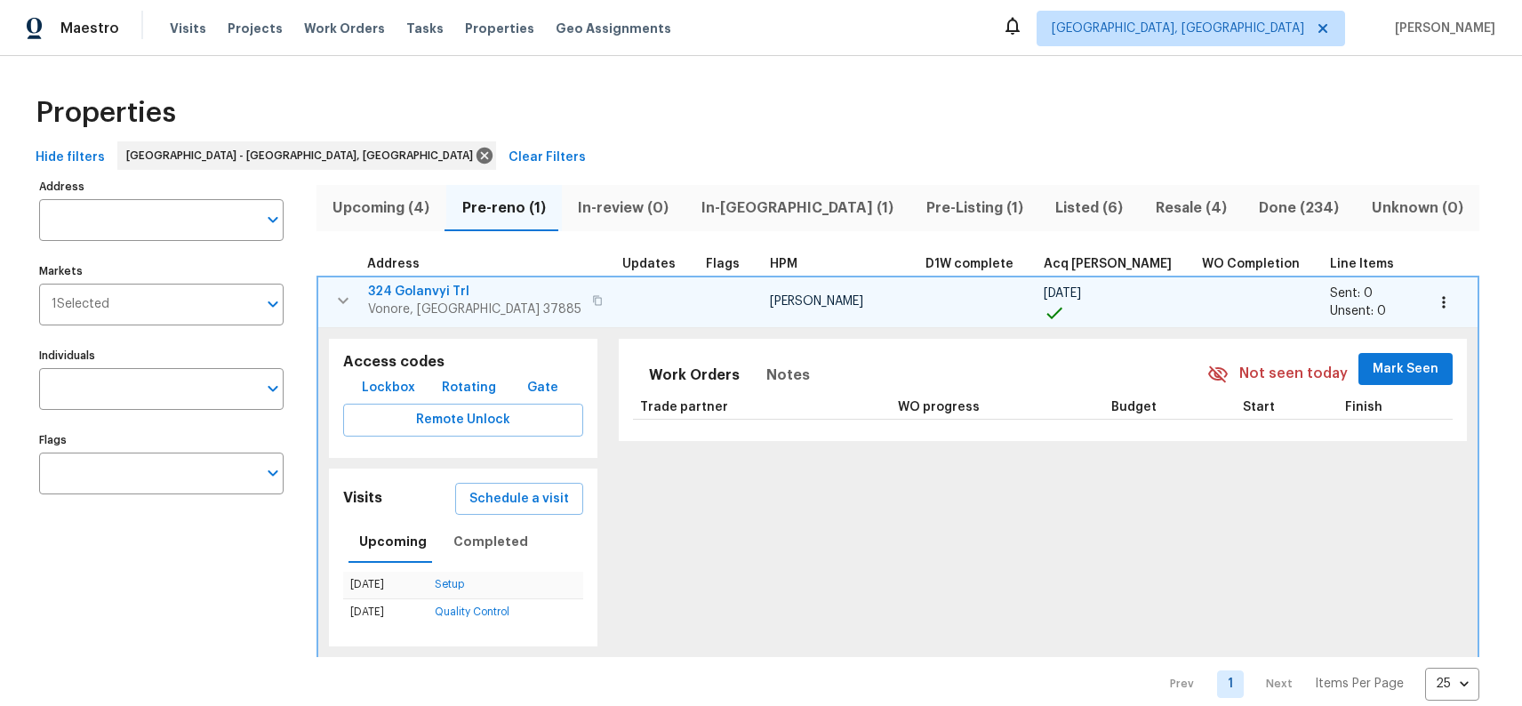
click at [401, 394] on span "Lockbox" at bounding box center [388, 388] width 53 height 22
